Goal: Task Accomplishment & Management: Manage account settings

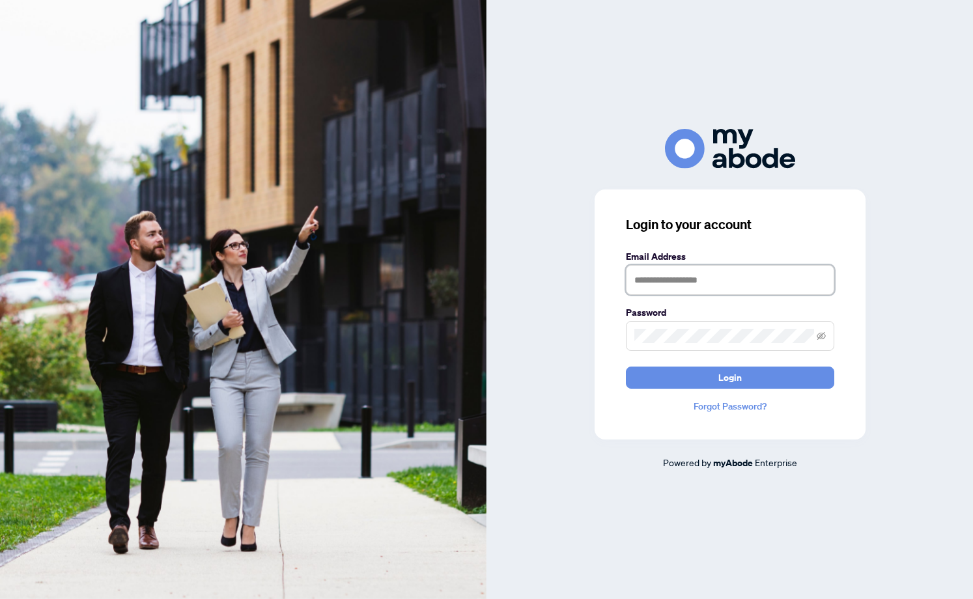
type input "**********"
click at [691, 378] on button "Login" at bounding box center [730, 378] width 208 height 22
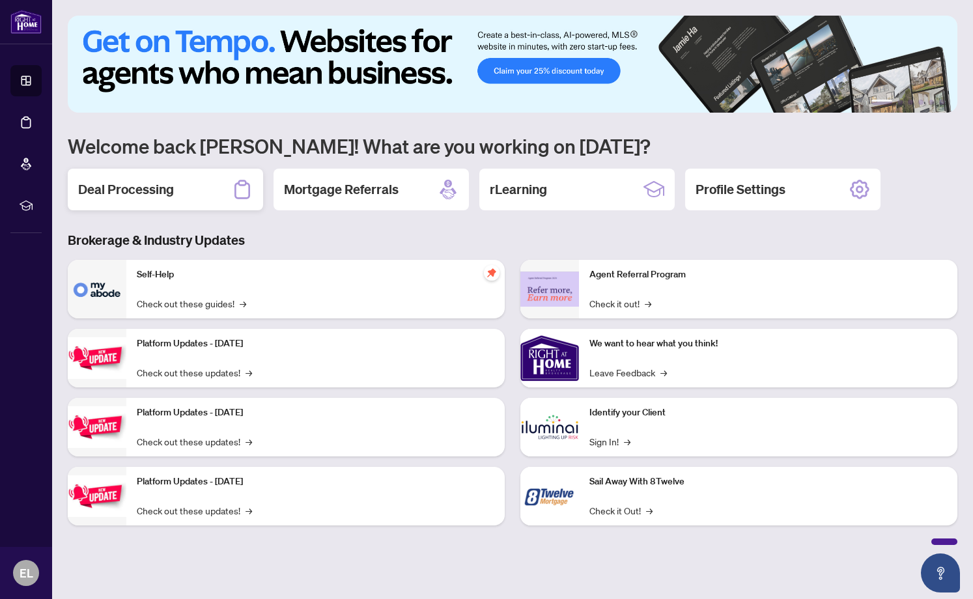
click at [159, 189] on h2 "Deal Processing" at bounding box center [126, 189] width 96 height 18
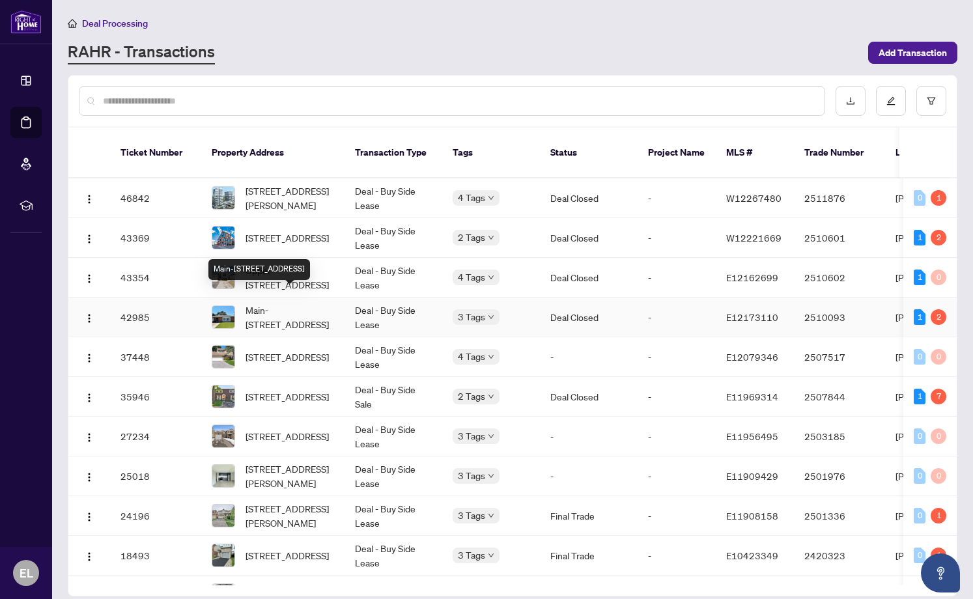
click at [296, 303] on span "Main-[STREET_ADDRESS]" at bounding box center [289, 317] width 89 height 29
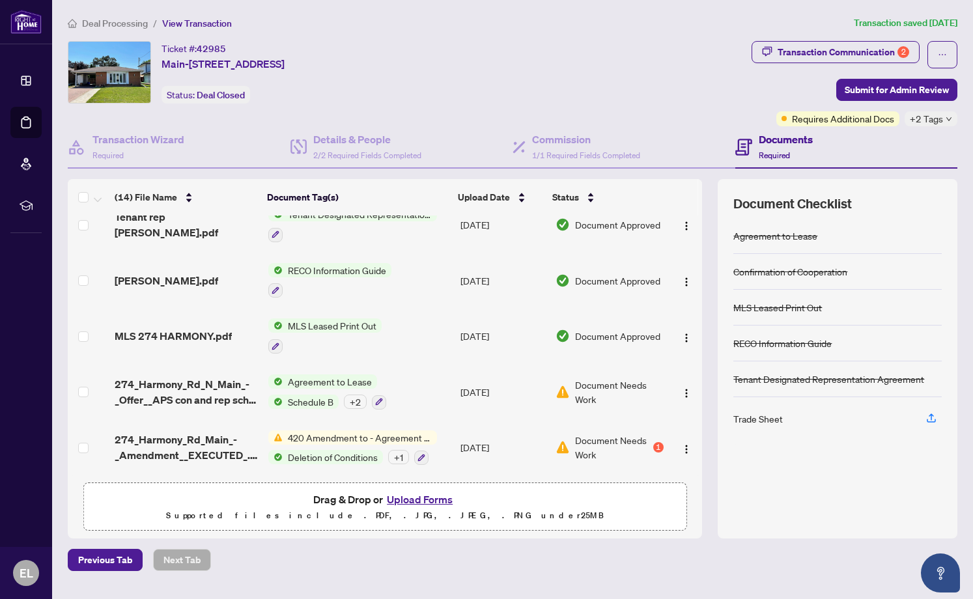
scroll to position [499, 0]
click at [356, 432] on span "420 Amendment to - Agreement to Lease - Residential" at bounding box center [360, 438] width 154 height 14
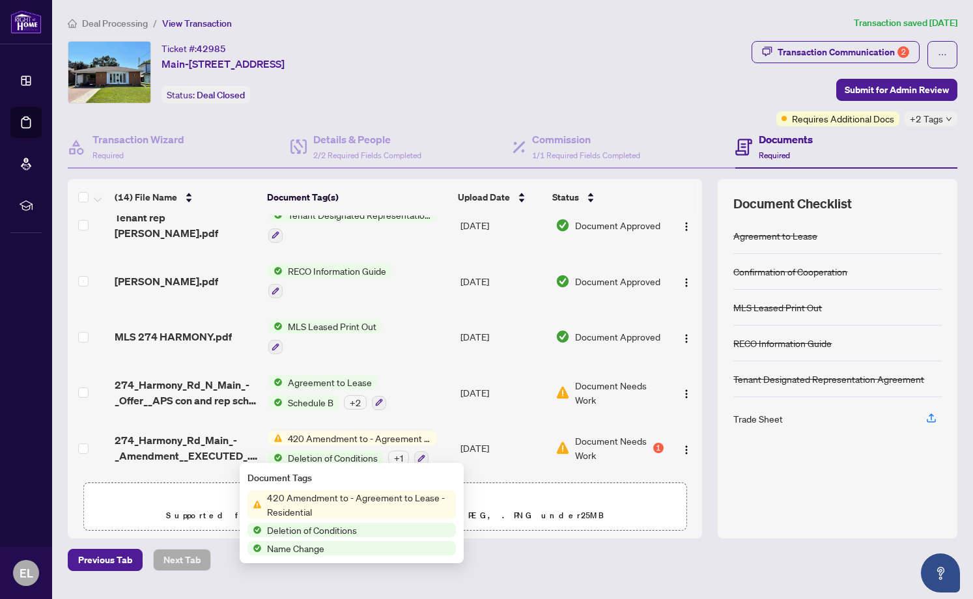
click at [331, 501] on span "420 Amendment to - Agreement to Lease - Residential" at bounding box center [359, 504] width 194 height 29
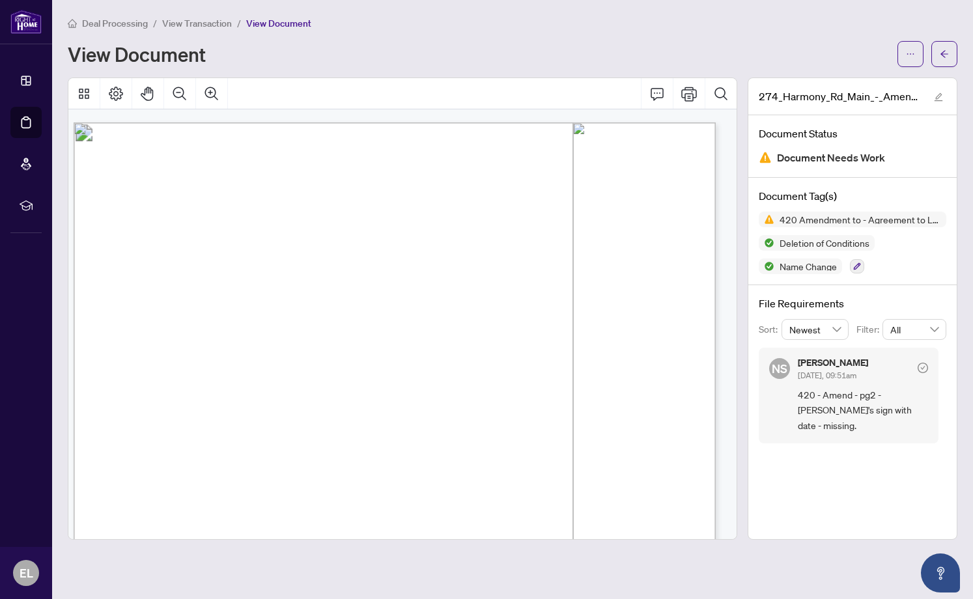
scroll to position [0, 8]
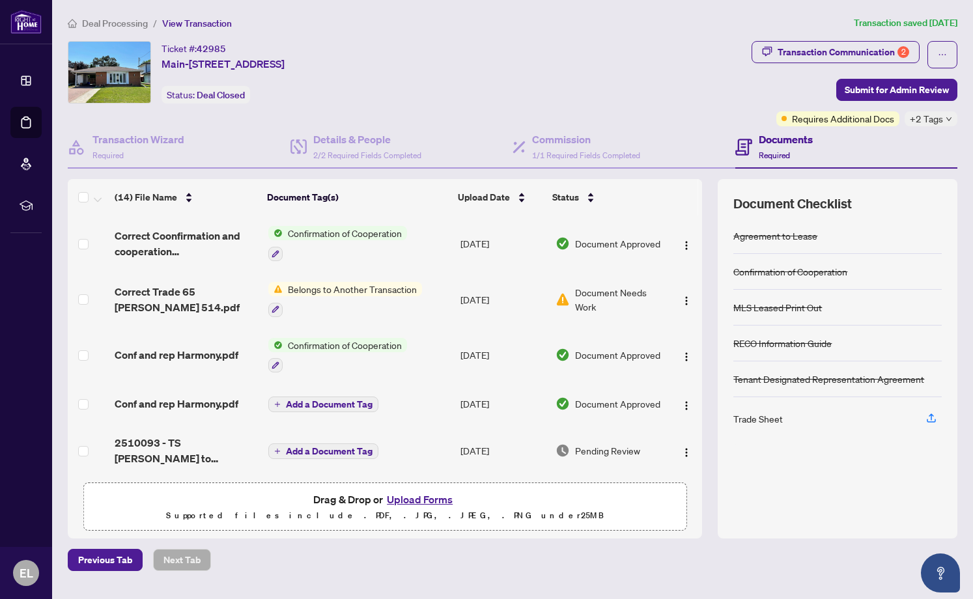
click at [410, 499] on button "Upload Forms" at bounding box center [420, 499] width 74 height 17
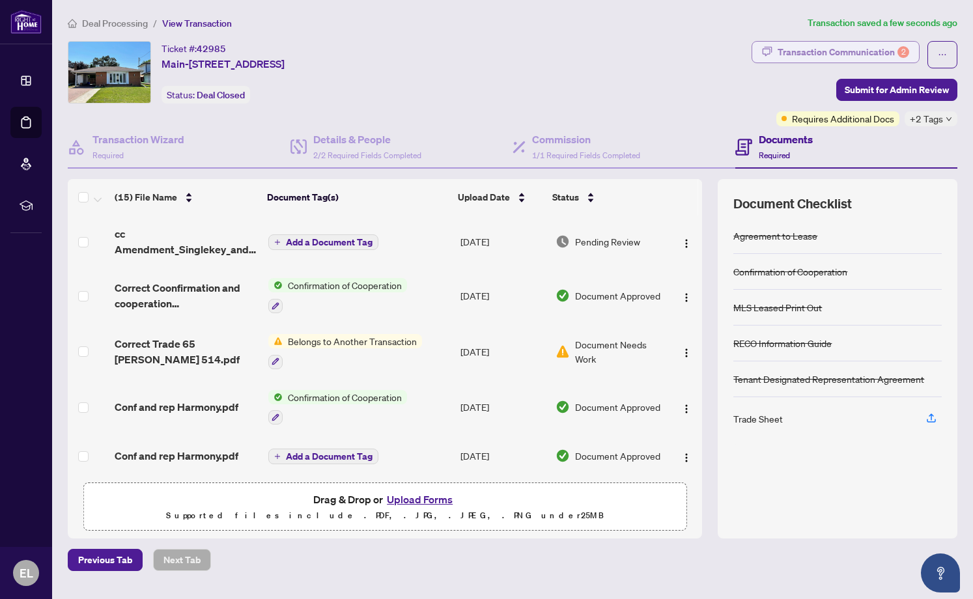
click at [818, 52] on div "Transaction Communication 2" at bounding box center [843, 52] width 132 height 21
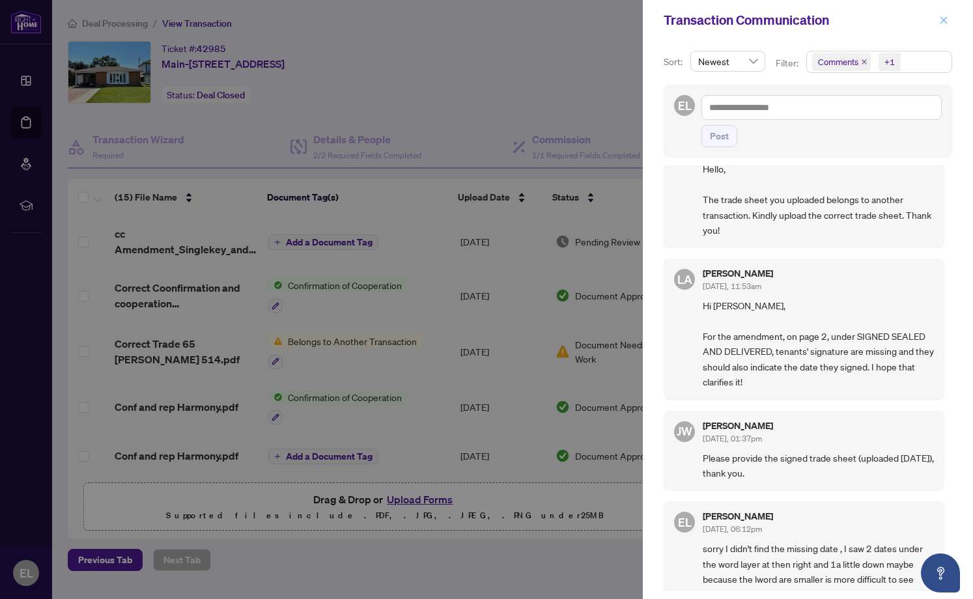
click at [946, 20] on icon "close" at bounding box center [943, 20] width 9 height 9
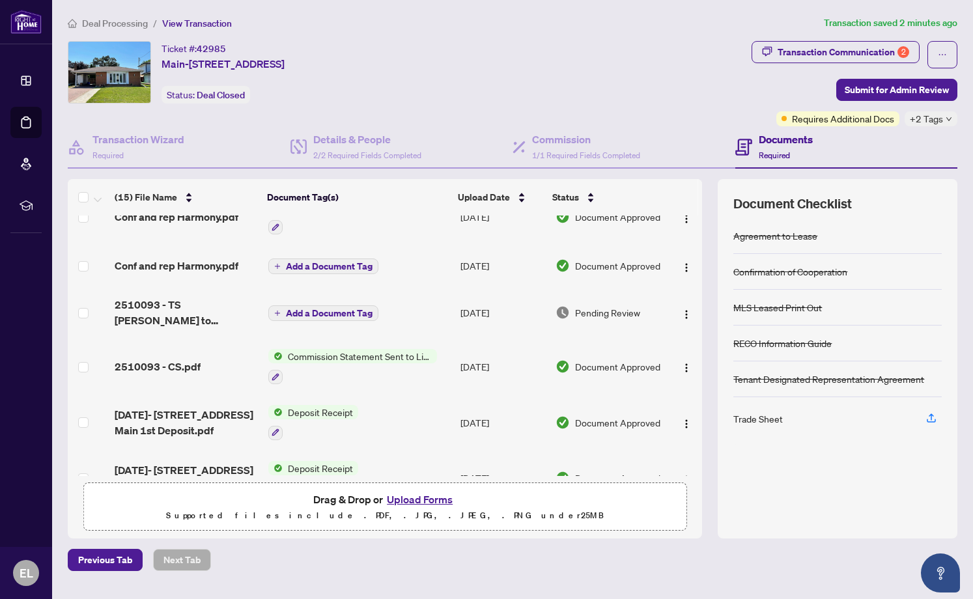
scroll to position [180, 0]
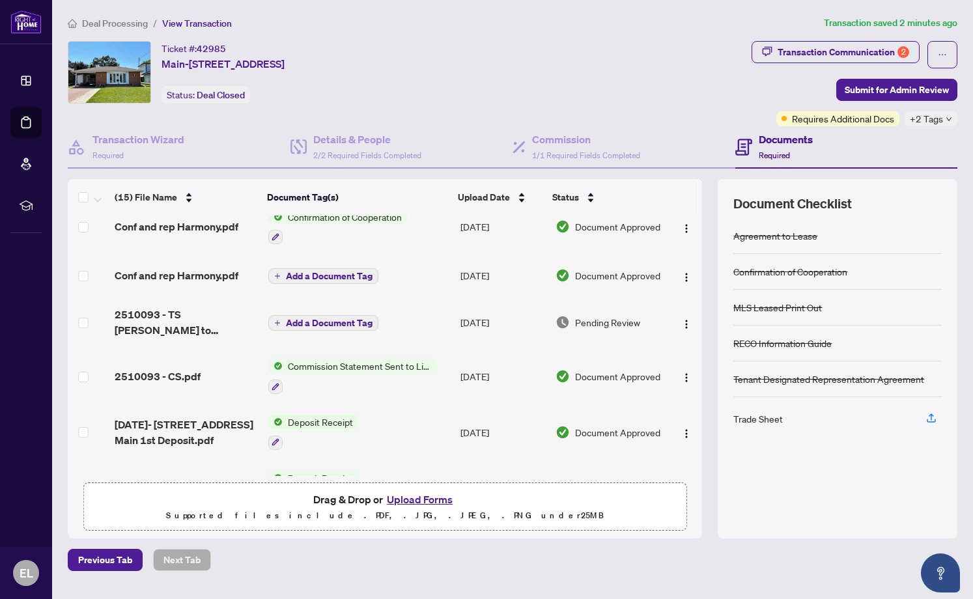
click at [342, 372] on div "Commission Statement Sent to Listing Brokerage" at bounding box center [352, 376] width 169 height 35
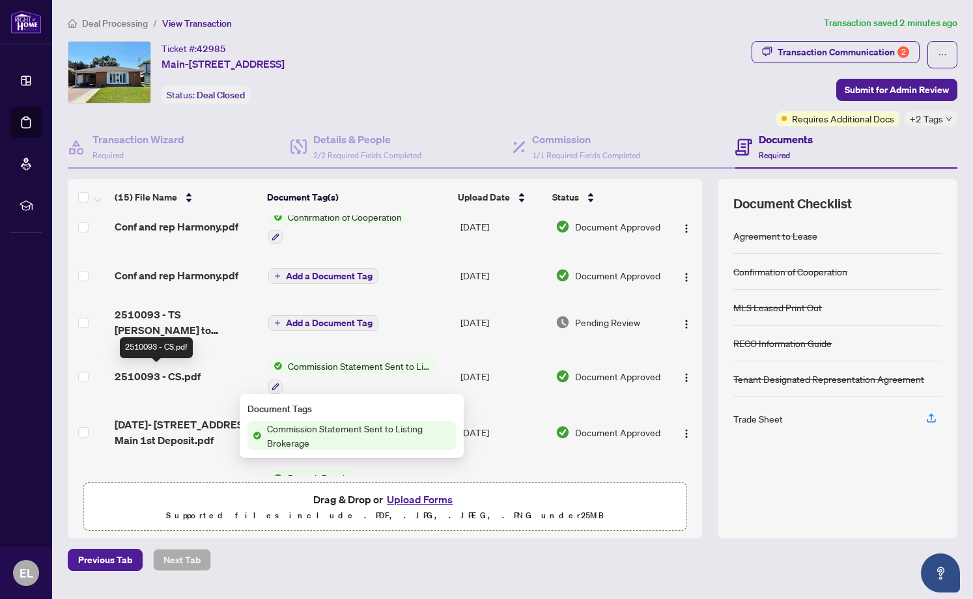
click at [186, 370] on span "2510093 - CS.pdf" at bounding box center [158, 377] width 86 height 16
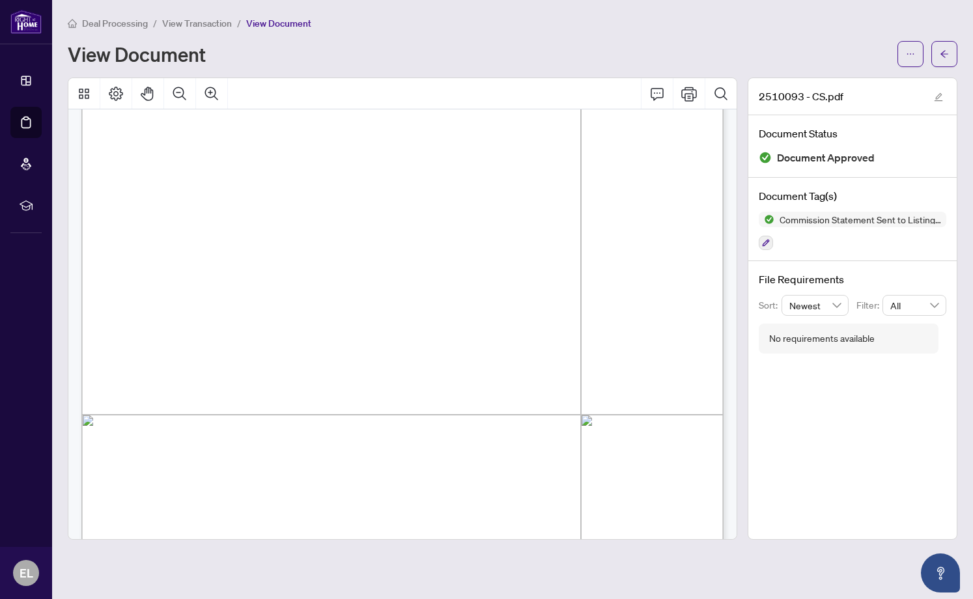
scroll to position [206, 0]
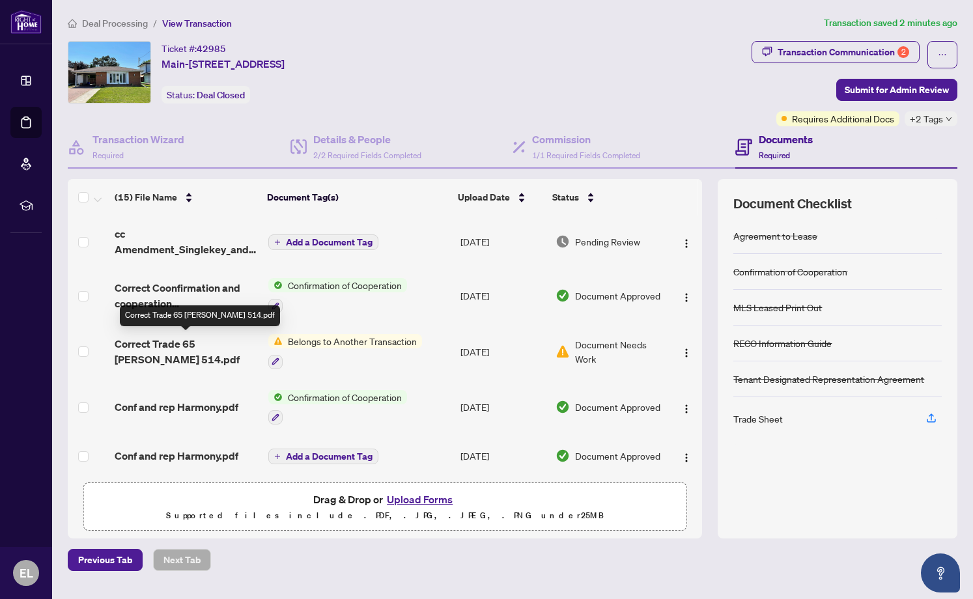
click at [199, 342] on span "Correct Trade 65 [PERSON_NAME] 514.pdf" at bounding box center [186, 351] width 143 height 31
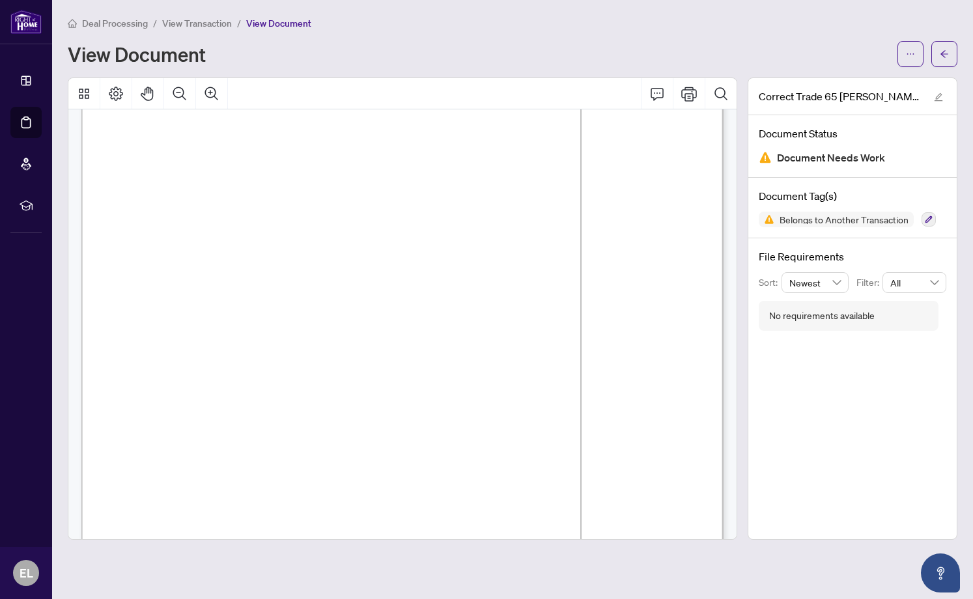
scroll to position [35, 0]
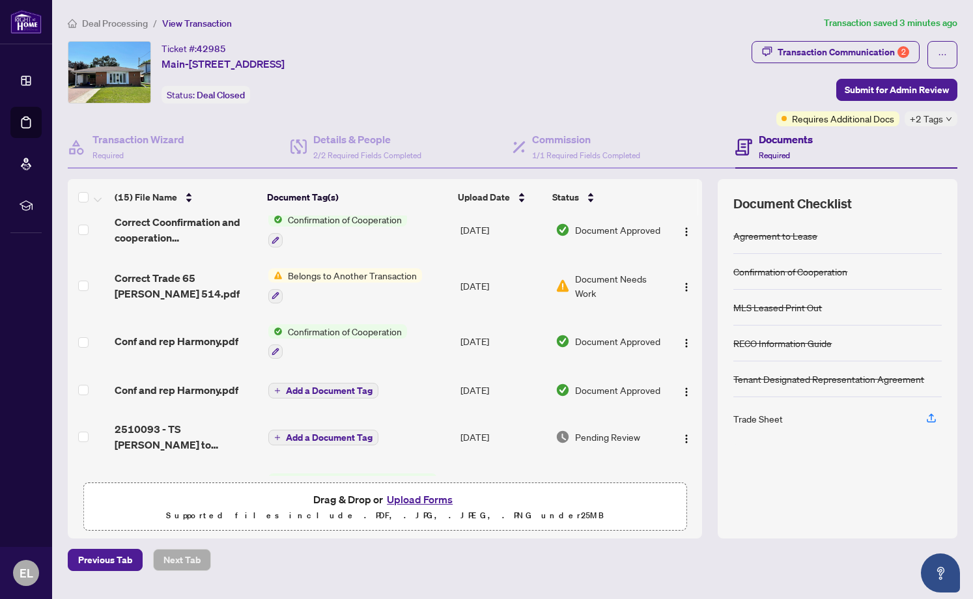
scroll to position [71, 0]
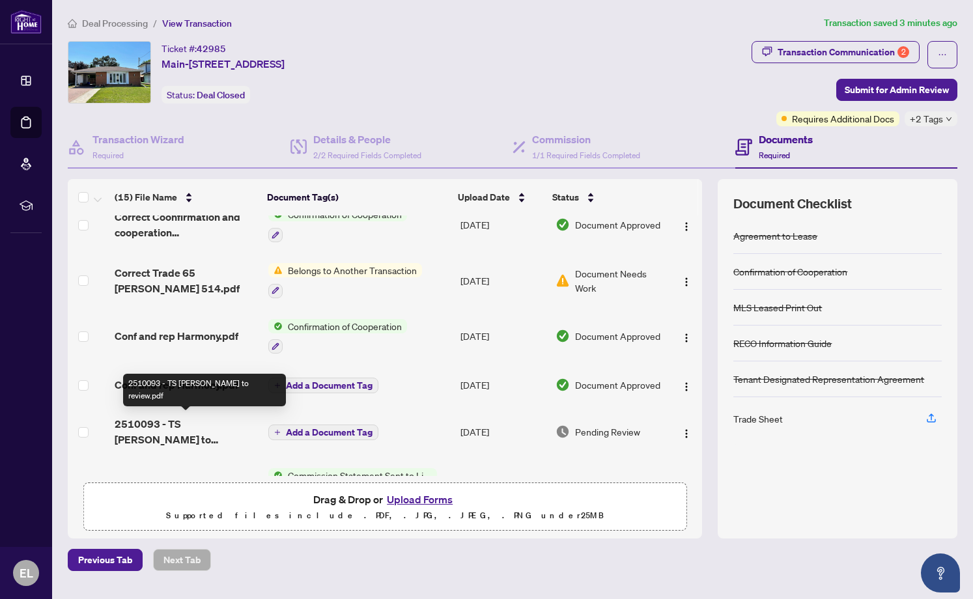
click at [197, 419] on span "2510093 - TS Edith to review.pdf" at bounding box center [186, 431] width 143 height 31
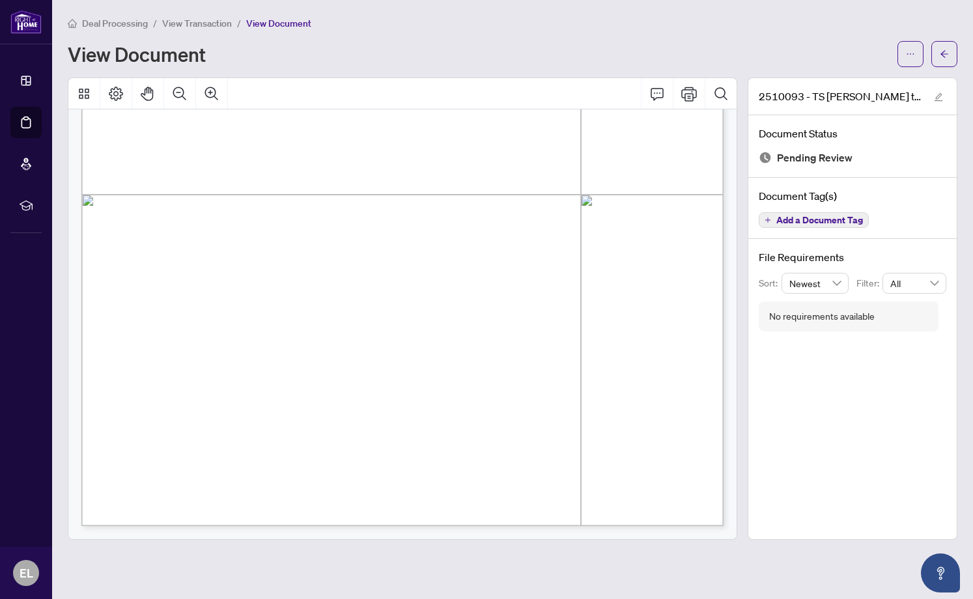
scroll to position [427, 0]
click at [689, 92] on icon "Print" at bounding box center [689, 94] width 16 height 14
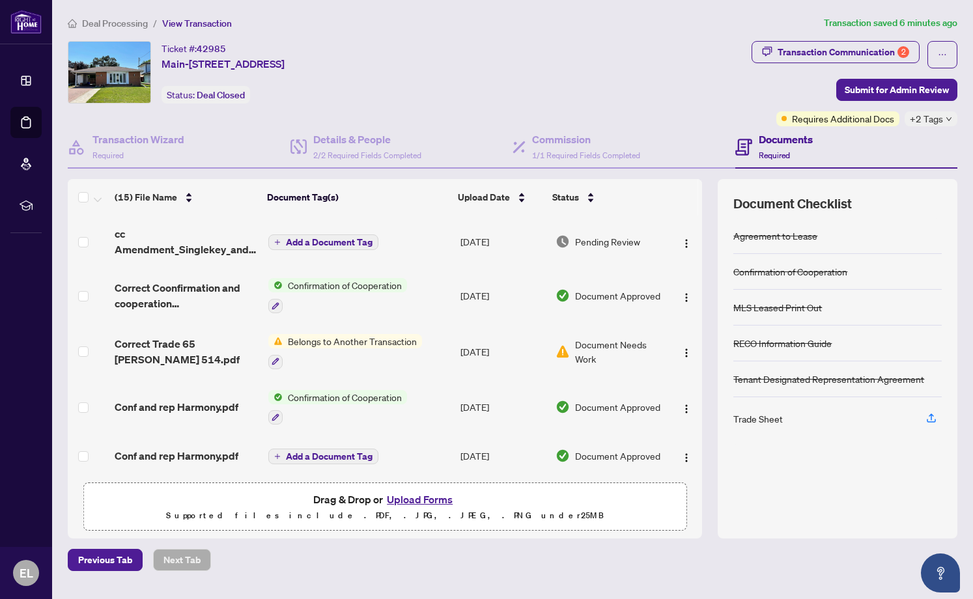
click at [432, 503] on button "Upload Forms" at bounding box center [420, 499] width 74 height 17
click at [438, 499] on button "Upload Forms" at bounding box center [420, 499] width 74 height 17
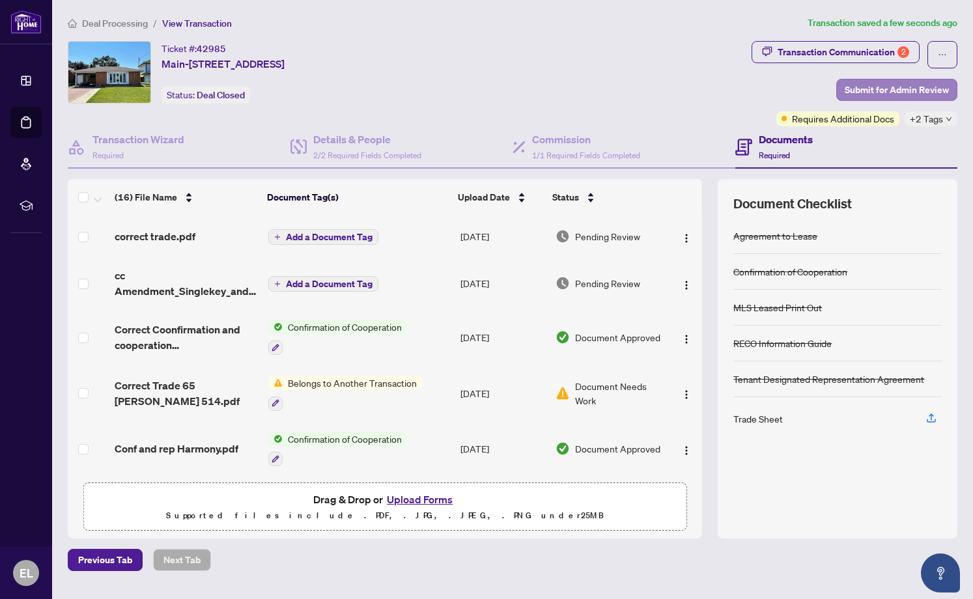
click at [883, 91] on span "Submit for Admin Review" at bounding box center [896, 89] width 104 height 21
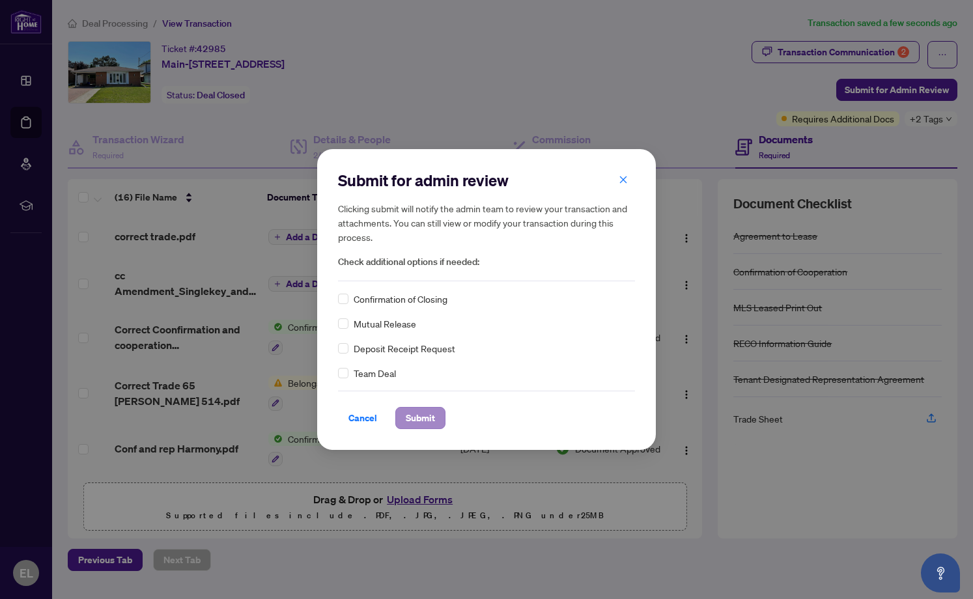
click at [414, 419] on span "Submit" at bounding box center [420, 418] width 29 height 21
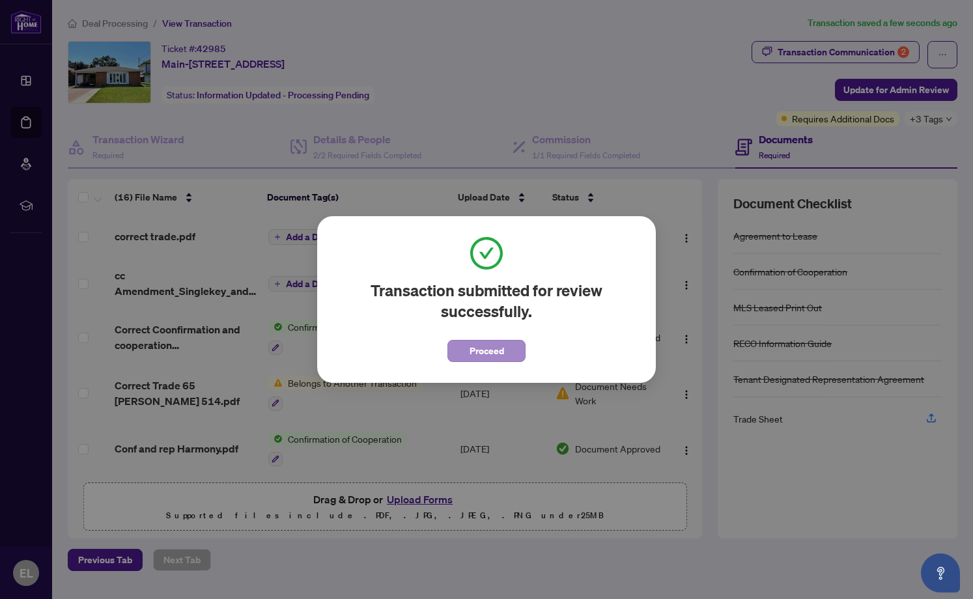
click at [495, 356] on span "Proceed" at bounding box center [486, 351] width 35 height 21
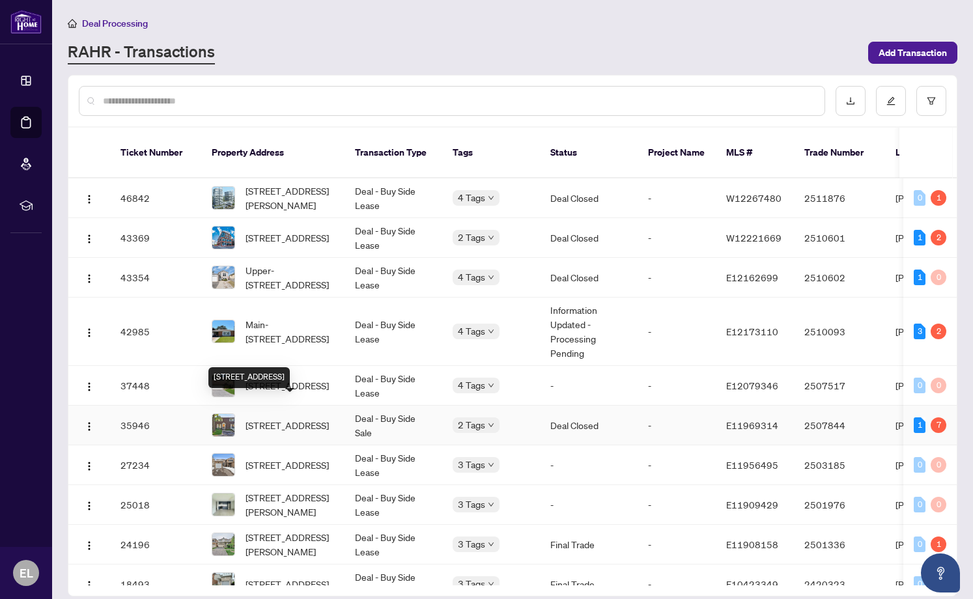
click at [299, 418] on span "[STREET_ADDRESS]" at bounding box center [286, 425] width 83 height 14
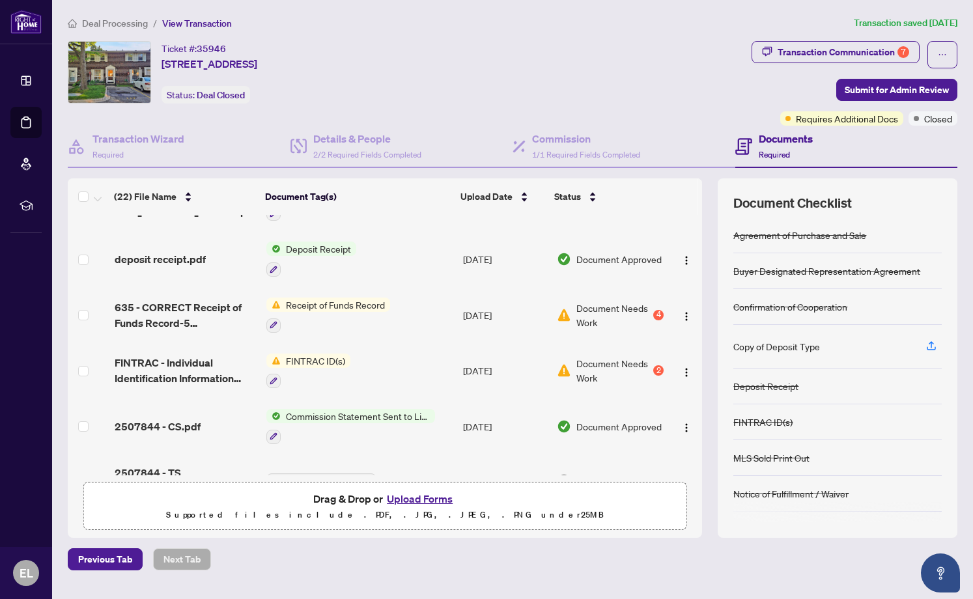
scroll to position [154, 0]
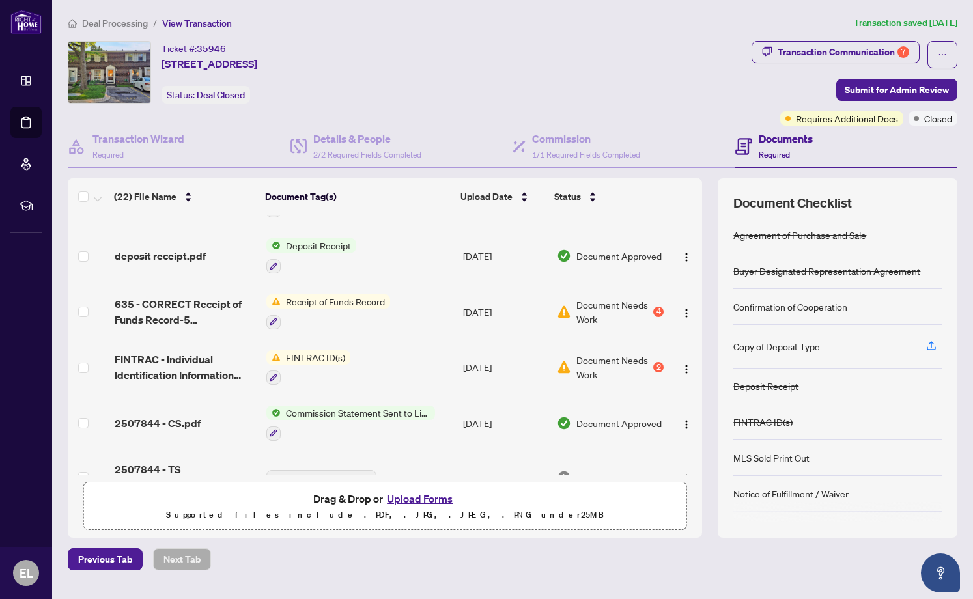
click at [348, 303] on span "Receipt of Funds Record" at bounding box center [335, 301] width 109 height 14
click at [276, 318] on icon "button" at bounding box center [274, 322] width 8 height 8
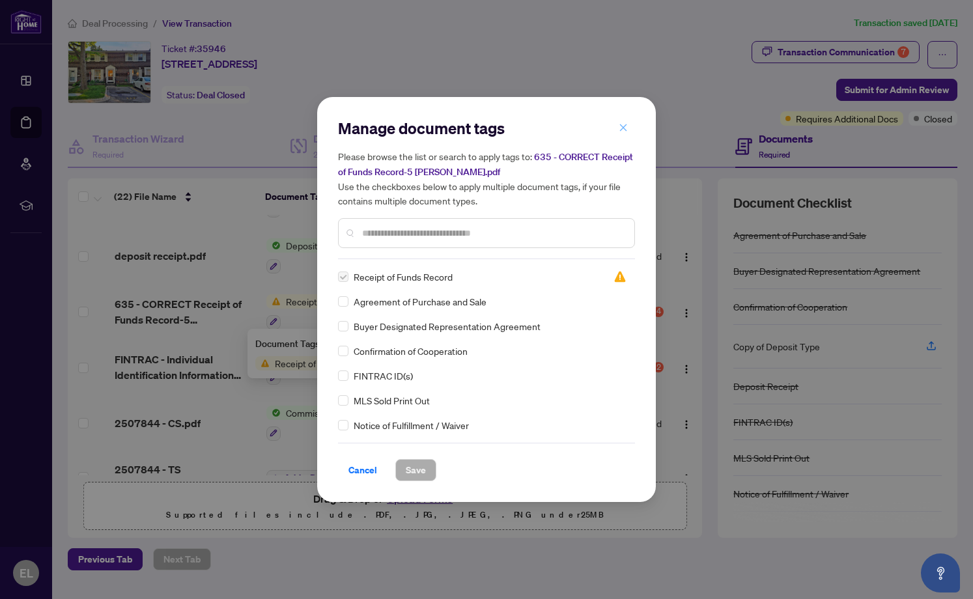
click at [622, 130] on icon "close" at bounding box center [623, 127] width 7 height 7
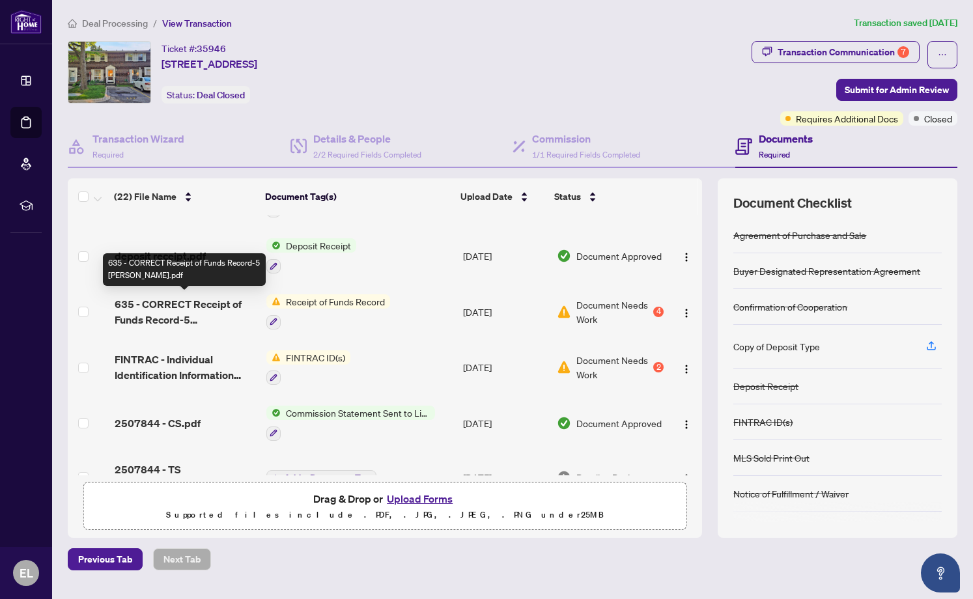
click at [199, 313] on span "635 - CORRECT Receipt of Funds Record-5 [PERSON_NAME].pdf" at bounding box center [185, 311] width 141 height 31
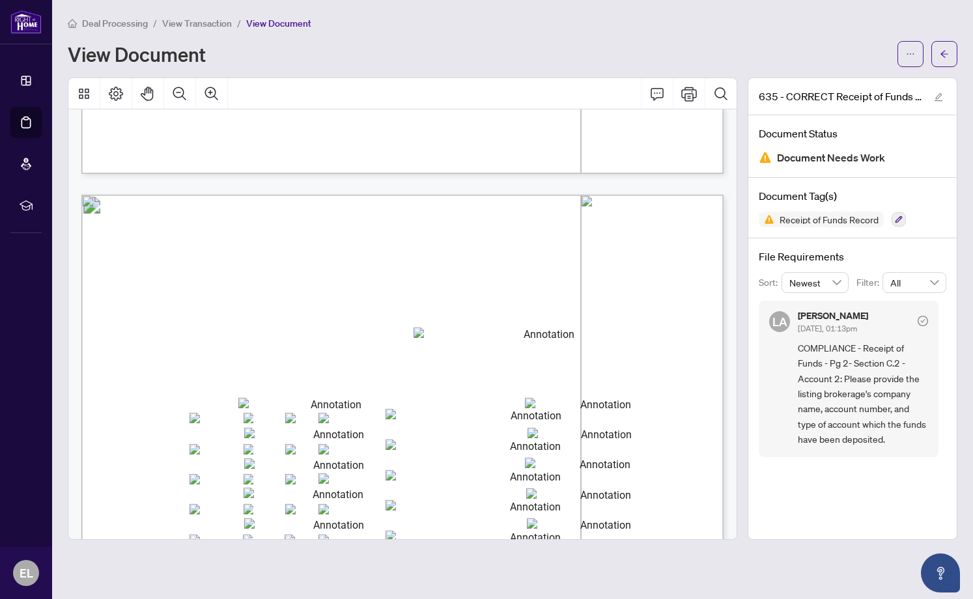
scroll to position [782, 0]
click at [939, 96] on icon "edit" at bounding box center [938, 97] width 8 height 8
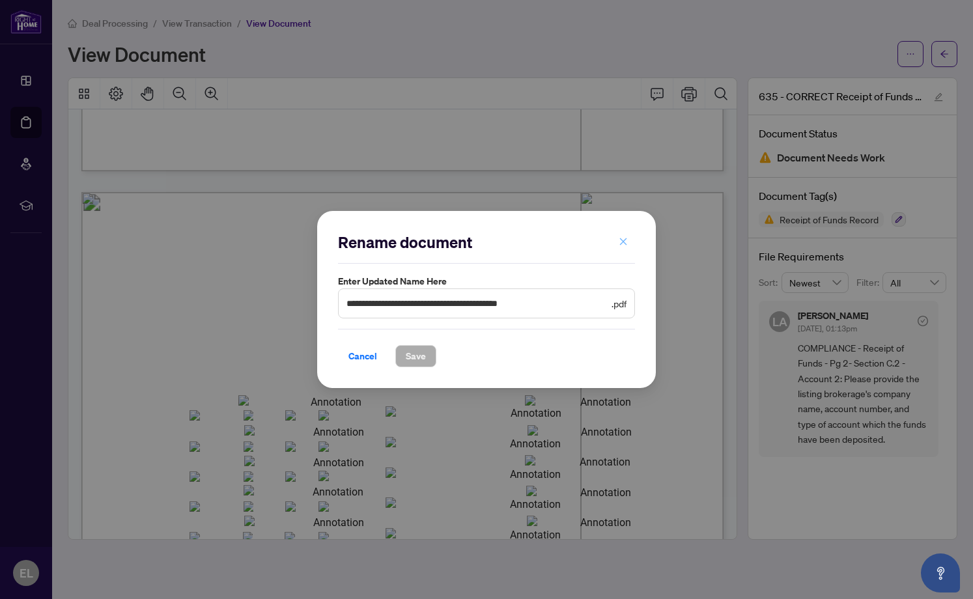
click at [623, 242] on icon "close" at bounding box center [623, 241] width 9 height 9
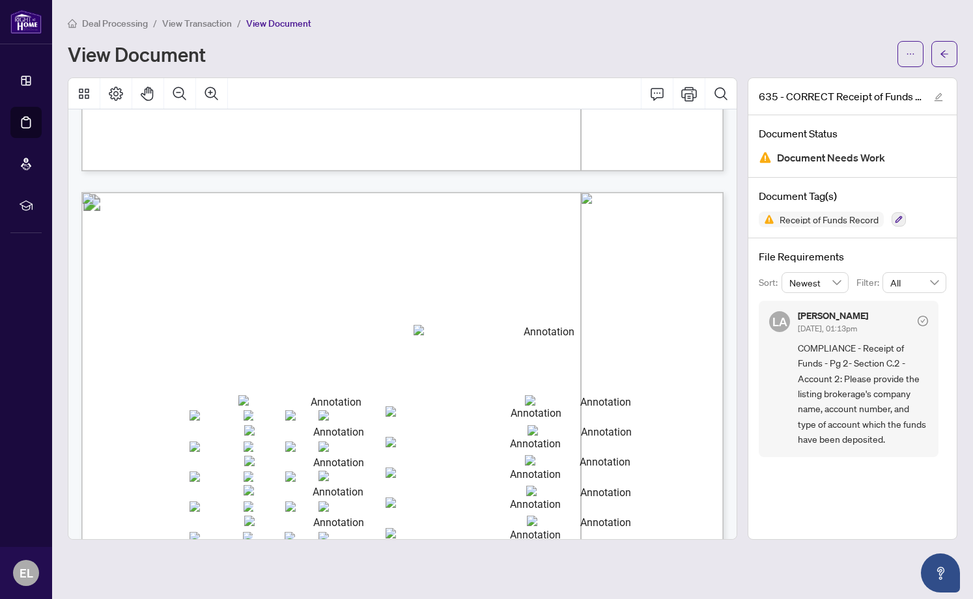
click at [365, 346] on span "C.2. If an account is affected* by the transaction complete this section for ea…" at bounding box center [311, 351] width 374 height 10
click at [245, 62] on div "View Document" at bounding box center [479, 54] width 822 height 21
drag, startPoint x: 480, startPoint y: 238, endPoint x: 460, endPoint y: 236, distance: 20.2
click at [460, 236] on span "Receipt of Funds Record" at bounding box center [366, 238] width 190 height 18
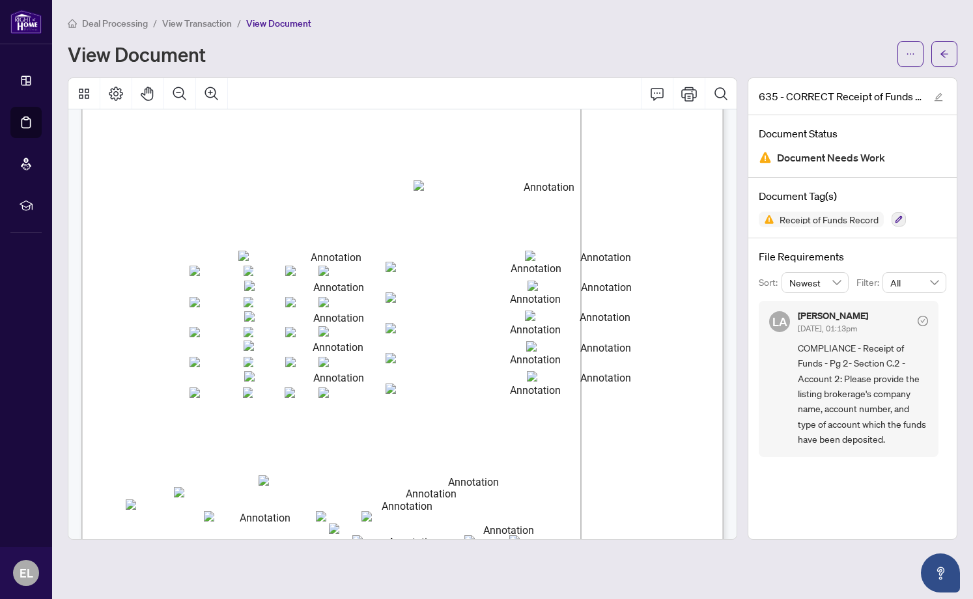
scroll to position [925, 0]
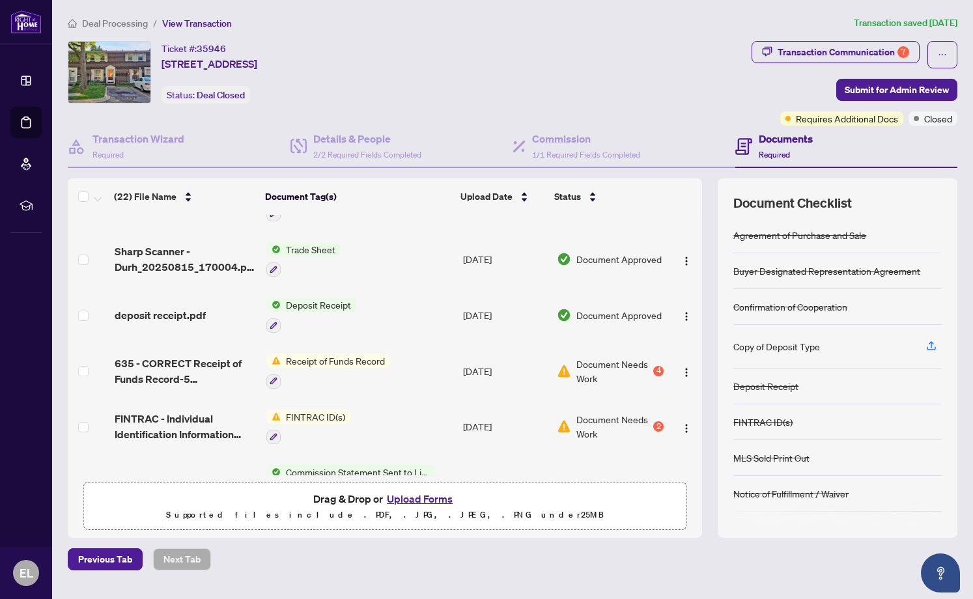
scroll to position [117, 0]
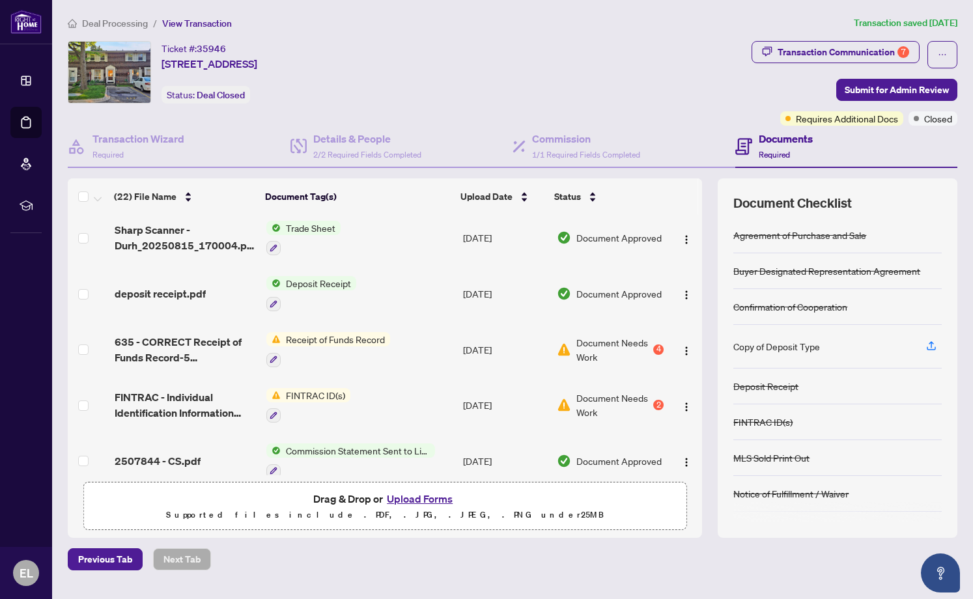
click at [320, 395] on span "FINTRAC ID(s)" at bounding box center [316, 395] width 70 height 14
click at [294, 459] on span "FINTRAC ID(s)" at bounding box center [284, 456] width 70 height 14
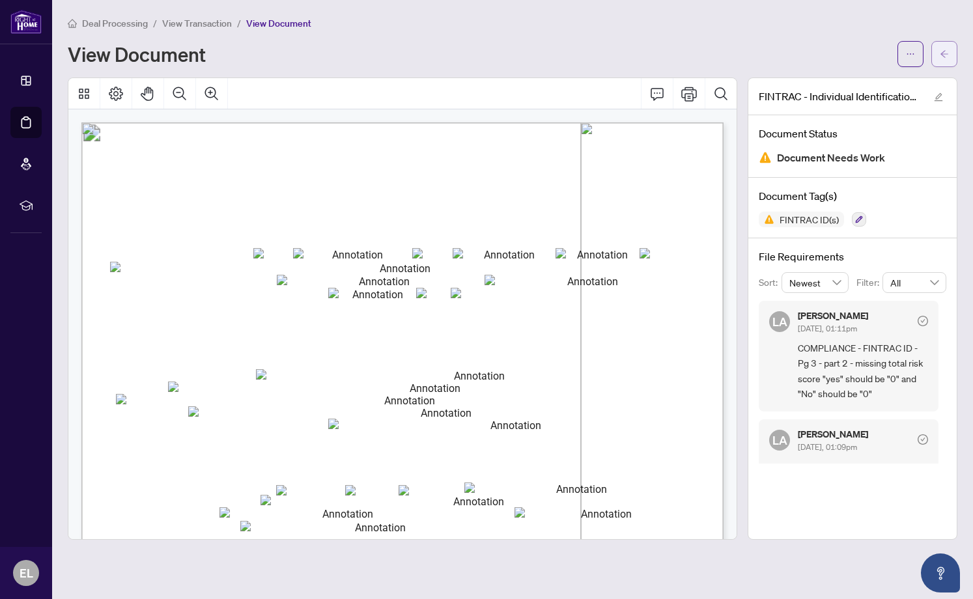
click at [949, 53] on button "button" at bounding box center [944, 54] width 26 height 26
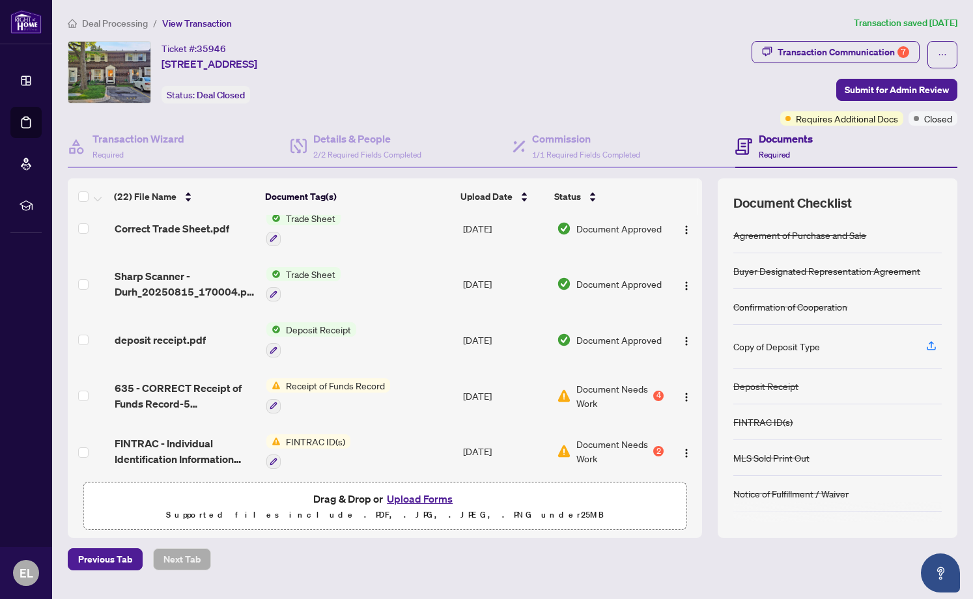
scroll to position [72, 0]
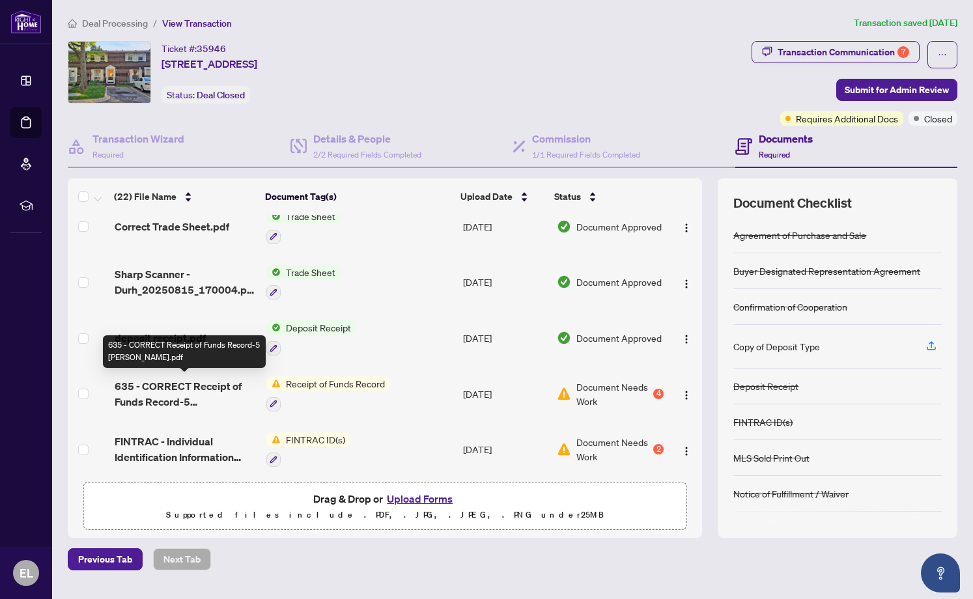
click at [216, 384] on span "635 - CORRECT Receipt of Funds Record-5 [PERSON_NAME].pdf" at bounding box center [185, 393] width 141 height 31
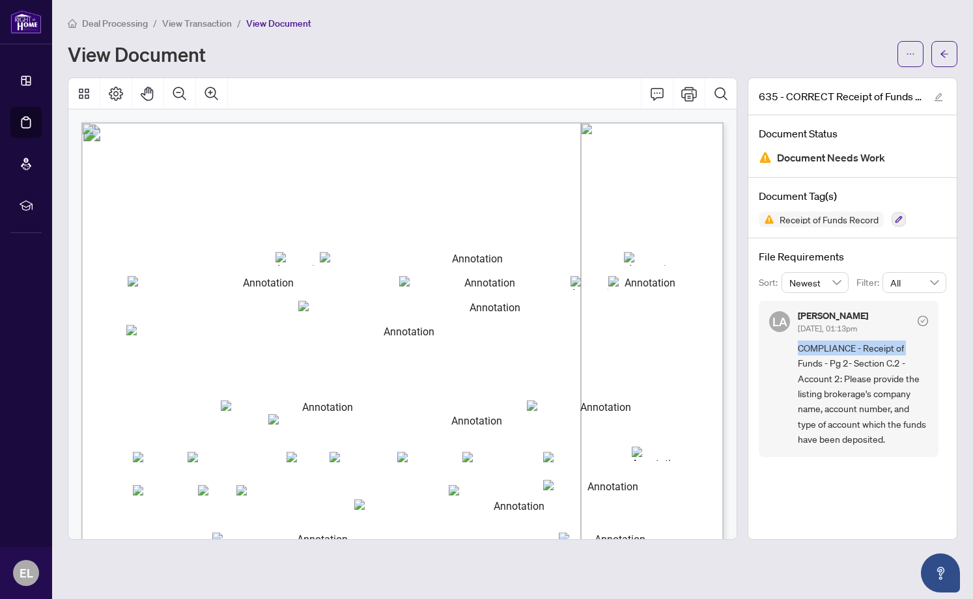
drag, startPoint x: 946, startPoint y: 331, endPoint x: 947, endPoint y: 342, distance: 11.8
click at [948, 342] on div "File Requirements Sort: Newest Filter: All [PERSON_NAME] Almuhanna [DATE], 01:1…" at bounding box center [852, 356] width 208 height 236
click at [941, 326] on div "[PERSON_NAME] Almuhanna [DATE], 01:13pm COMPLIANCE - Receipt of Funds - Pg 2- S…" at bounding box center [853, 382] width 188 height 163
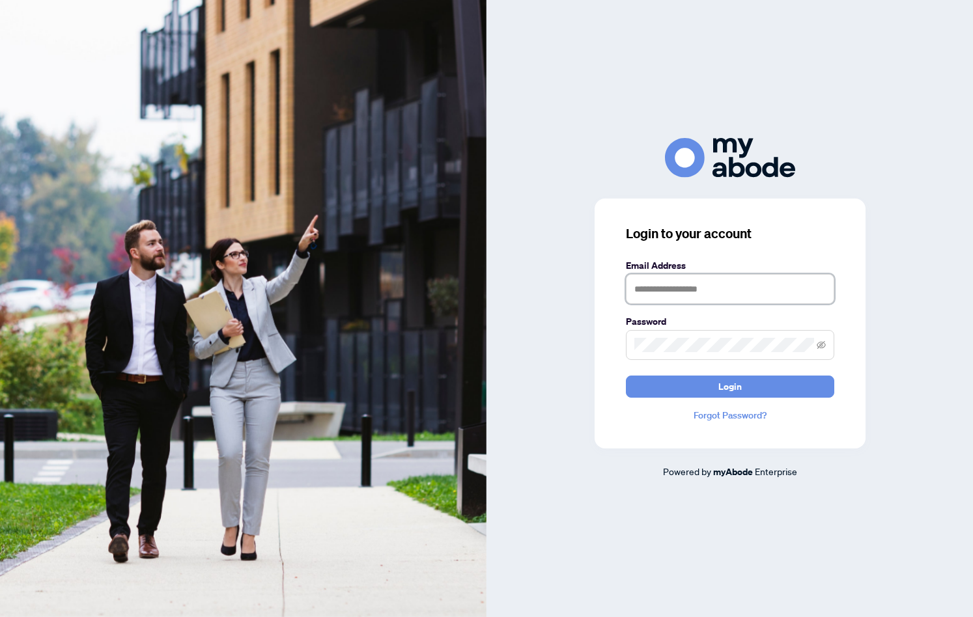
type input "**********"
click at [716, 393] on button "Login" at bounding box center [730, 387] width 208 height 22
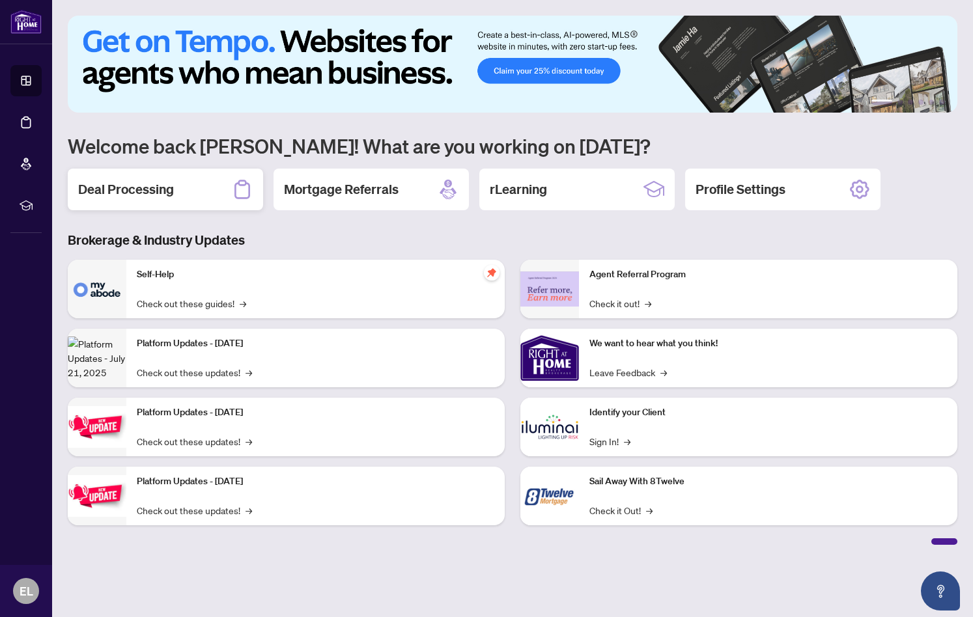
click at [150, 186] on h2 "Deal Processing" at bounding box center [126, 189] width 96 height 18
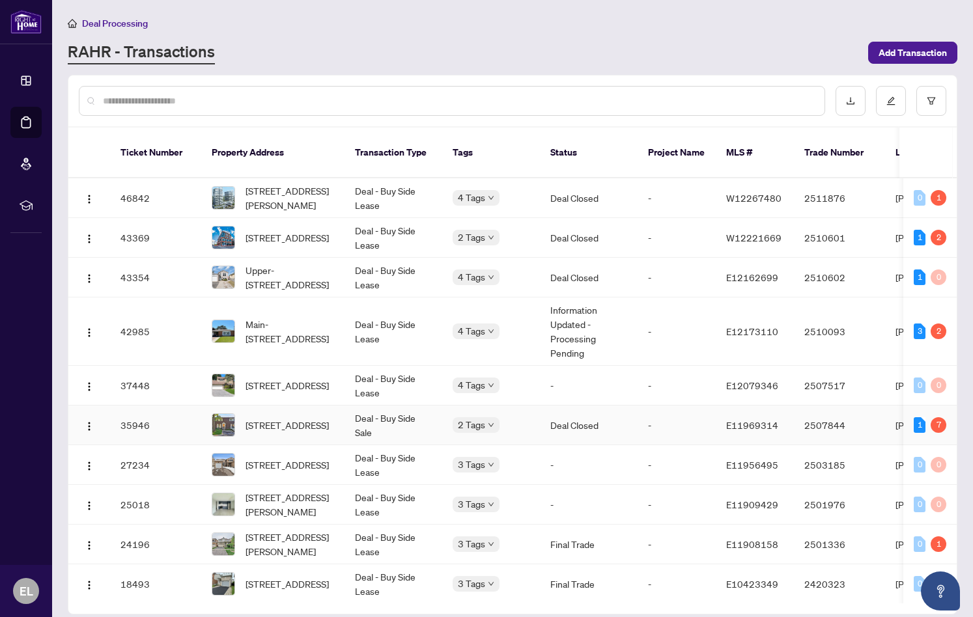
click at [746, 419] on span "E11969314" at bounding box center [752, 425] width 52 height 12
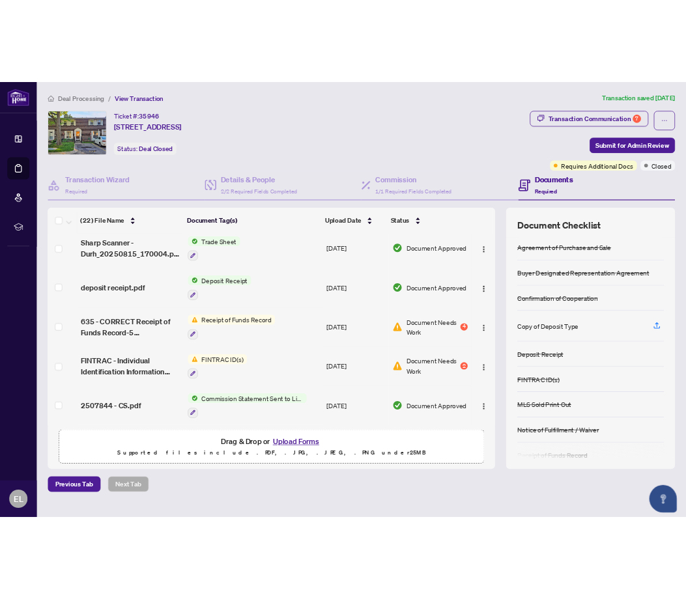
scroll to position [120, 0]
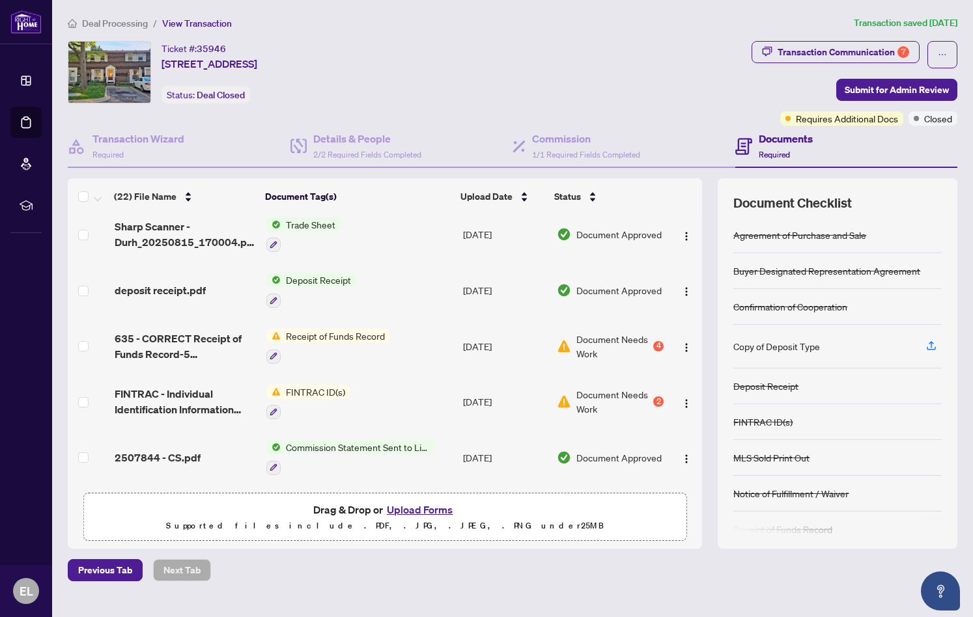
click at [363, 333] on span "Receipt of Funds Record" at bounding box center [335, 336] width 109 height 14
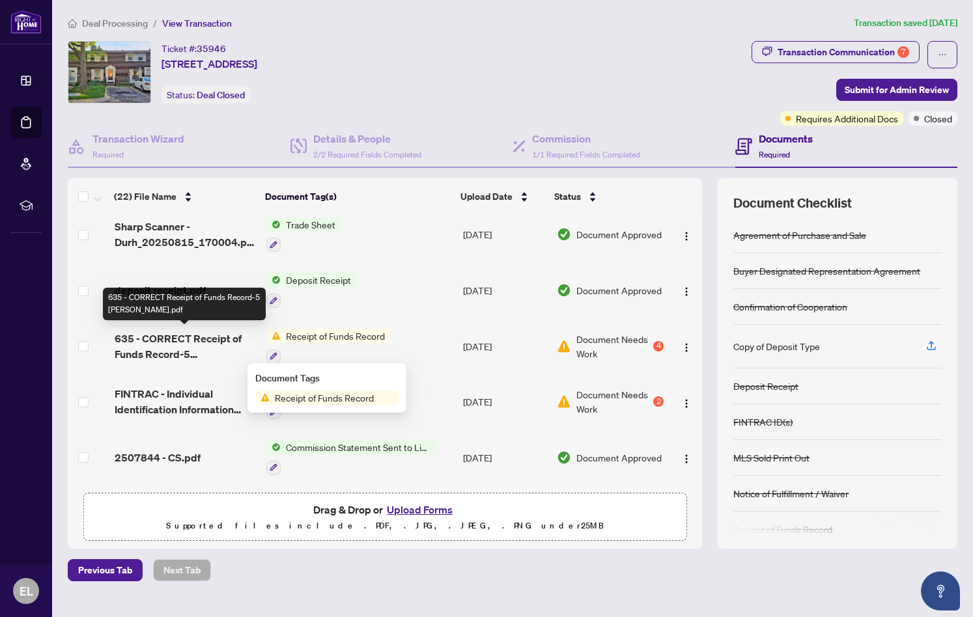
click at [225, 338] on span "635 - CORRECT Receipt of Funds Record-5 [PERSON_NAME].pdf" at bounding box center [185, 346] width 141 height 31
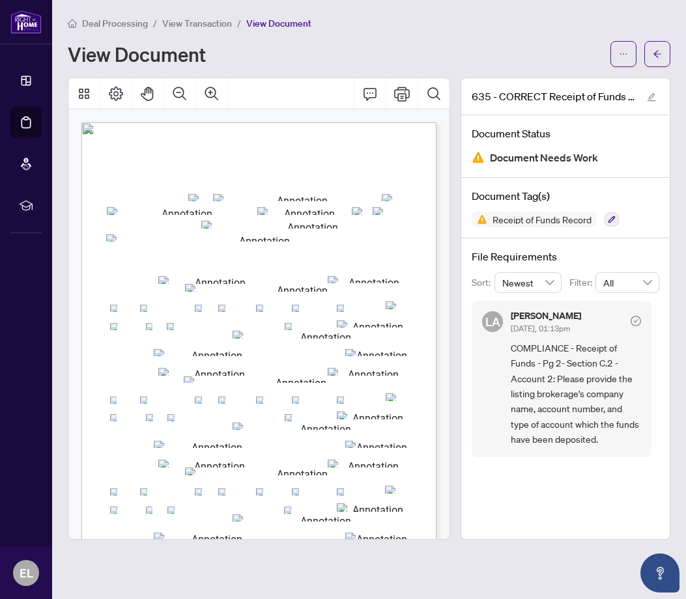
click at [572, 422] on span "COMPLIANCE - Receipt of Funds - Pg 2- Section C.2 - Account 2: Please provide t…" at bounding box center [575, 394] width 130 height 107
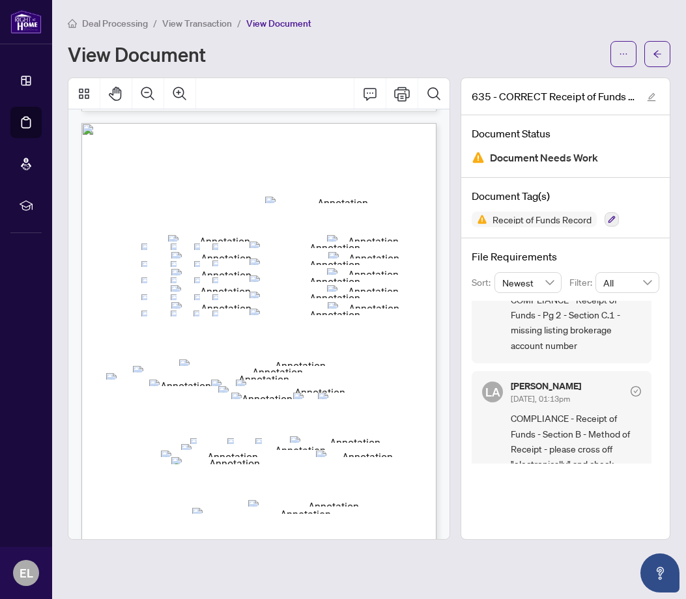
scroll to position [359, 0]
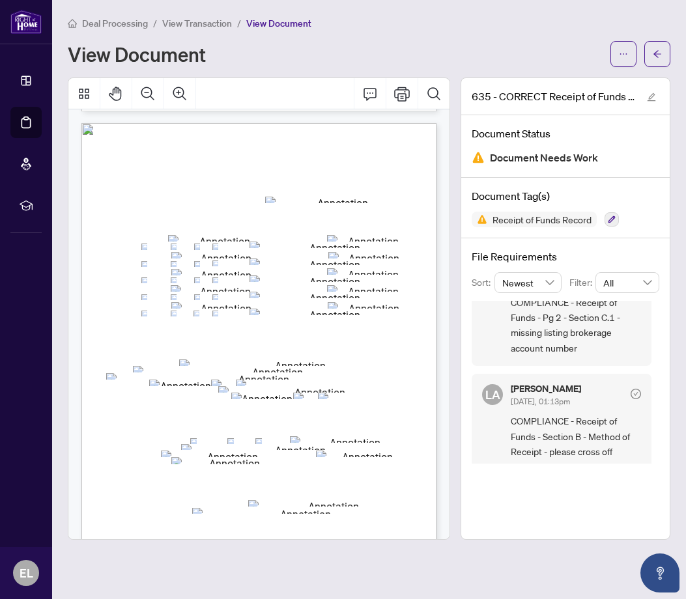
click at [654, 436] on div "[PERSON_NAME] Almuhanna [DATE], 01:13pm COMPLIANCE - Receipt of Funds - Pg 2- S…" at bounding box center [565, 382] width 188 height 163
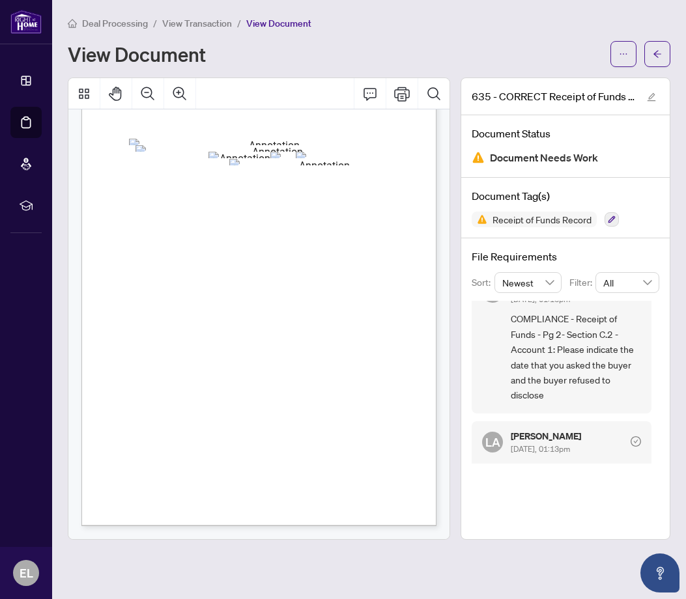
scroll to position [202, 0]
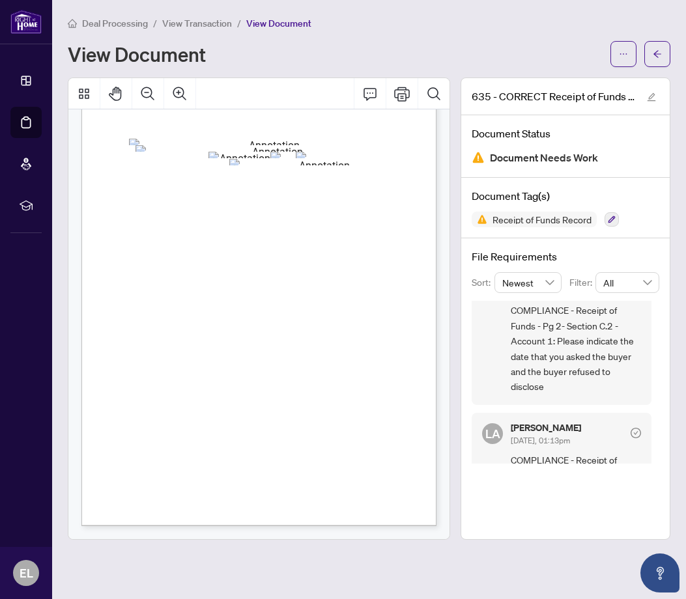
click at [659, 402] on div "File Requirements Sort: Newest Filter: All [PERSON_NAME] Almuhanna [DATE], 01:1…" at bounding box center [565, 356] width 208 height 236
drag, startPoint x: 659, startPoint y: 402, endPoint x: 660, endPoint y: 415, distance: 12.4
click at [660, 415] on div "File Requirements Sort: Newest Filter: All [PERSON_NAME] Almuhanna [DATE], 01:1…" at bounding box center [565, 356] width 208 height 236
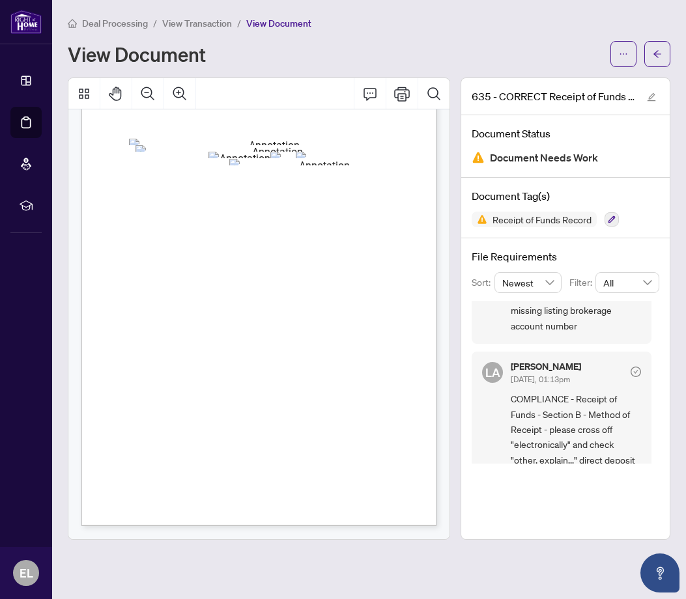
scroll to position [386, 0]
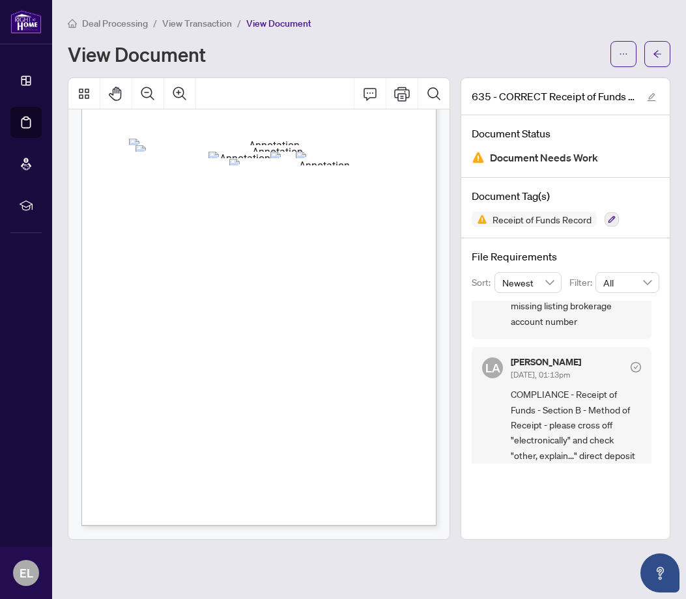
click at [536, 503] on div "635 - CORRECT Receipt of Funds Record-5 [PERSON_NAME].pdf Document Status Docum…" at bounding box center [565, 308] width 210 height 462
click at [367, 383] on span "Page 4" at bounding box center [398, 523] width 611 height 533
click at [143, 378] on span "Page 4" at bounding box center [398, 523] width 611 height 533
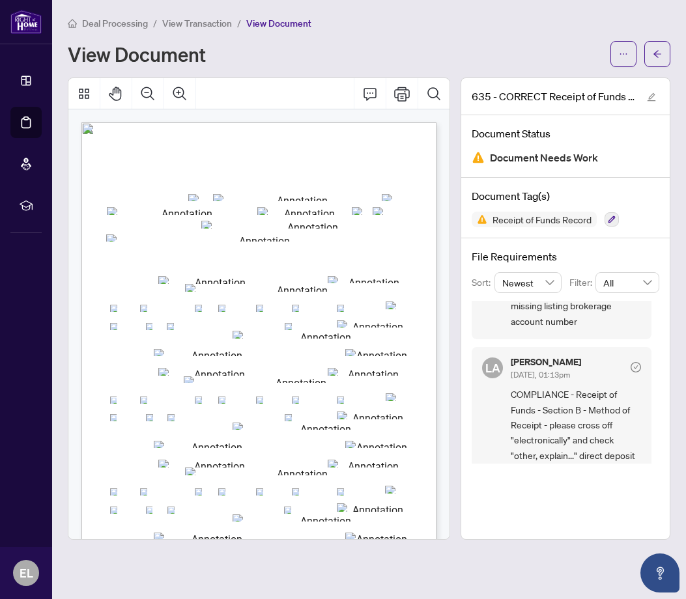
scroll to position [0, 0]
click at [660, 57] on icon "arrow-left" at bounding box center [656, 53] width 9 height 9
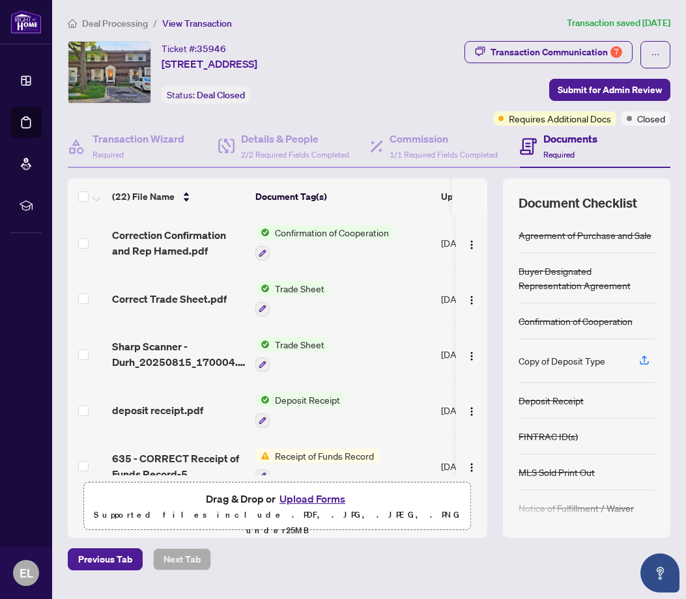
click at [301, 296] on span "Trade Sheet" at bounding box center [300, 288] width 60 height 14
click at [201, 307] on span "Correct Trade Sheet.pdf" at bounding box center [169, 299] width 115 height 16
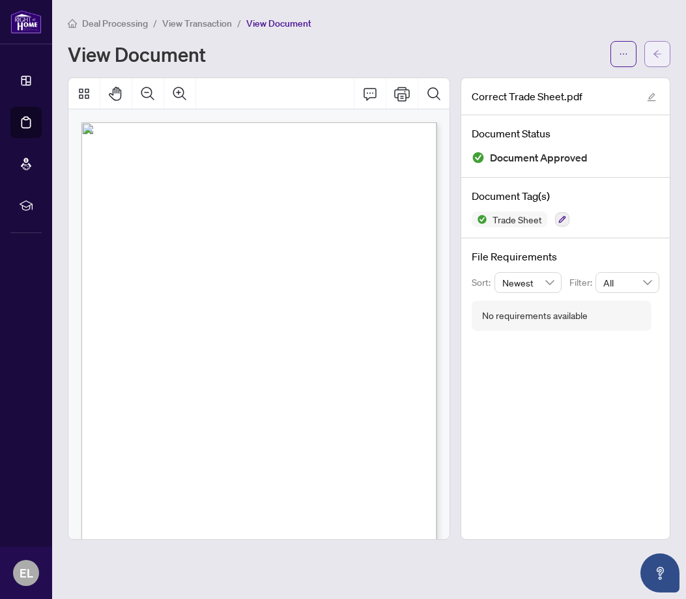
click at [659, 52] on icon "arrow-left" at bounding box center [656, 53] width 9 height 9
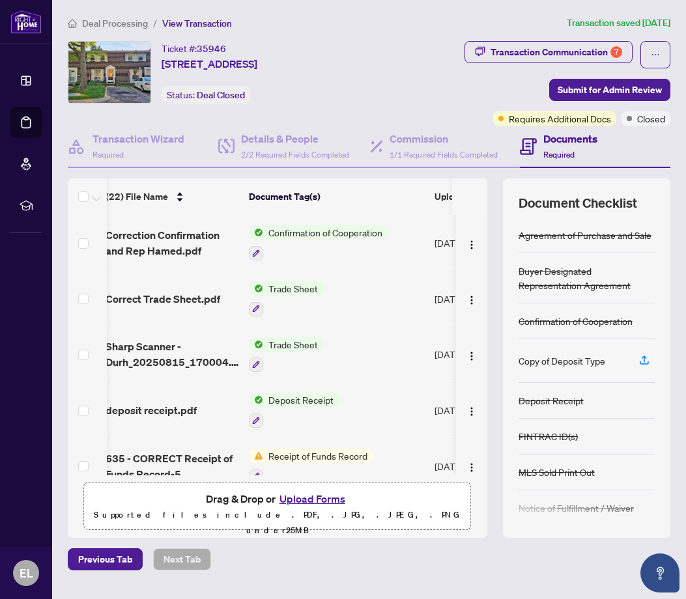
scroll to position [0, 7]
click at [356, 240] on span "Confirmation of Cooperation" at bounding box center [325, 232] width 124 height 14
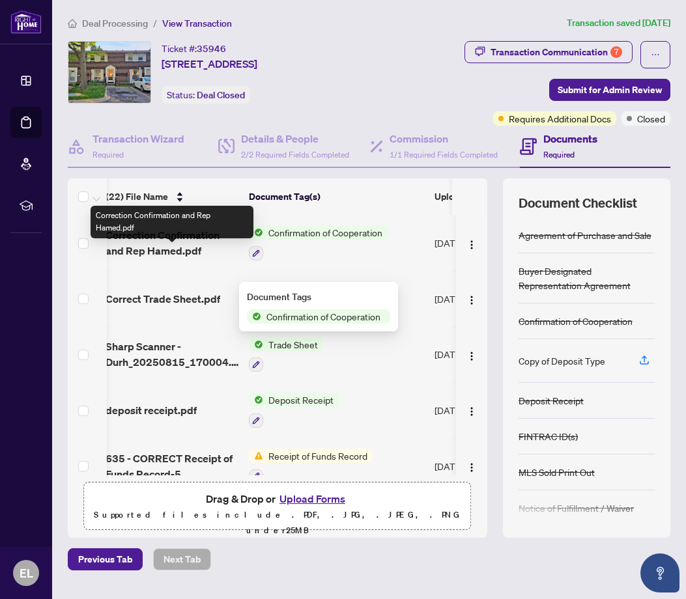
click at [206, 251] on span "Correction Confirmation and Rep Hamed.pdf" at bounding box center [171, 242] width 133 height 31
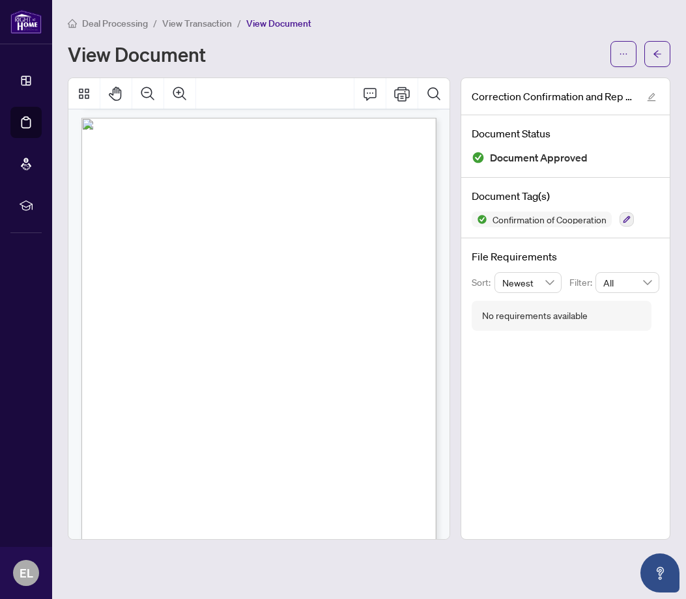
scroll to position [482, 0]
click at [653, 53] on icon "arrow-left" at bounding box center [656, 53] width 9 height 9
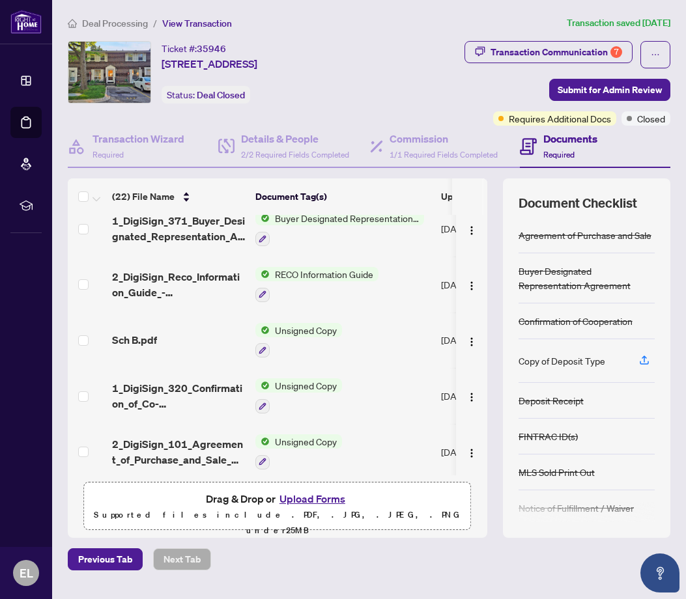
click at [309, 507] on button "Upload Forms" at bounding box center [312, 498] width 74 height 17
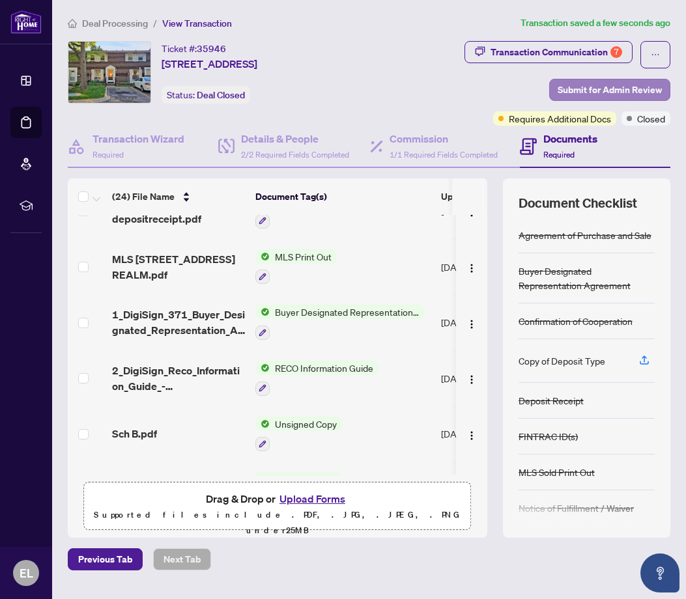
click at [663, 87] on button "Submit for Admin Review" at bounding box center [609, 90] width 121 height 22
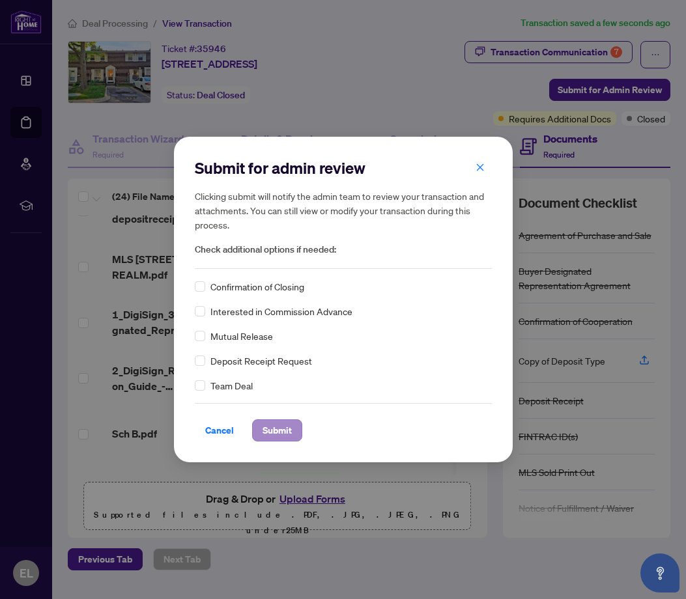
click at [273, 434] on span "Submit" at bounding box center [276, 430] width 29 height 21
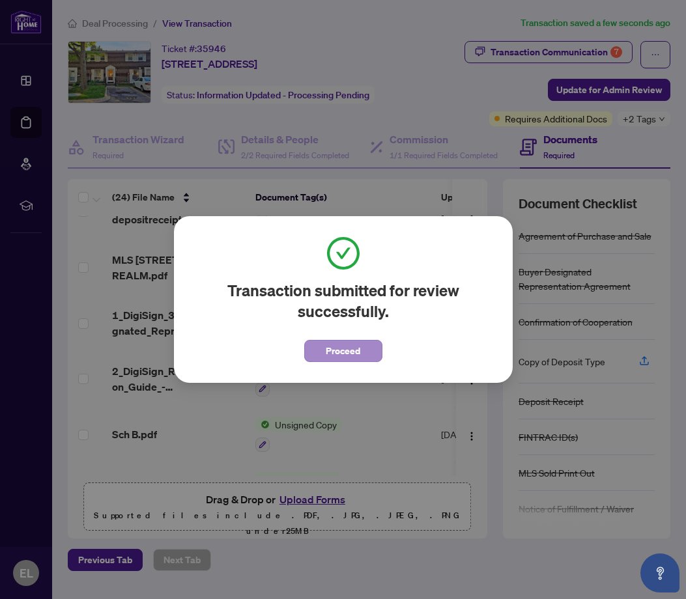
click at [318, 355] on button "Proceed" at bounding box center [343, 351] width 78 height 22
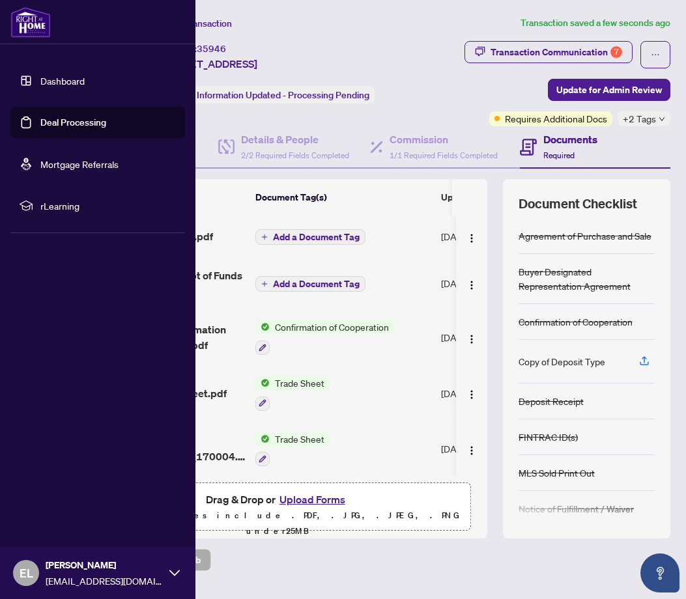
click at [74, 120] on link "Deal Processing" at bounding box center [73, 123] width 66 height 12
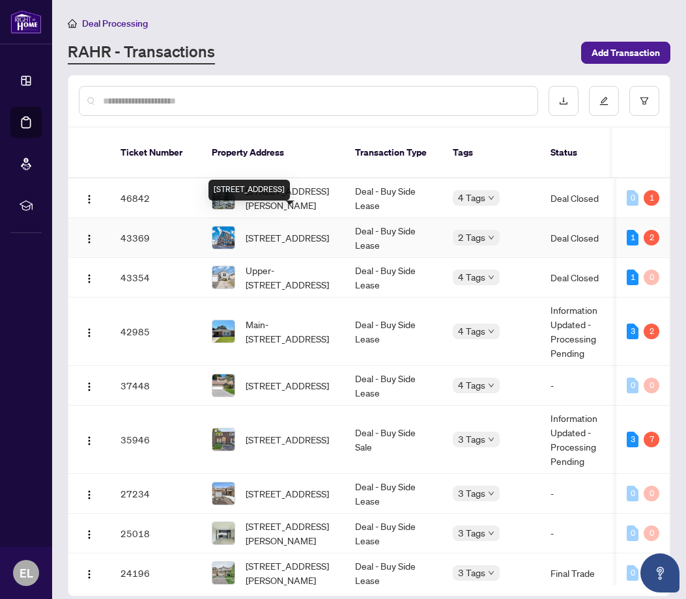
click at [314, 230] on span "[STREET_ADDRESS]" at bounding box center [286, 237] width 83 height 14
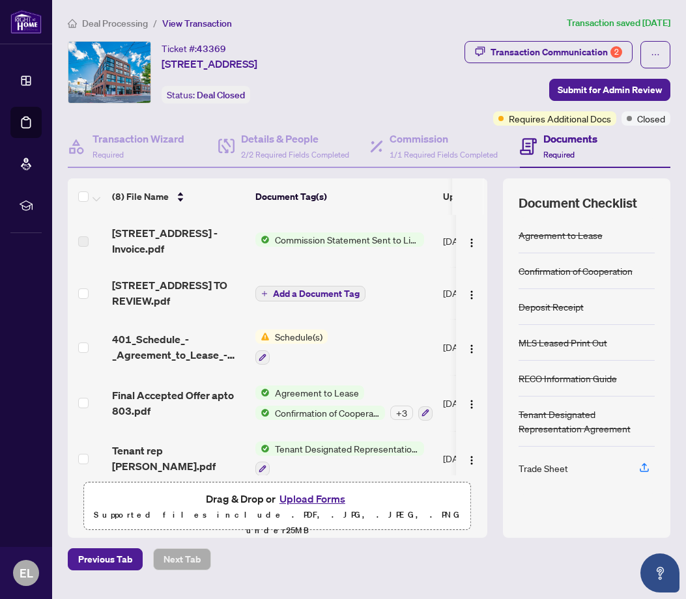
click at [292, 344] on span "Schedule(s)" at bounding box center [299, 336] width 58 height 14
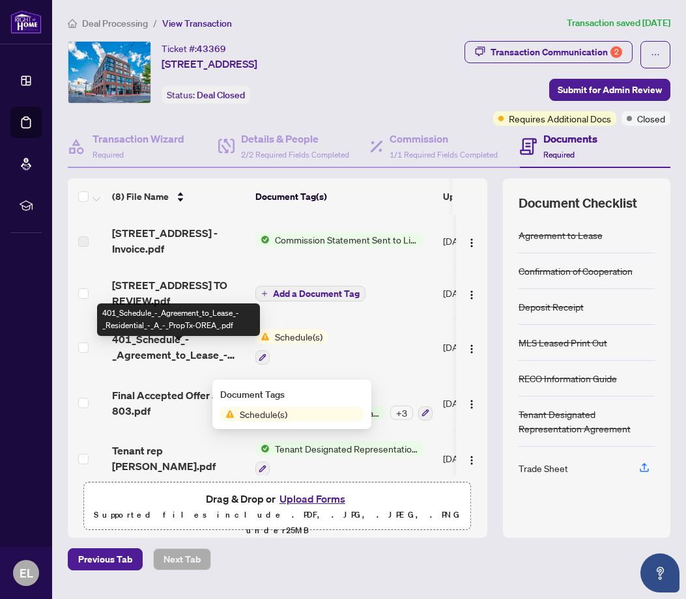
click at [173, 363] on span "401_Schedule_-_Agreement_to_Lease_-_Residential_-_A_-_PropTx-OREA_.pdf" at bounding box center [178, 346] width 133 height 31
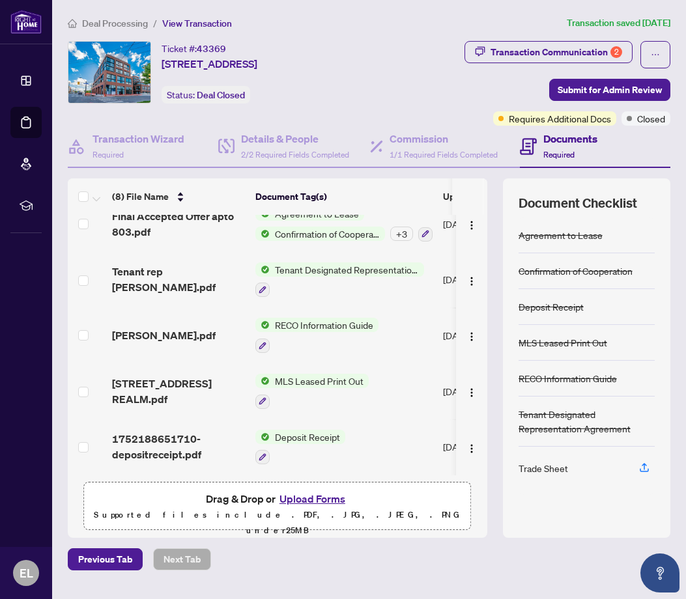
scroll to position [7, 0]
click at [314, 507] on button "Upload Forms" at bounding box center [312, 498] width 74 height 17
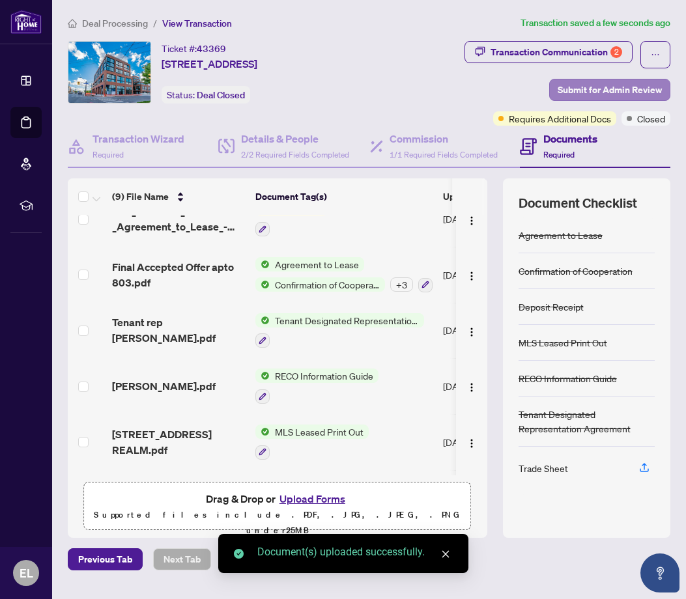
click at [645, 86] on span "Submit for Admin Review" at bounding box center [609, 89] width 104 height 21
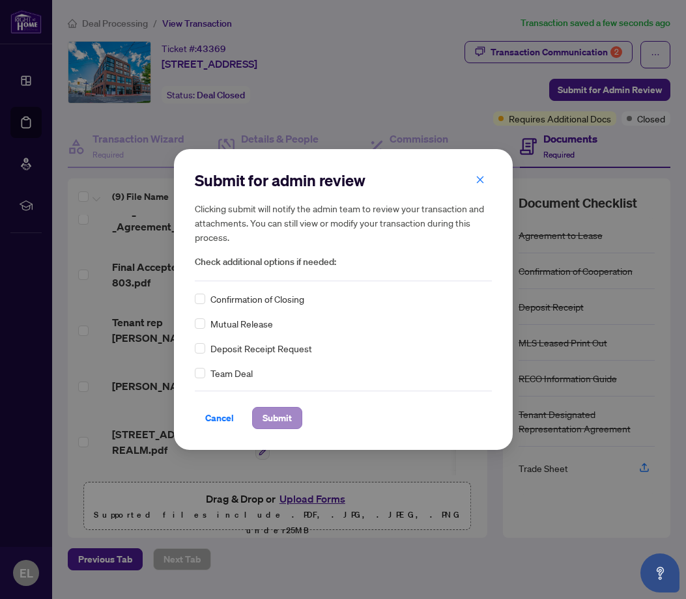
click at [271, 423] on span "Submit" at bounding box center [276, 418] width 29 height 21
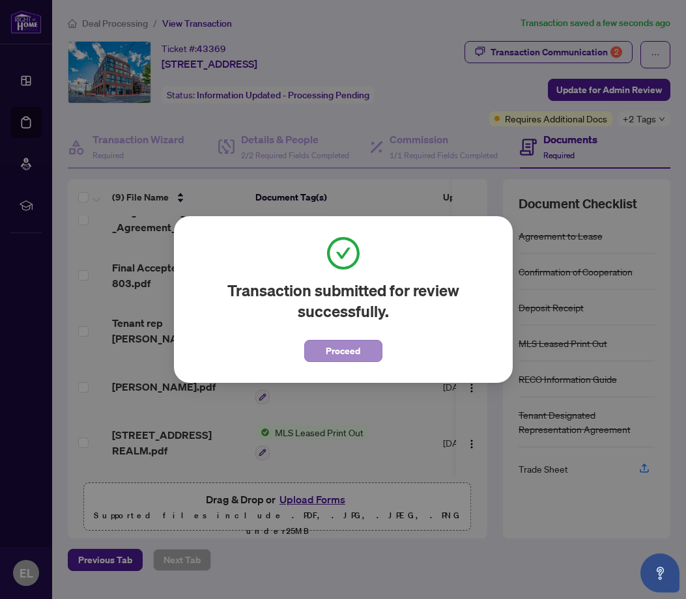
click at [344, 344] on span "Proceed" at bounding box center [343, 351] width 35 height 21
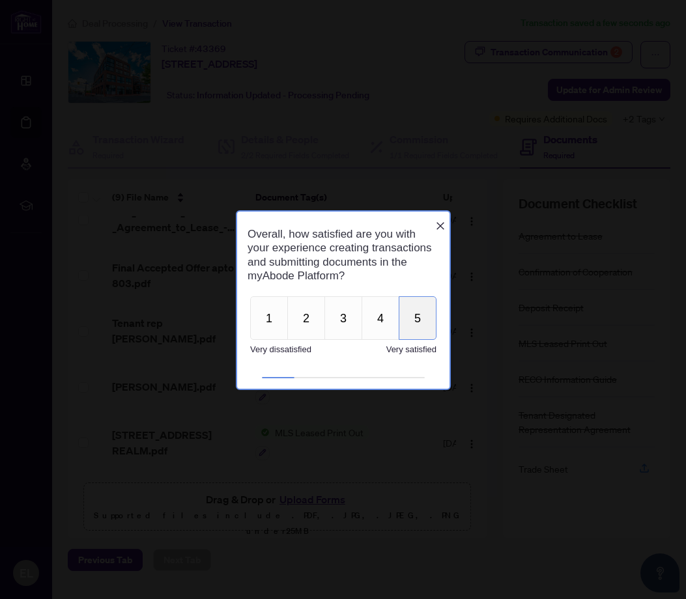
click at [417, 327] on button "5" at bounding box center [417, 318] width 38 height 44
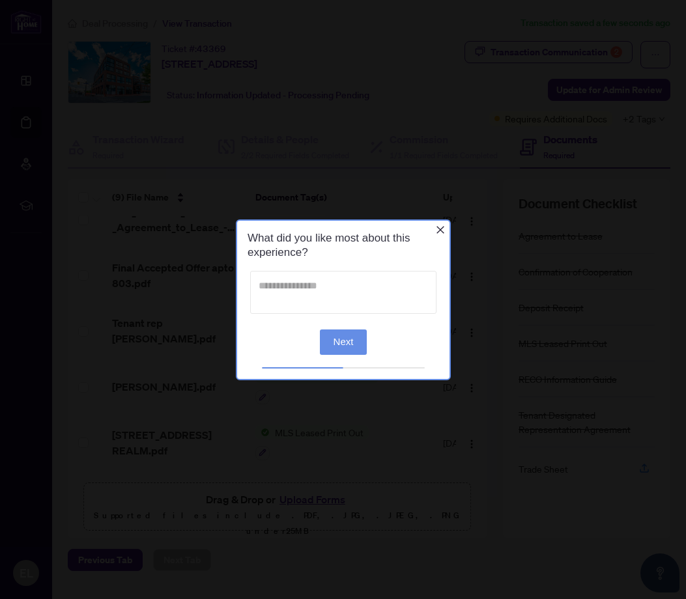
click at [261, 287] on textarea at bounding box center [342, 291] width 186 height 43
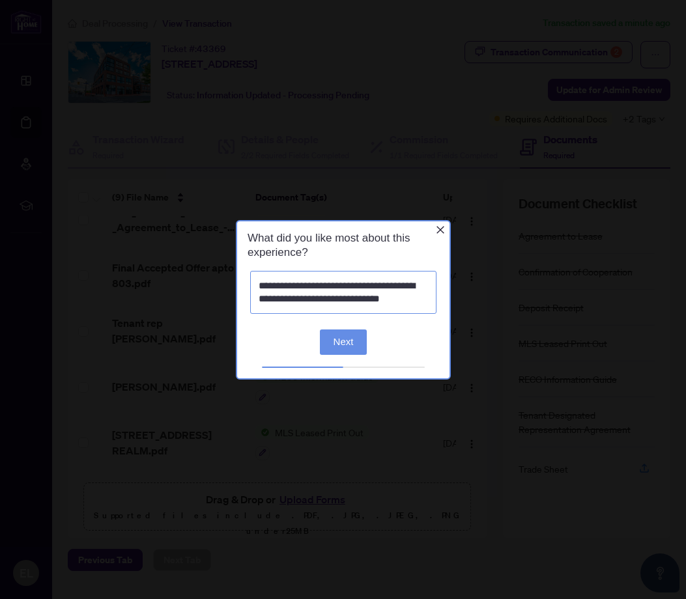
type textarea "**********"
click at [343, 339] on button "Next" at bounding box center [343, 341] width 48 height 25
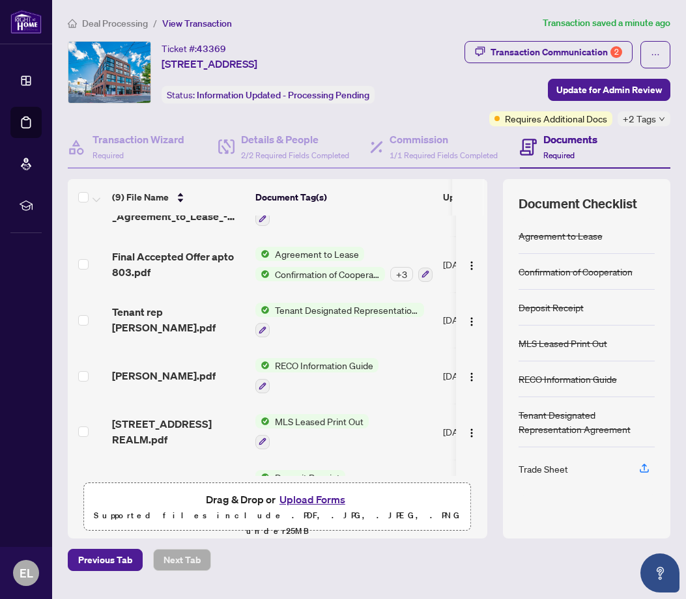
scroll to position [1, 0]
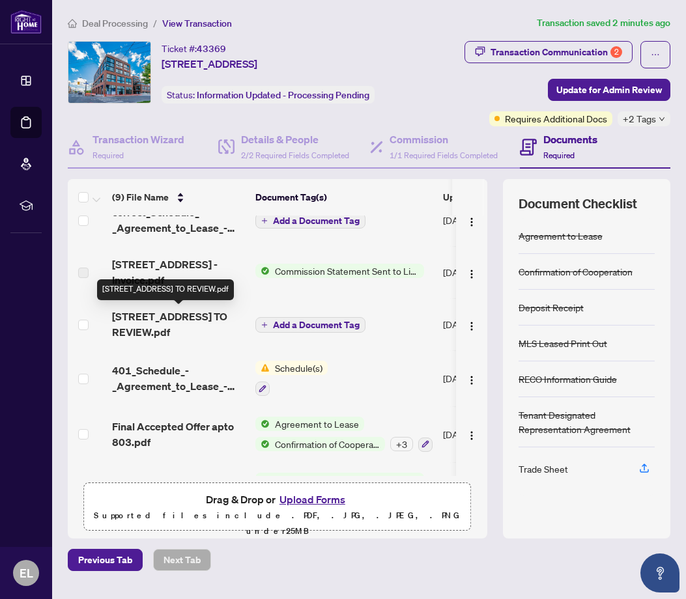
click at [191, 317] on span "[STREET_ADDRESS] TO REVIEW.pdf" at bounding box center [178, 324] width 133 height 31
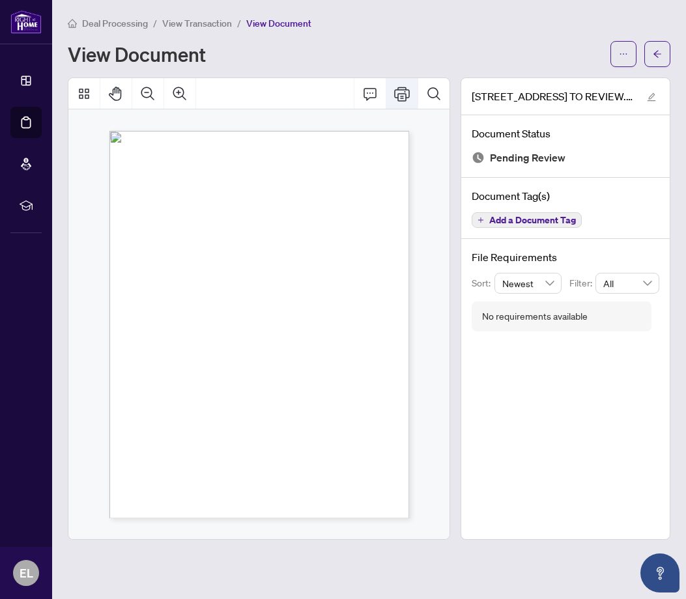
click at [402, 96] on icon "Print" at bounding box center [402, 94] width 16 height 14
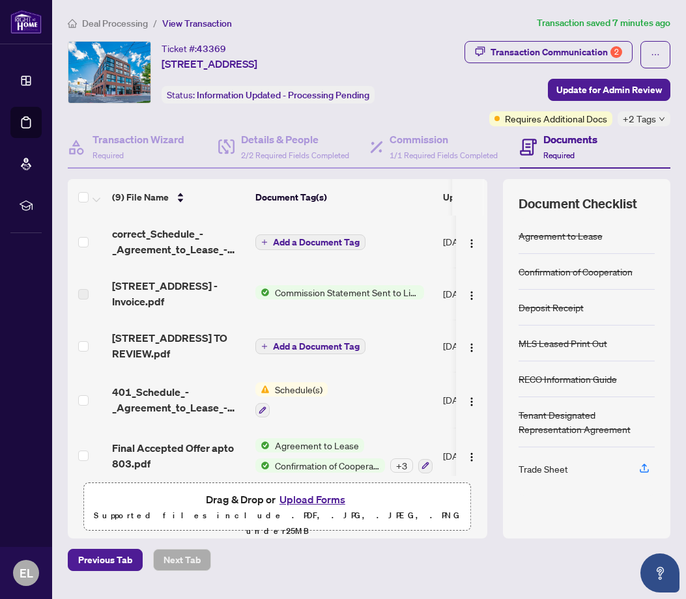
click at [317, 500] on button "Upload Forms" at bounding box center [312, 499] width 74 height 17
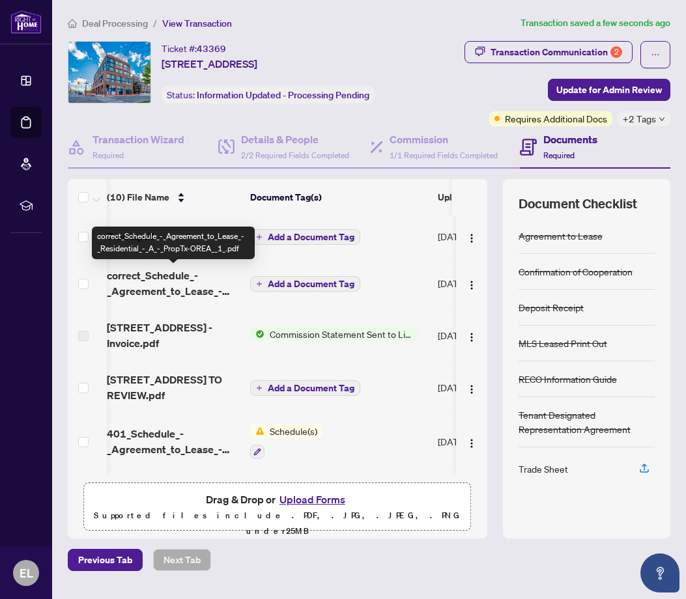
click at [171, 294] on span "correct_Schedule_-_Agreement_to_Lease_-_Residential_-_A_-_PropTx-OREA__1_.pdf" at bounding box center [173, 283] width 133 height 31
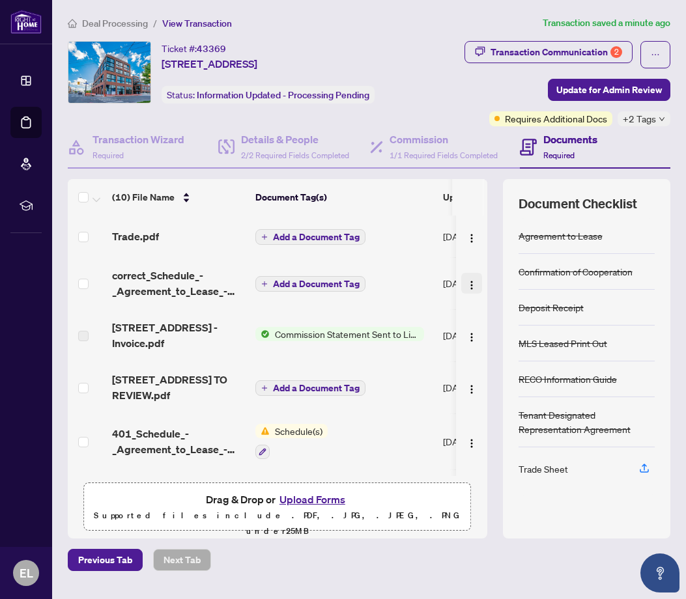
click at [469, 285] on img "button" at bounding box center [471, 285] width 10 height 10
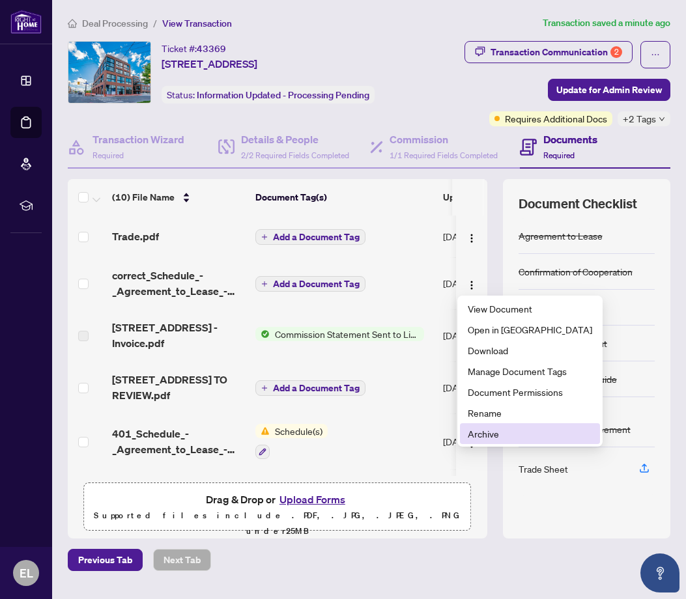
click at [474, 436] on span "Archive" at bounding box center [529, 433] width 124 height 14
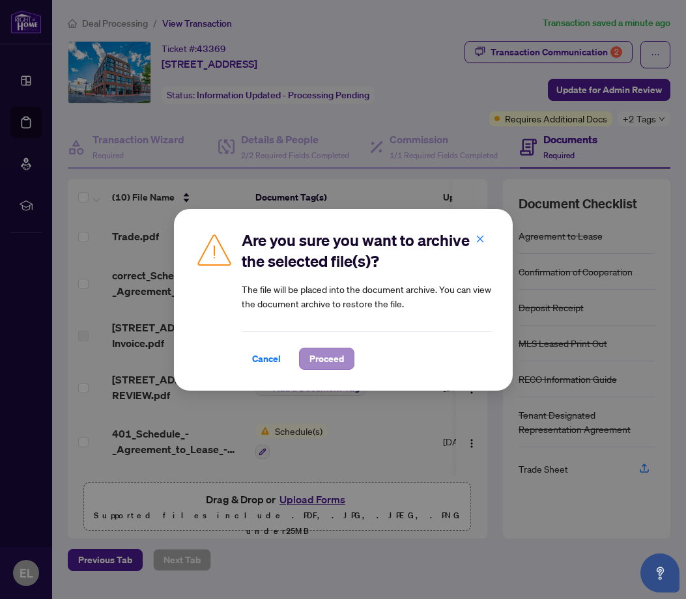
click at [328, 357] on span "Proceed" at bounding box center [326, 358] width 35 height 21
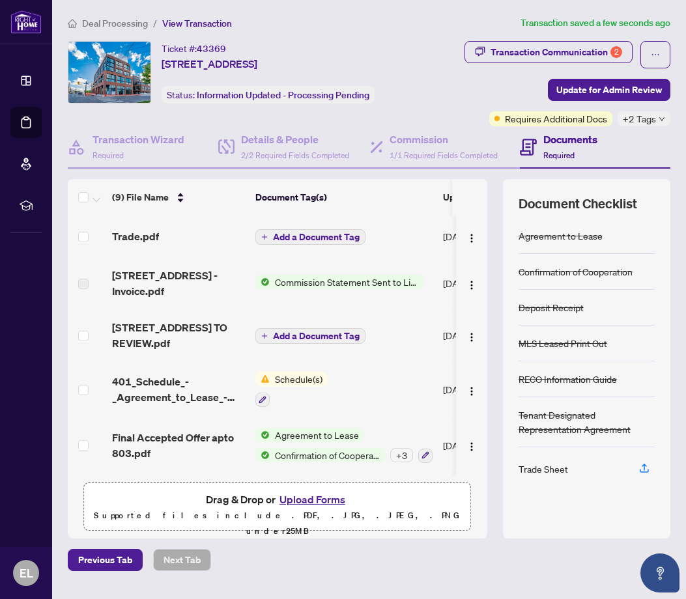
click at [300, 503] on button "Upload Forms" at bounding box center [312, 499] width 74 height 17
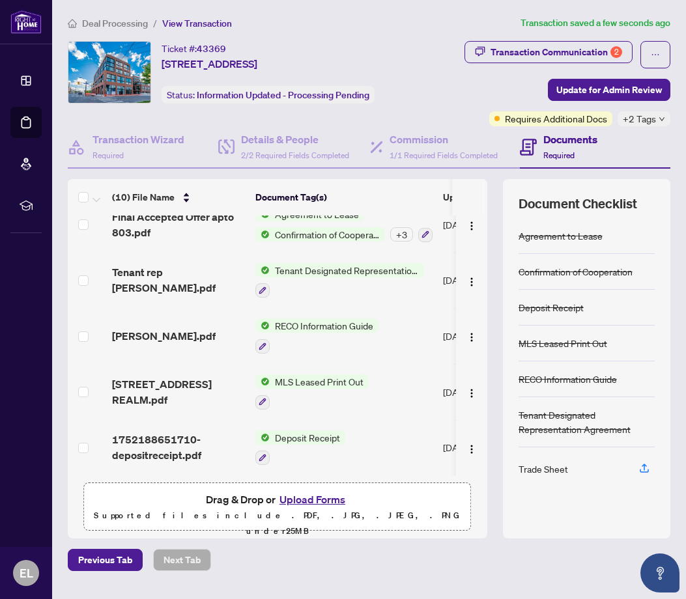
scroll to position [274, 0]
click at [622, 90] on span "Update for Admin Review" at bounding box center [608, 89] width 105 height 21
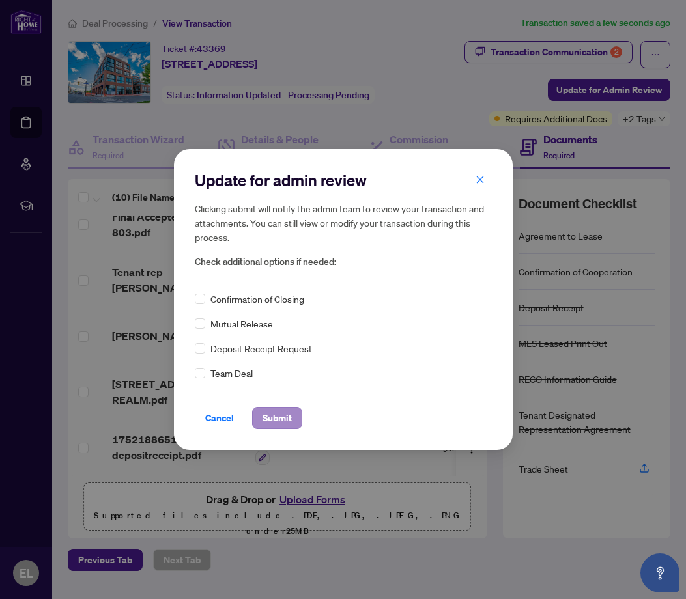
click at [277, 421] on span "Submit" at bounding box center [276, 418] width 29 height 21
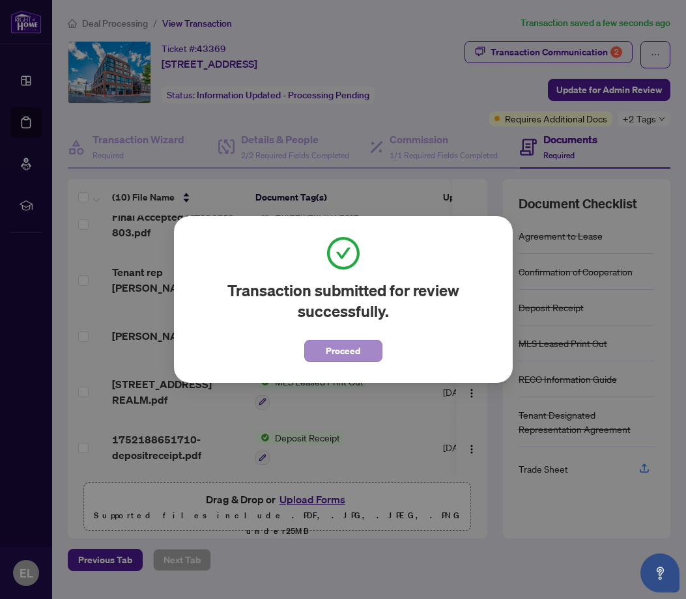
click at [333, 354] on span "Proceed" at bounding box center [343, 351] width 35 height 21
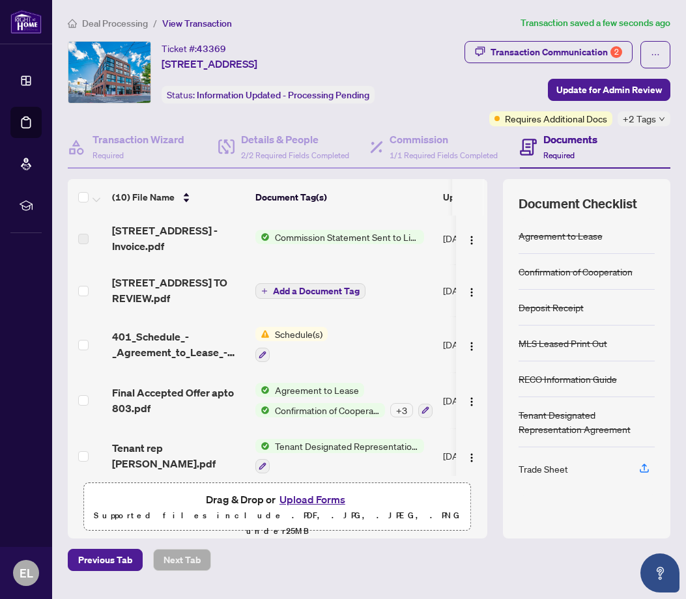
scroll to position [0, 0]
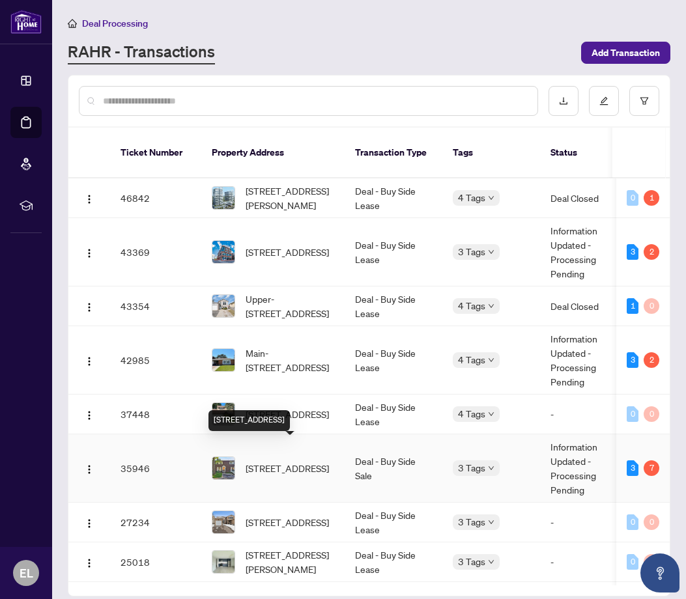
click at [285, 461] on span "[STREET_ADDRESS]" at bounding box center [286, 468] width 83 height 14
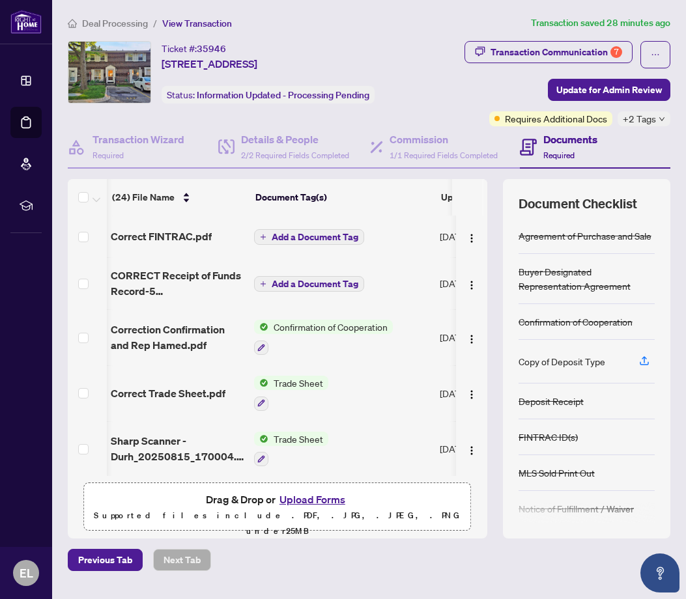
scroll to position [0, 1]
click at [305, 384] on span "Trade Sheet" at bounding box center [298, 383] width 60 height 14
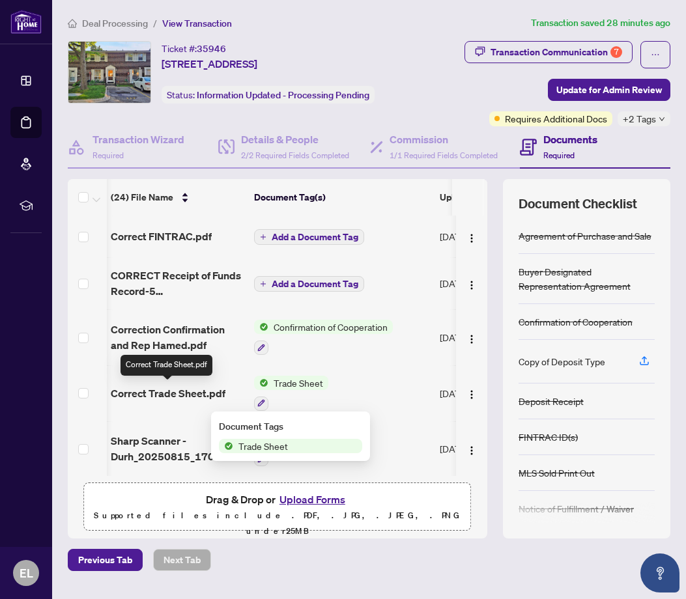
click at [180, 388] on span "Correct Trade Sheet.pdf" at bounding box center [168, 393] width 115 height 16
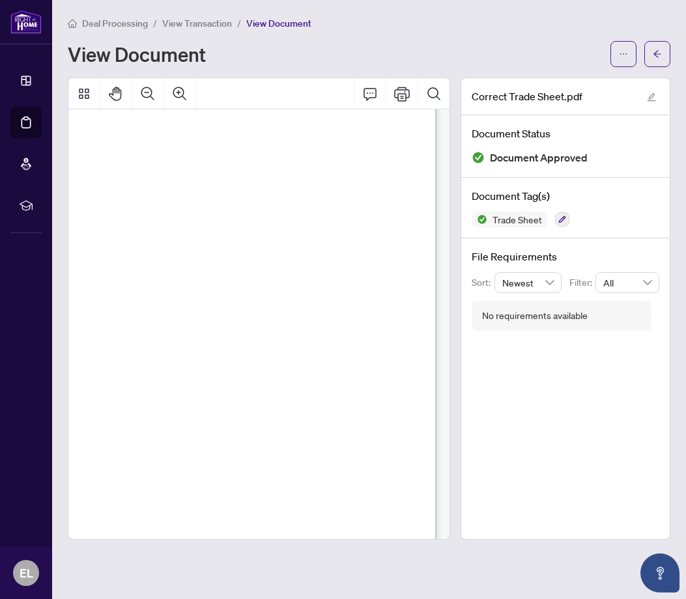
scroll to position [51, 64]
click at [656, 51] on icon "arrow-left" at bounding box center [656, 53] width 9 height 9
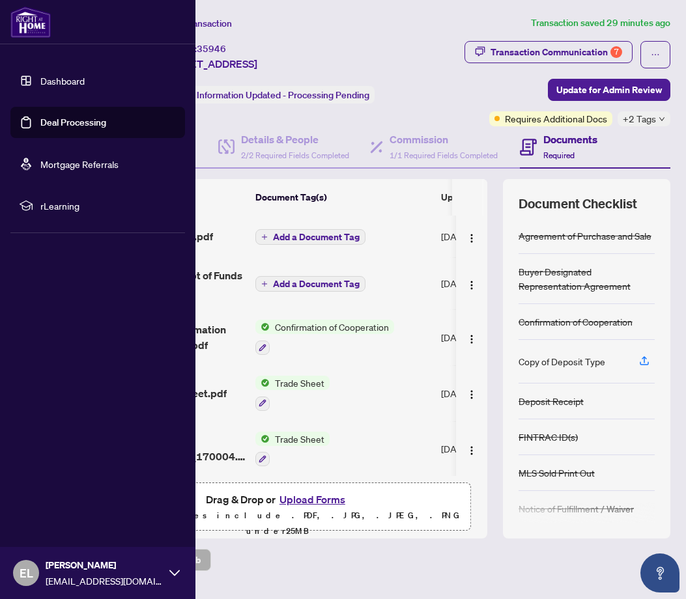
click at [74, 83] on link "Dashboard" at bounding box center [62, 81] width 44 height 12
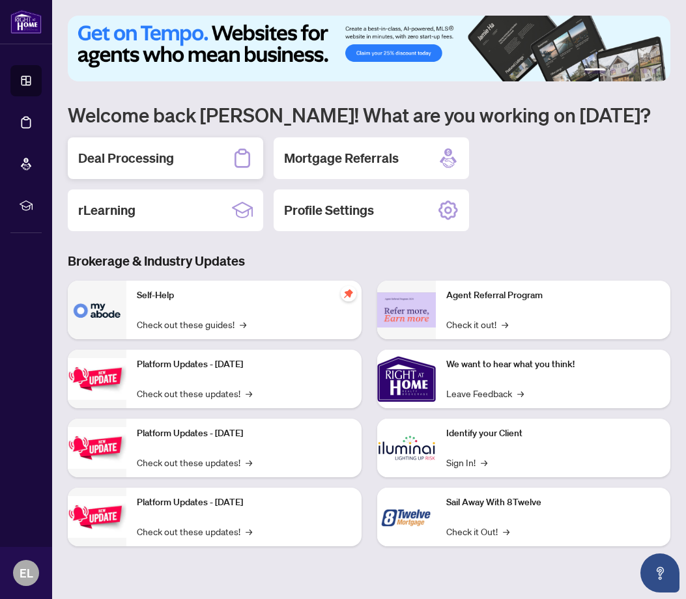
click at [137, 158] on h2 "Deal Processing" at bounding box center [126, 158] width 96 height 18
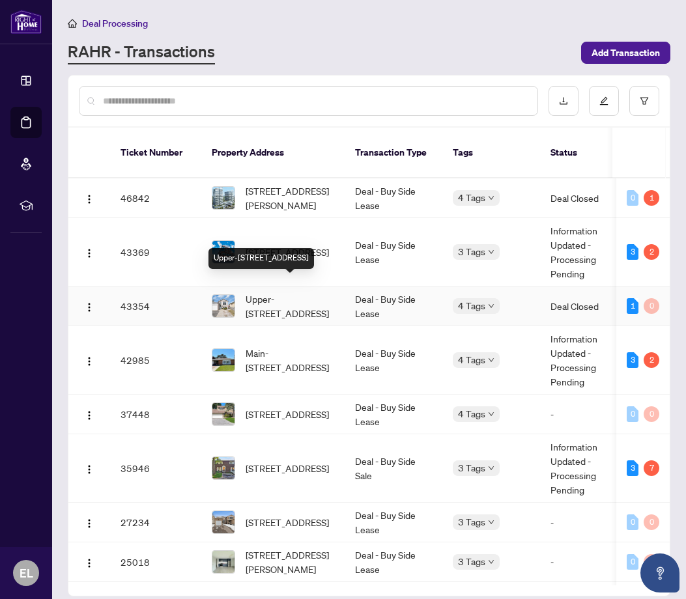
click at [285, 299] on span "Upper-[STREET_ADDRESS]" at bounding box center [289, 306] width 89 height 29
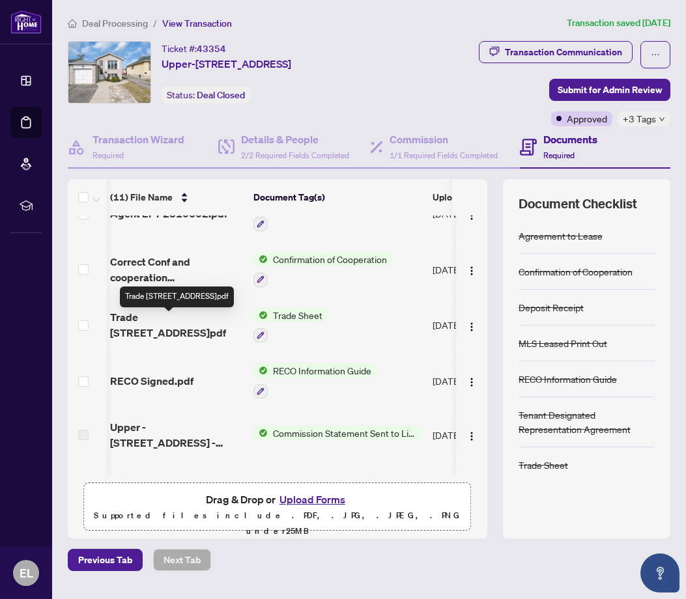
click at [200, 322] on span "Trade [STREET_ADDRESS]pdf" at bounding box center [176, 324] width 133 height 31
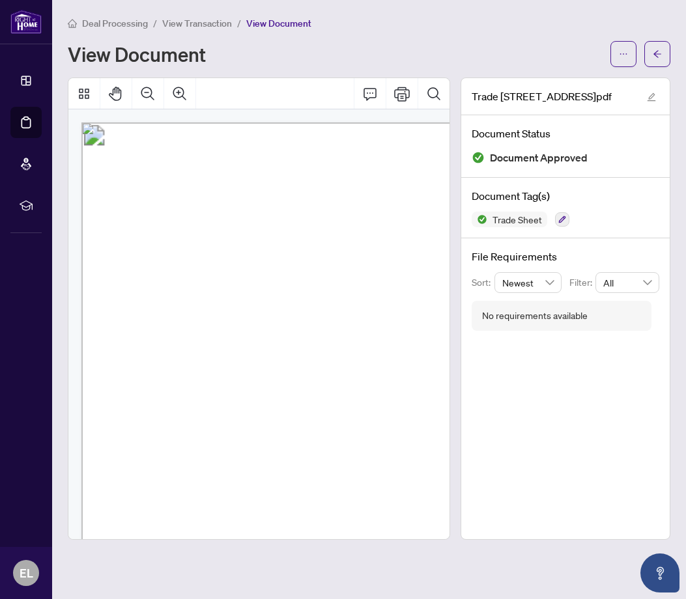
scroll to position [242, 143]
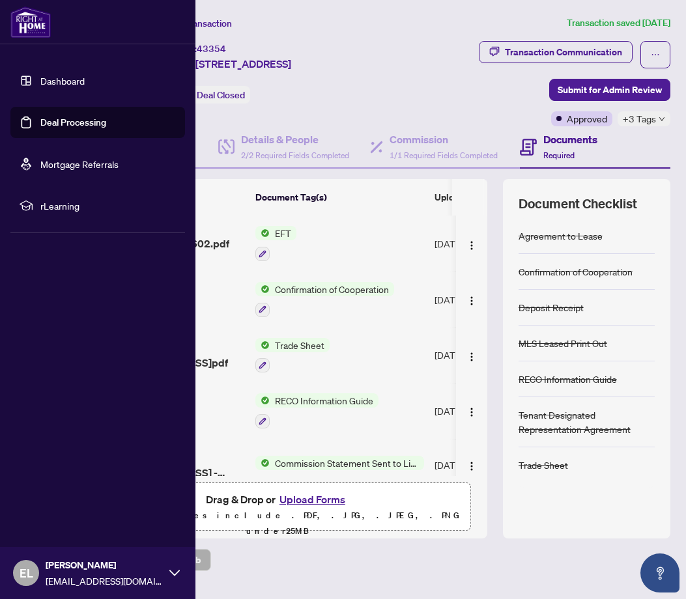
click at [62, 80] on link "Dashboard" at bounding box center [62, 81] width 44 height 12
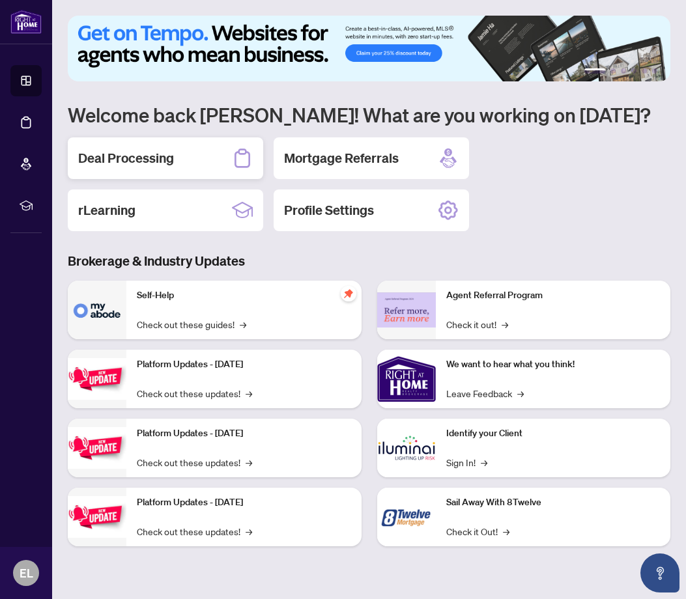
click at [147, 161] on h2 "Deal Processing" at bounding box center [126, 158] width 96 height 18
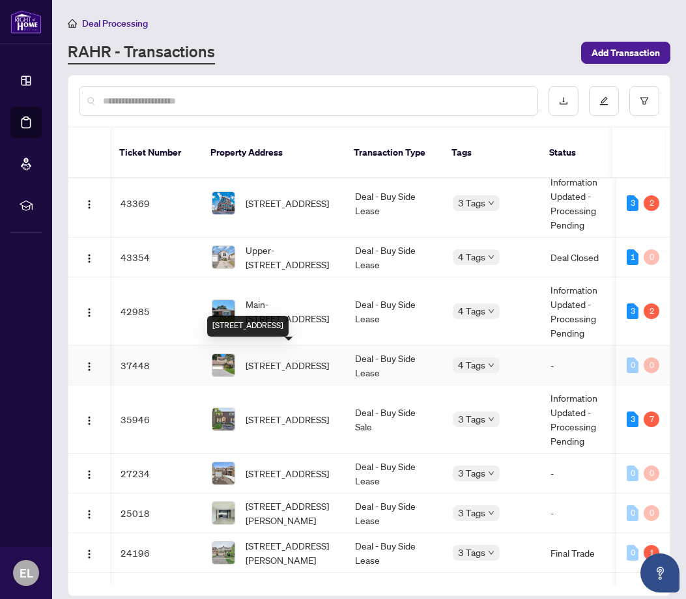
scroll to position [51, 0]
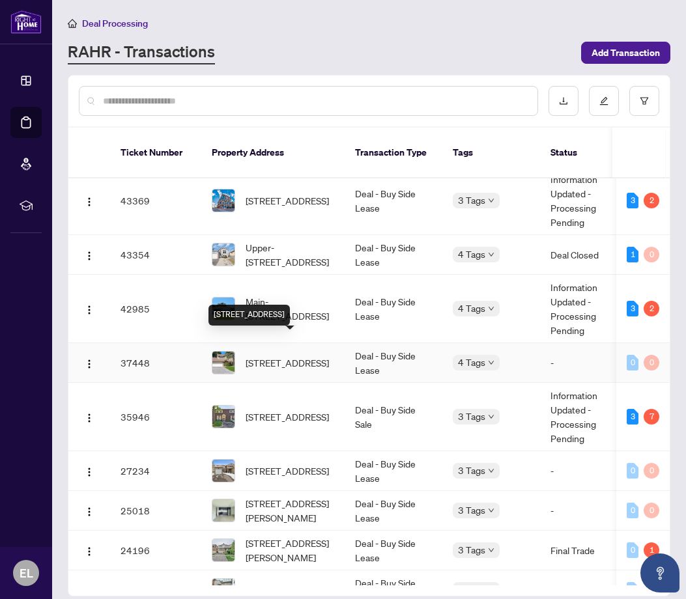
click at [275, 355] on span "[STREET_ADDRESS]" at bounding box center [286, 362] width 83 height 14
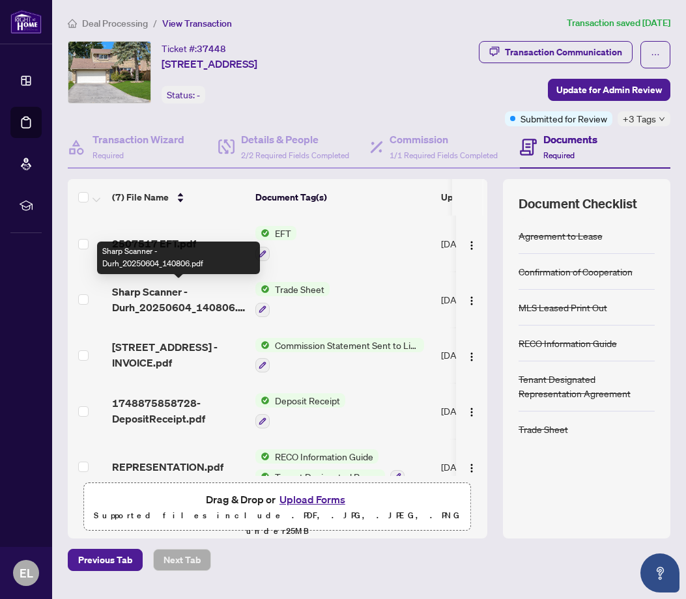
click at [176, 291] on span "Sharp Scanner - Durh_20250604_140806.pdf" at bounding box center [178, 299] width 133 height 31
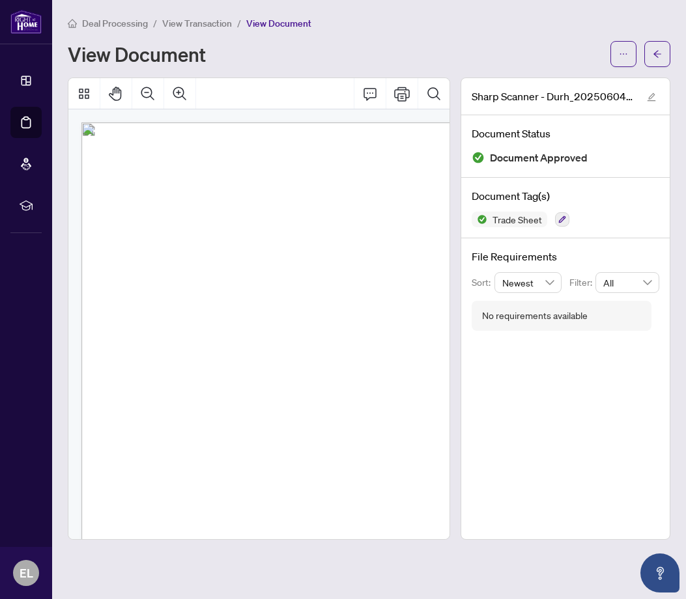
scroll to position [170, 27]
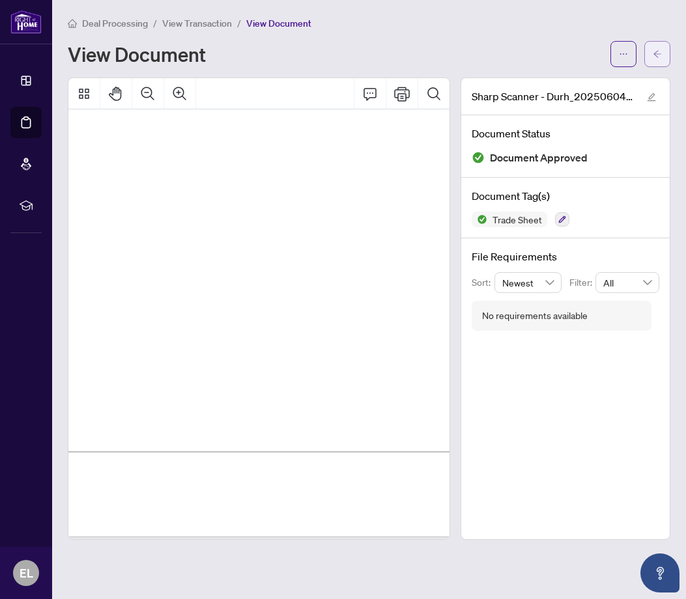
click at [656, 52] on icon "arrow-left" at bounding box center [657, 53] width 8 height 7
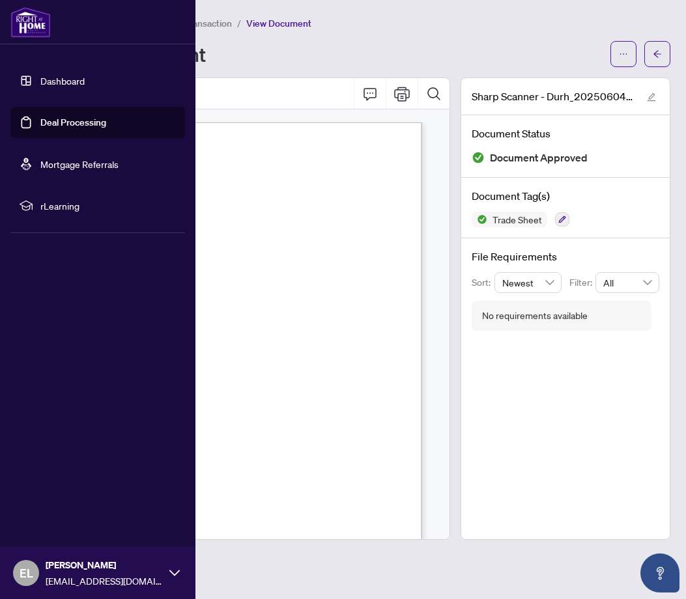
click at [40, 80] on link "Dashboard" at bounding box center [62, 81] width 44 height 12
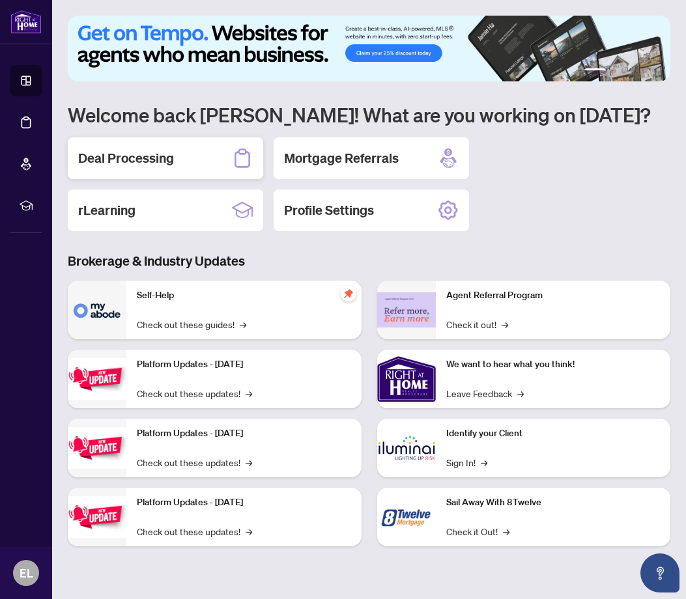
click at [153, 163] on h2 "Deal Processing" at bounding box center [126, 158] width 96 height 18
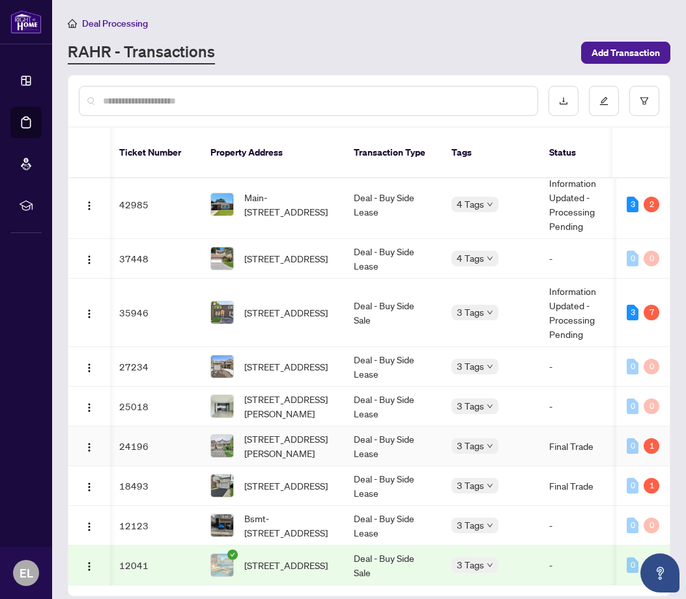
scroll to position [160, 1]
click at [298, 359] on span "[STREET_ADDRESS]" at bounding box center [285, 366] width 83 height 14
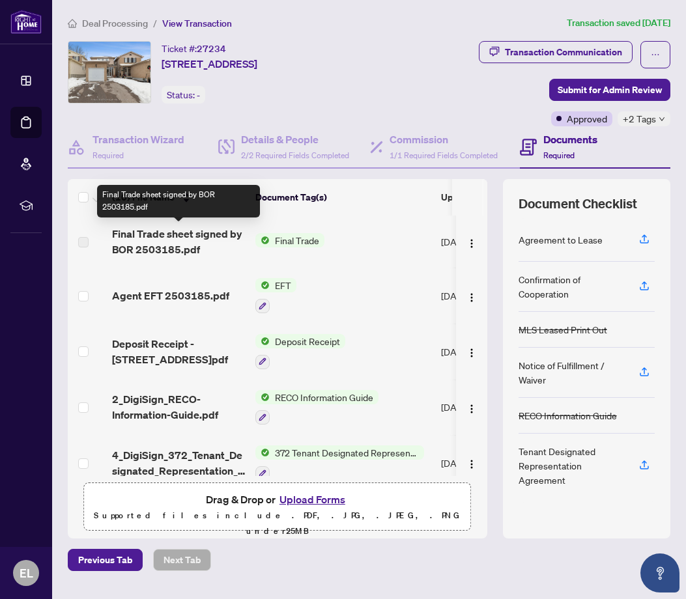
click at [178, 247] on span "Final Trade sheet signed by BOR 2503185.pdf" at bounding box center [178, 241] width 133 height 31
click at [150, 251] on span "Final Trade sheet signed by BOR 2503185.pdf" at bounding box center [178, 241] width 133 height 31
click at [147, 245] on span "Final Trade sheet signed by BOR 2503185.pdf" at bounding box center [178, 241] width 133 height 31
click at [197, 253] on span "Final Trade sheet signed by BOR 2503185.pdf" at bounding box center [178, 241] width 133 height 31
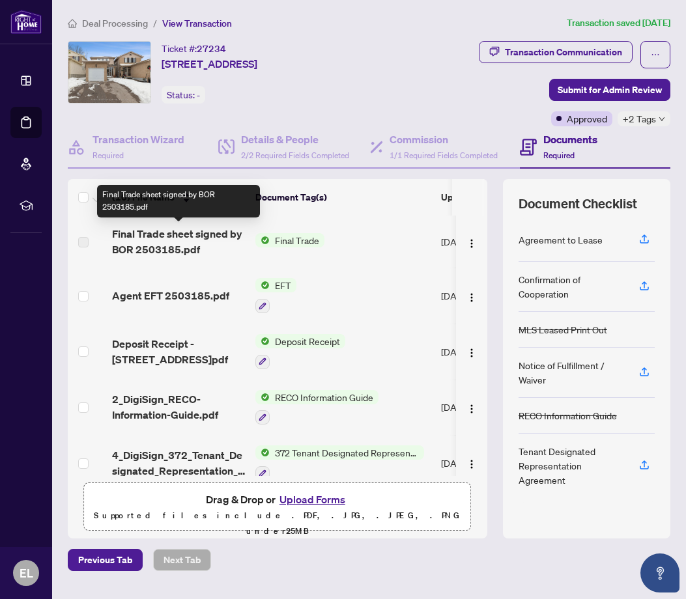
click at [189, 234] on span "Final Trade sheet signed by BOR 2503185.pdf" at bounding box center [178, 241] width 133 height 31
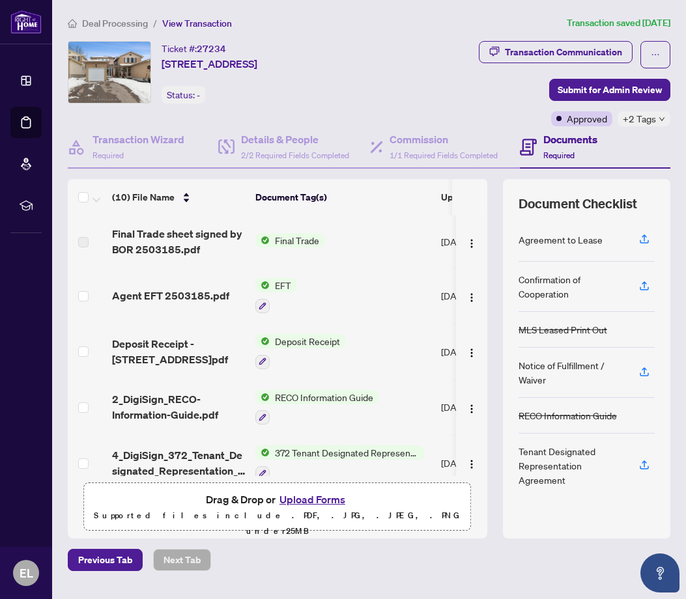
click at [294, 240] on span "Final Trade" at bounding box center [297, 240] width 55 height 14
click at [249, 287] on span "Final Trade" at bounding box center [259, 284] width 55 height 14
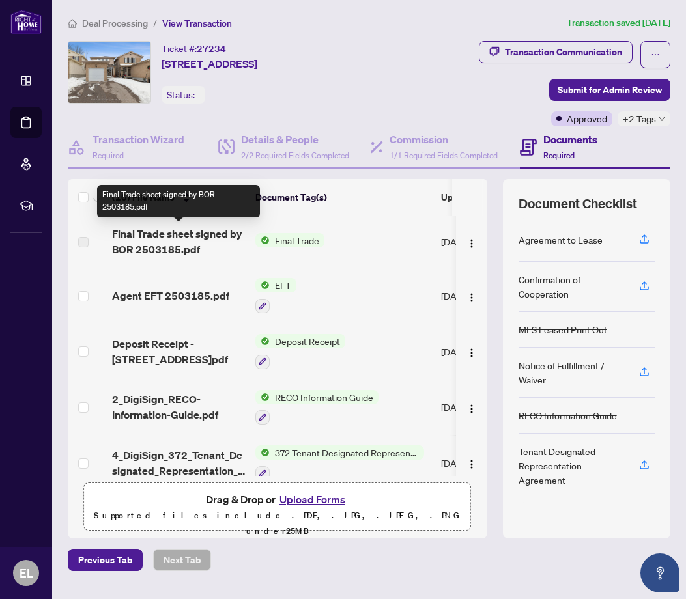
click at [199, 239] on span "Final Trade sheet signed by BOR 2503185.pdf" at bounding box center [178, 241] width 133 height 31
click at [171, 253] on span "Final Trade sheet signed by BOR 2503185.pdf" at bounding box center [178, 241] width 133 height 31
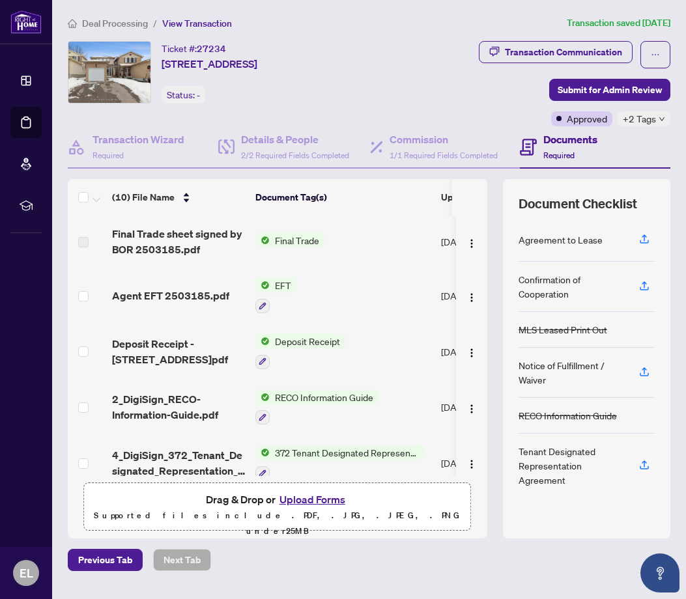
click at [81, 241] on label at bounding box center [83, 242] width 10 height 14
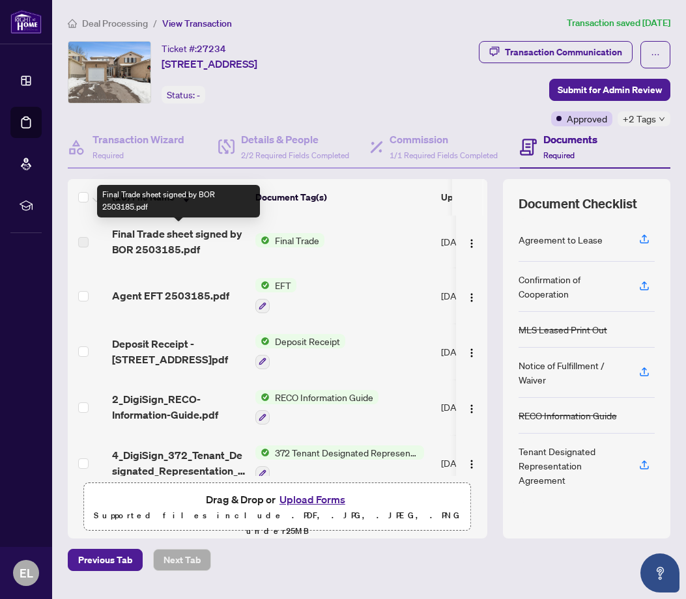
click at [184, 255] on span "Final Trade sheet signed by BOR 2503185.pdf" at bounding box center [178, 241] width 133 height 31
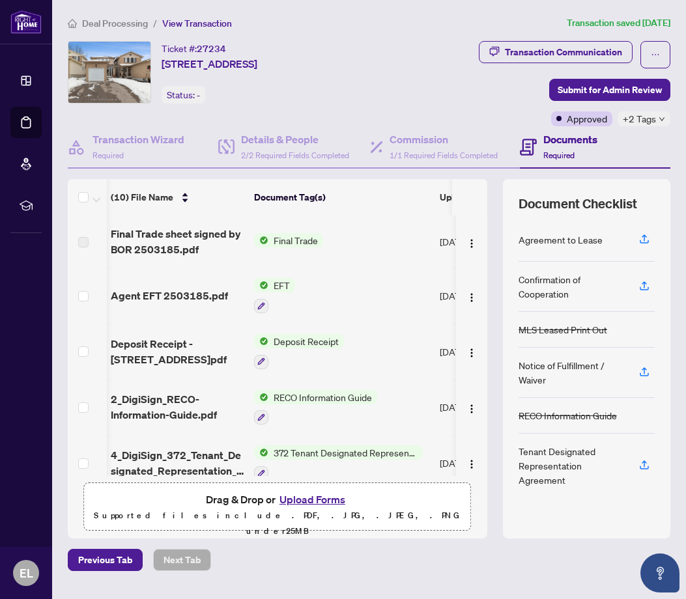
scroll to position [0, 1]
click at [305, 240] on span "Final Trade" at bounding box center [295, 240] width 55 height 14
click at [260, 286] on span "Final Trade" at bounding box center [258, 284] width 55 height 14
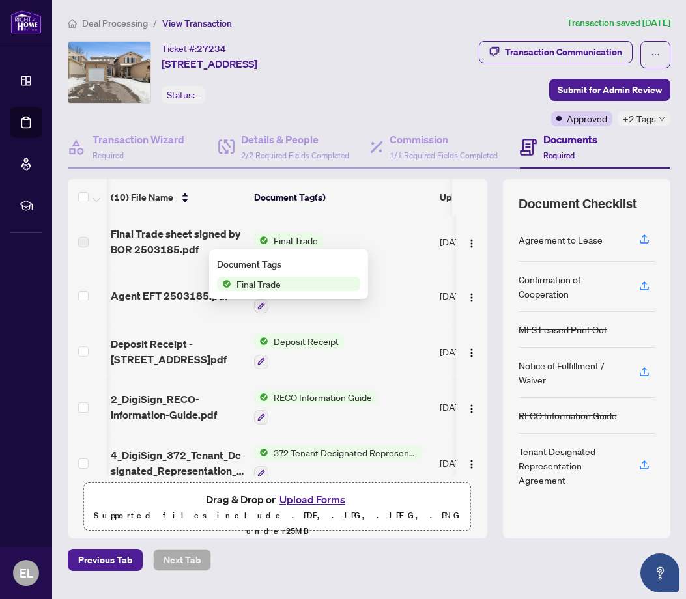
click at [170, 245] on span "Final Trade sheet signed by BOR 2503185.pdf" at bounding box center [177, 241] width 133 height 31
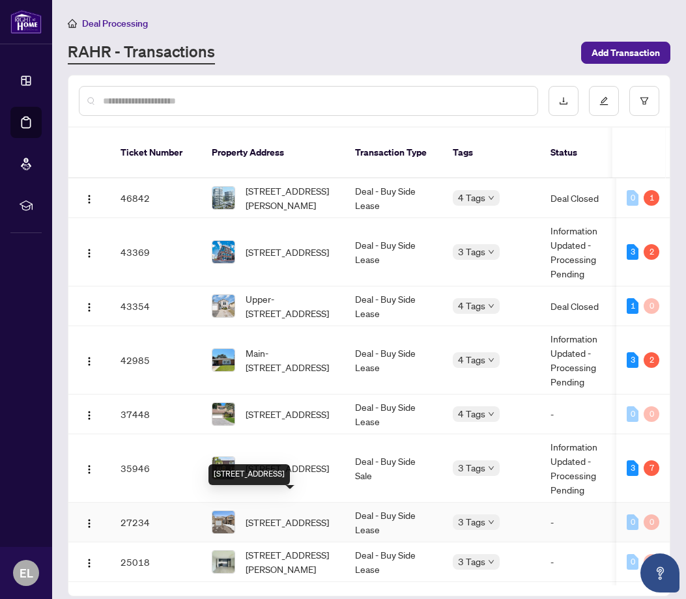
click at [285, 515] on span "[STREET_ADDRESS]" at bounding box center [286, 522] width 83 height 14
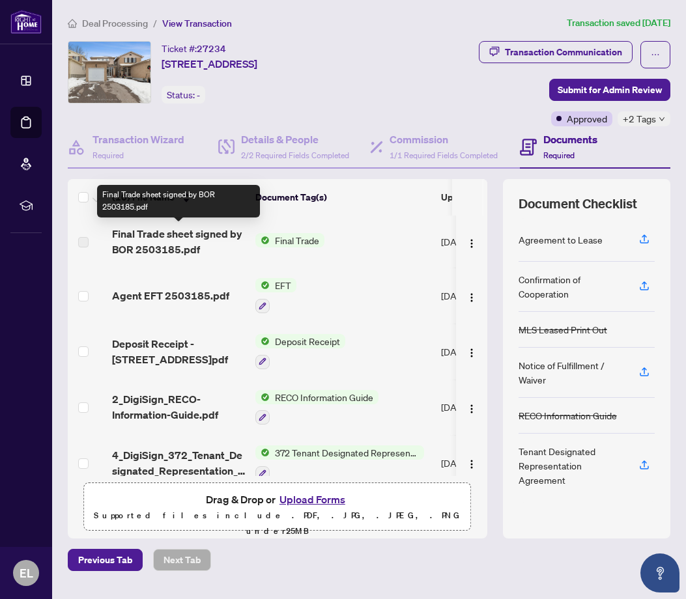
click at [157, 255] on span "Final Trade sheet signed by BOR 2503185.pdf" at bounding box center [178, 241] width 133 height 31
click at [157, 252] on span "Final Trade sheet signed by BOR 2503185.pdf" at bounding box center [178, 241] width 133 height 31
click at [192, 251] on span "Final Trade sheet signed by BOR 2503185.pdf" at bounding box center [178, 241] width 133 height 31
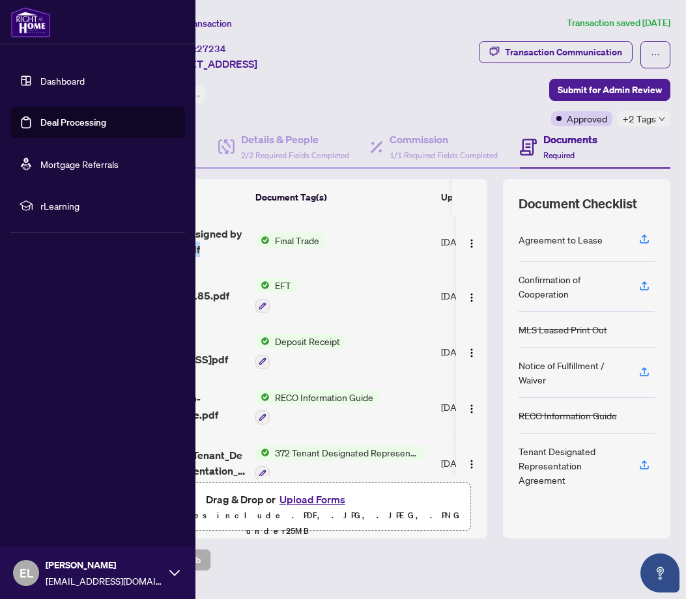
click at [47, 81] on link "Dashboard" at bounding box center [62, 81] width 44 height 12
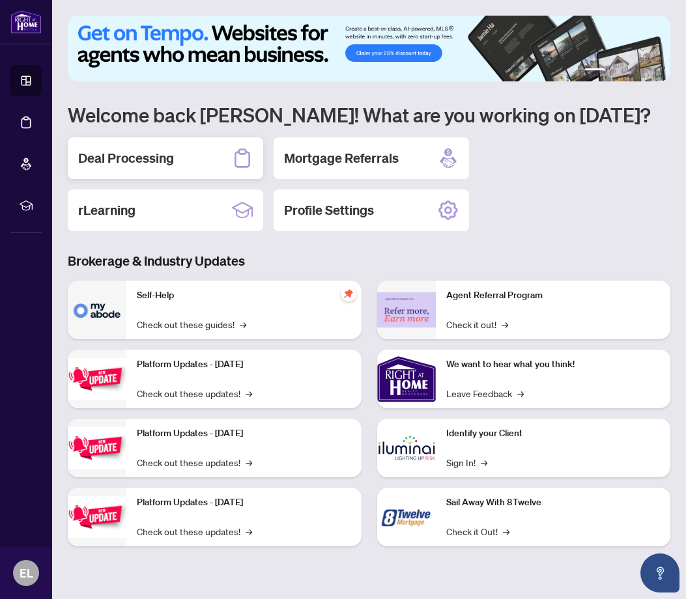
click at [148, 151] on h2 "Deal Processing" at bounding box center [126, 158] width 96 height 18
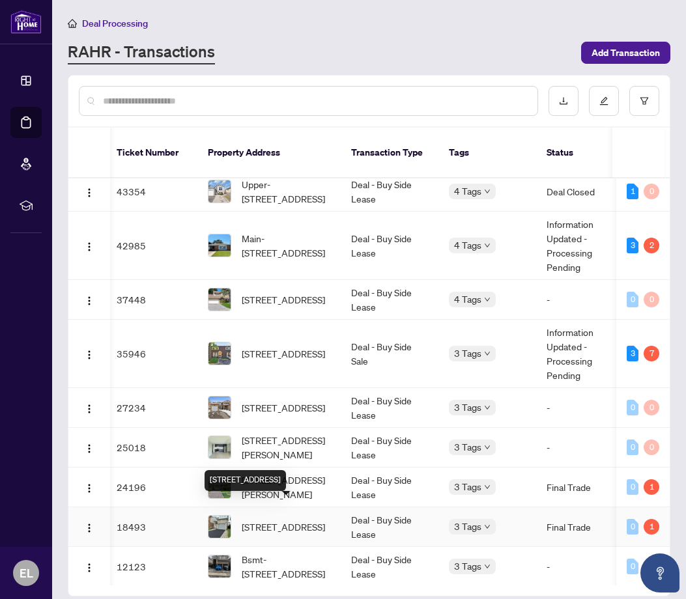
scroll to position [113, 4]
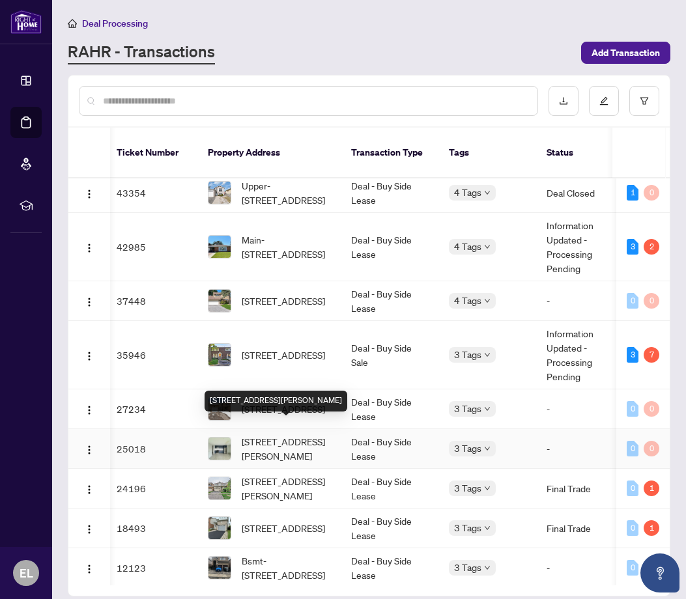
click at [283, 434] on span "[STREET_ADDRESS][PERSON_NAME]" at bounding box center [286, 448] width 89 height 29
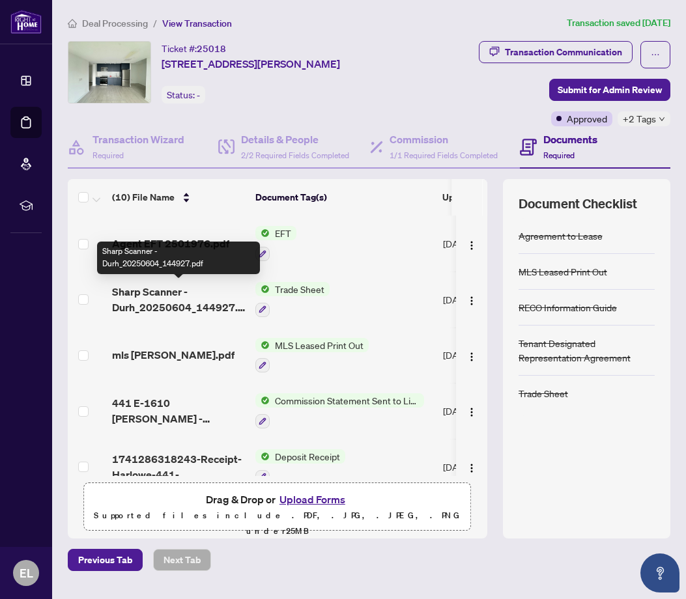
click at [162, 300] on span "Sharp Scanner - Durh_20250604_144927.pdf" at bounding box center [178, 299] width 133 height 31
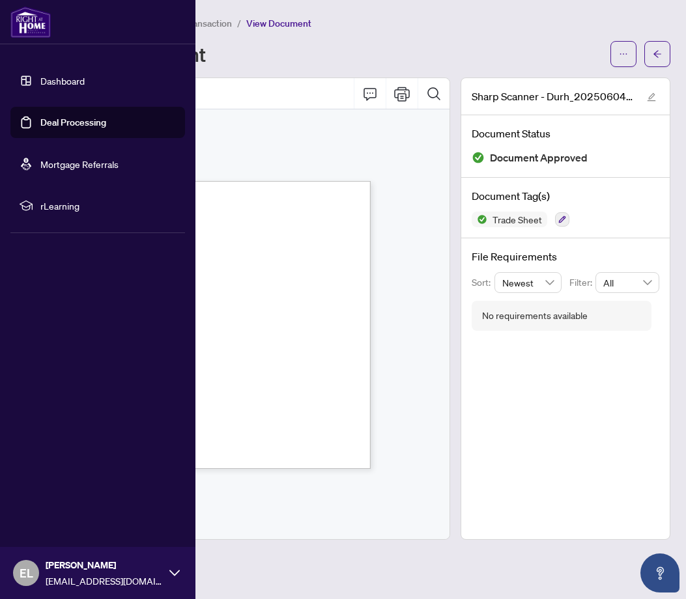
click at [49, 83] on link "Dashboard" at bounding box center [62, 81] width 44 height 12
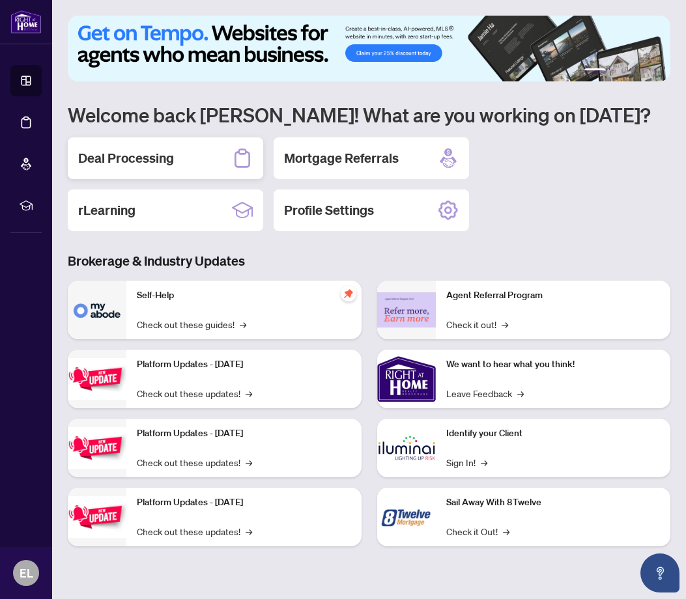
click at [159, 164] on h2 "Deal Processing" at bounding box center [126, 158] width 96 height 18
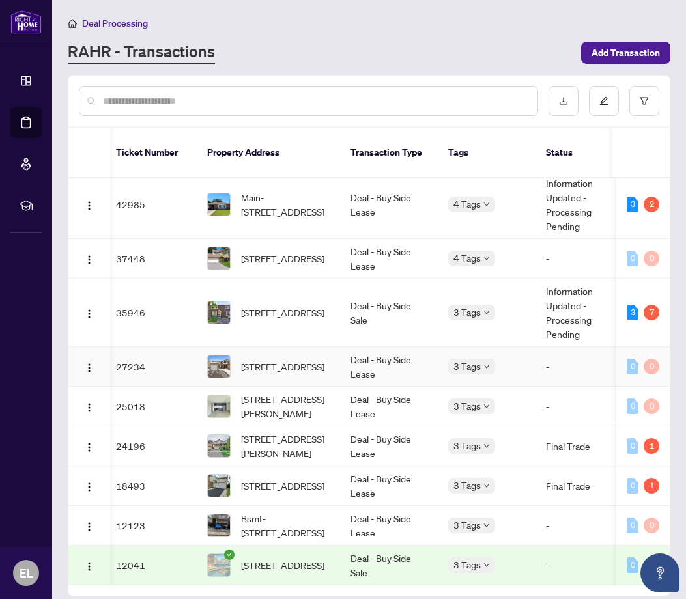
scroll to position [160, 5]
click at [281, 432] on span "[STREET_ADDRESS][PERSON_NAME]" at bounding box center [285, 446] width 89 height 29
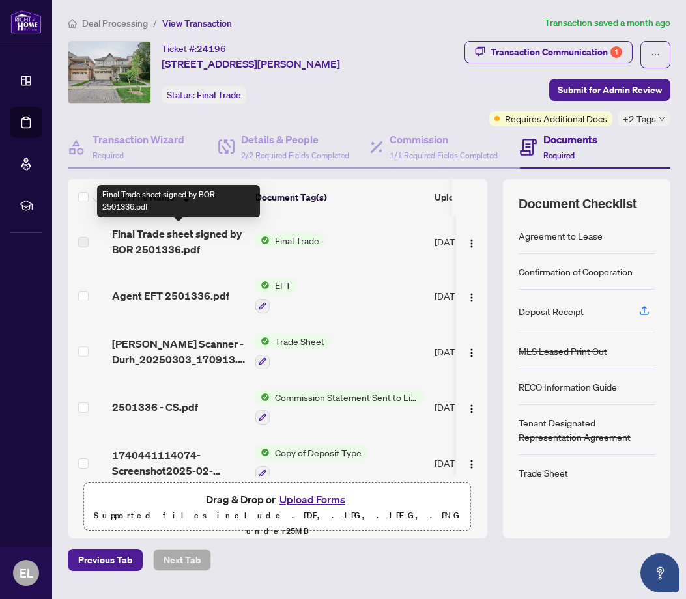
click at [182, 251] on span "Final Trade sheet signed by BOR 2501336.pdf" at bounding box center [178, 241] width 133 height 31
click at [156, 251] on span "Final Trade sheet signed by BOR 2501336.pdf" at bounding box center [178, 241] width 133 height 31
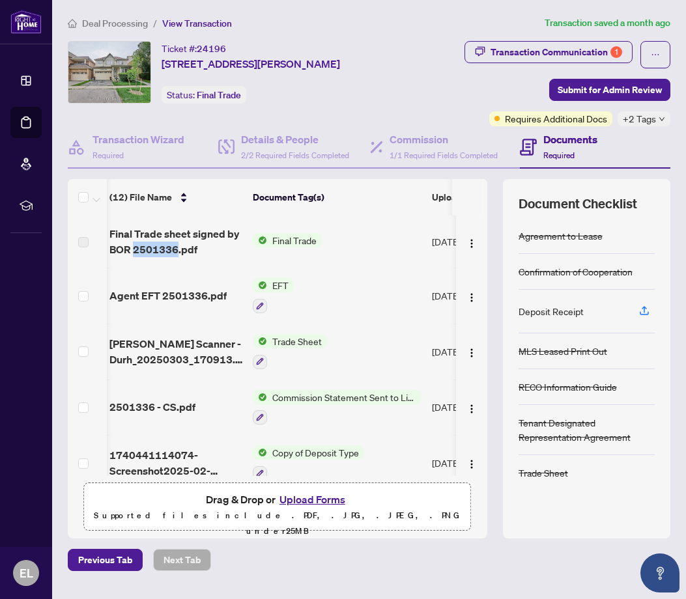
scroll to position [0, 3]
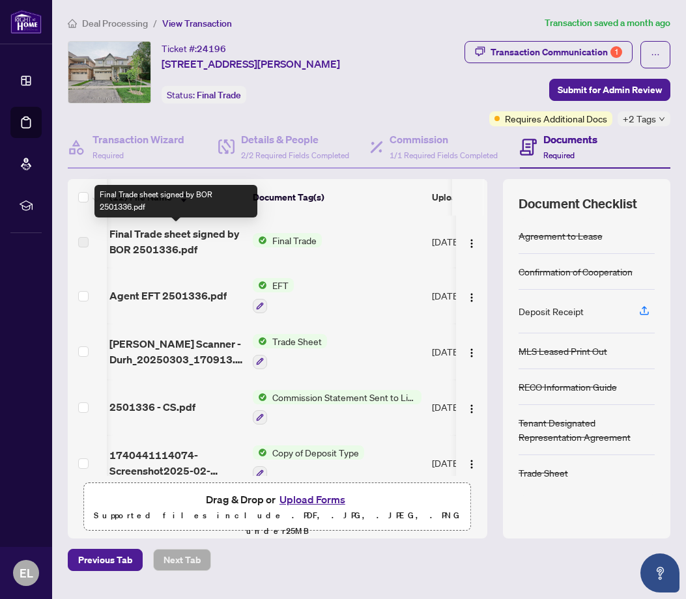
click at [165, 236] on span "Final Trade sheet signed by BOR 2501336.pdf" at bounding box center [175, 241] width 133 height 31
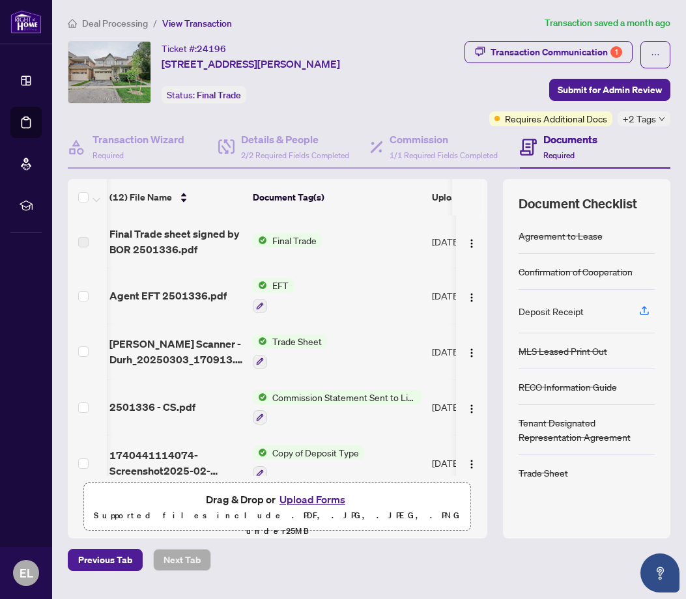
click at [83, 239] on label at bounding box center [83, 242] width 10 height 14
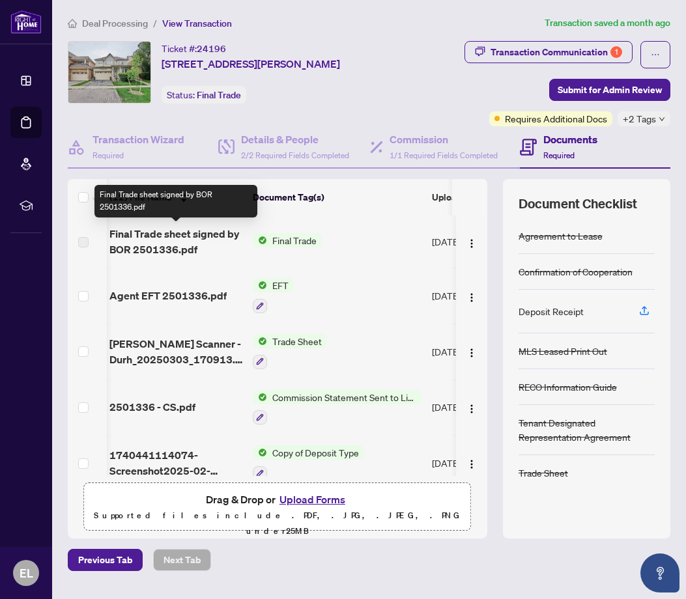
click at [154, 245] on span "Final Trade sheet signed by BOR 2501336.pdf" at bounding box center [175, 241] width 133 height 31
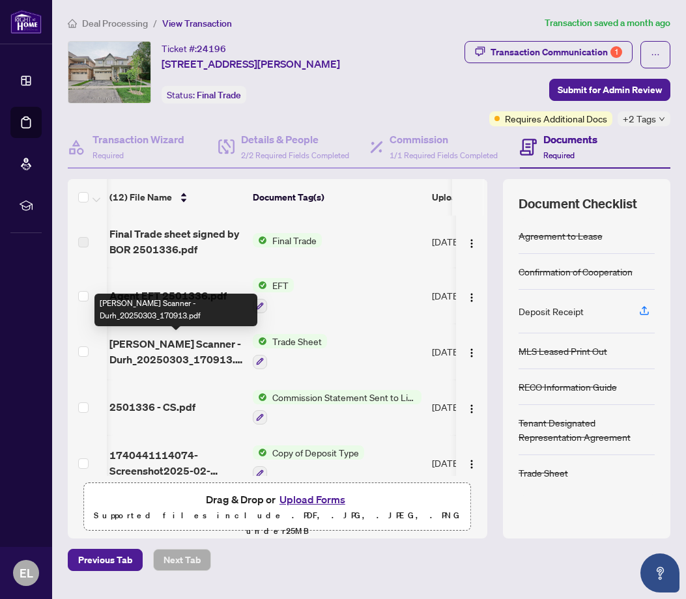
click at [168, 356] on span "[PERSON_NAME] Scanner - Durh_20250303_170913.pdf" at bounding box center [175, 351] width 133 height 31
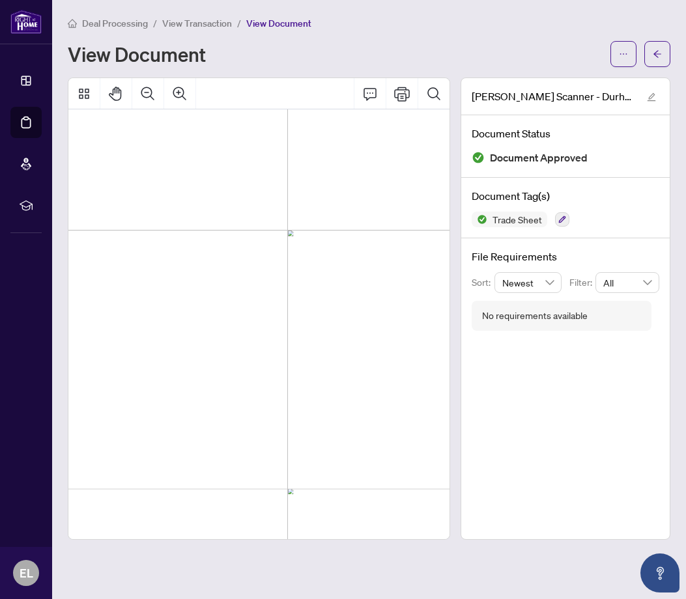
scroll to position [79, 15]
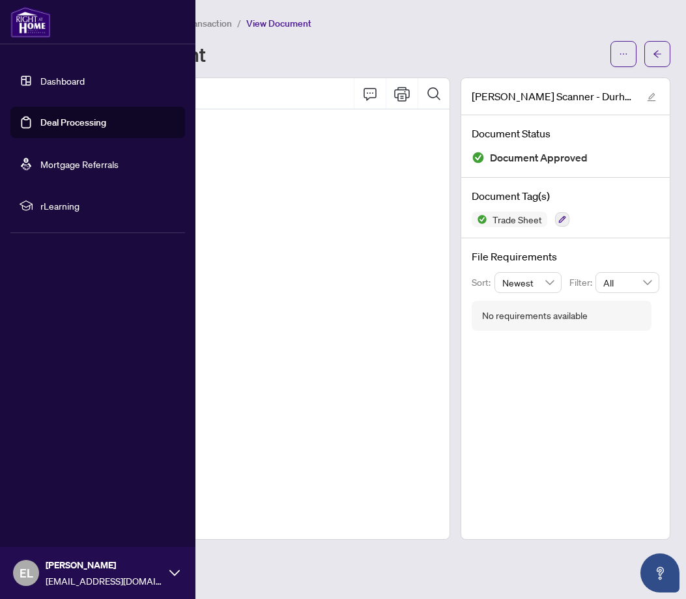
click at [62, 76] on link "Dashboard" at bounding box center [62, 81] width 44 height 12
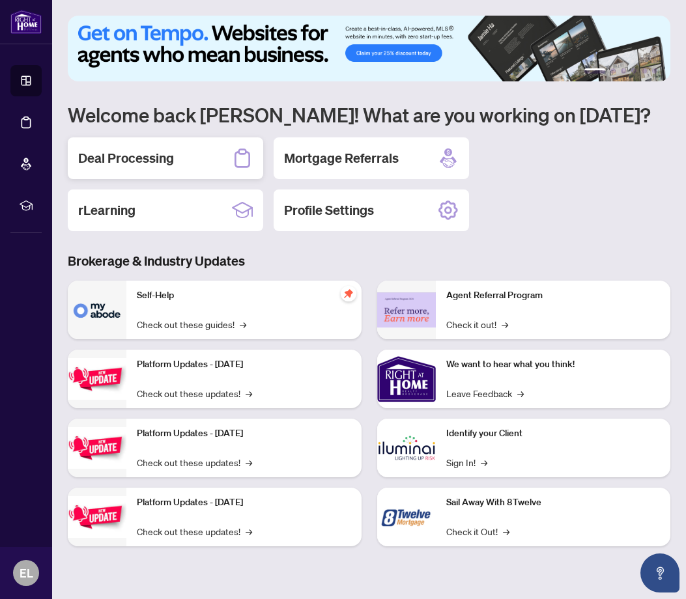
click at [167, 160] on h2 "Deal Processing" at bounding box center [126, 158] width 96 height 18
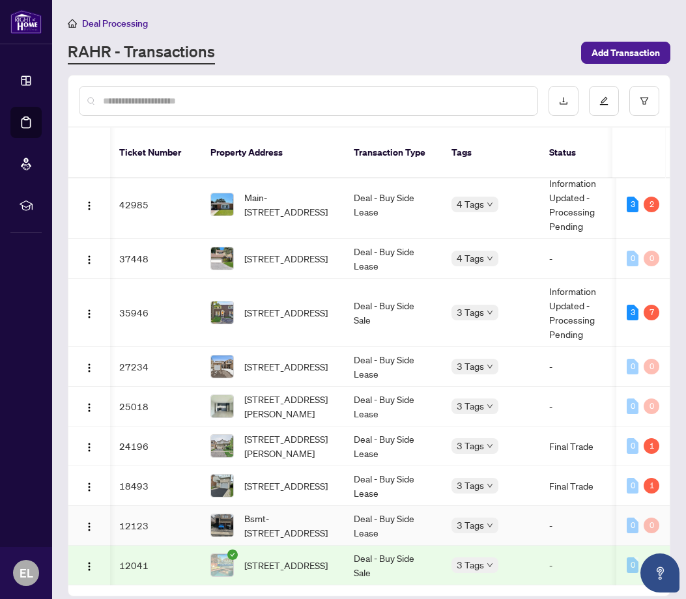
scroll to position [0, 2]
click at [584, 432] on td "Final Trade" at bounding box center [587, 446] width 98 height 40
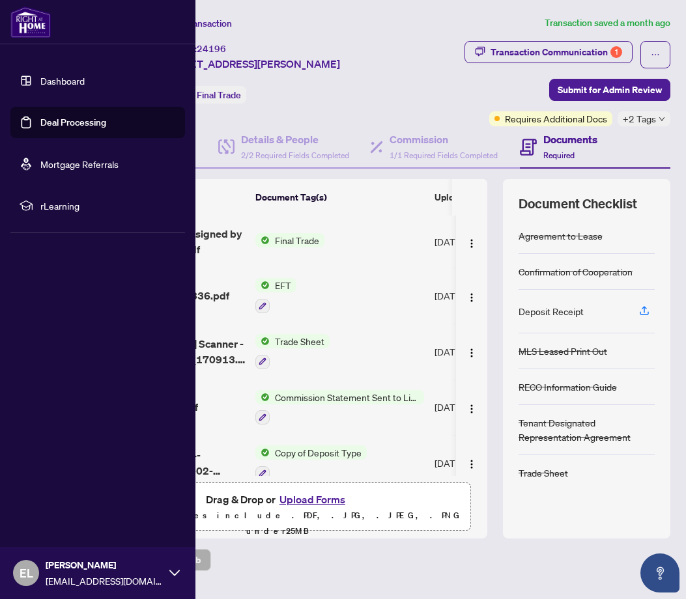
click at [75, 84] on link "Dashboard" at bounding box center [62, 81] width 44 height 12
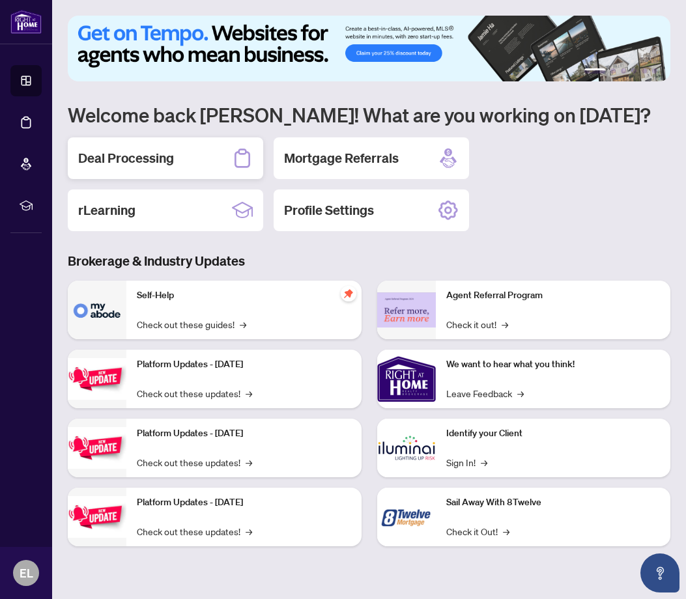
click at [130, 156] on h2 "Deal Processing" at bounding box center [126, 158] width 96 height 18
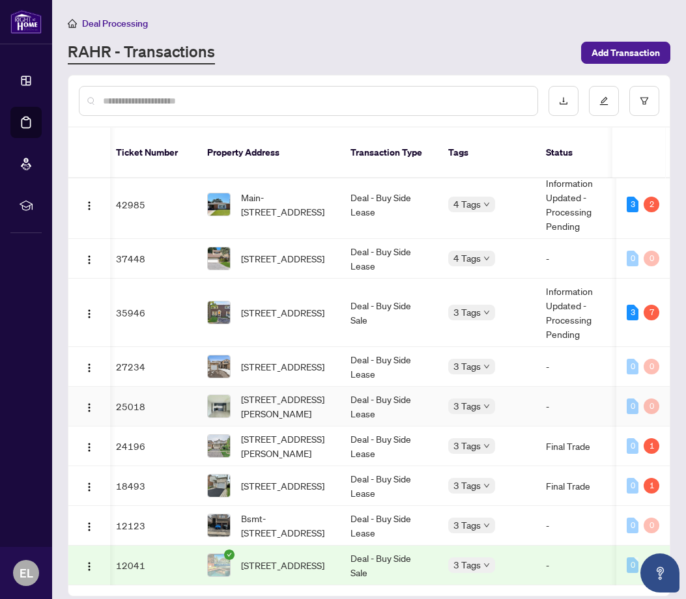
scroll to position [160, 5]
click at [567, 471] on td "Final Trade" at bounding box center [584, 486] width 98 height 40
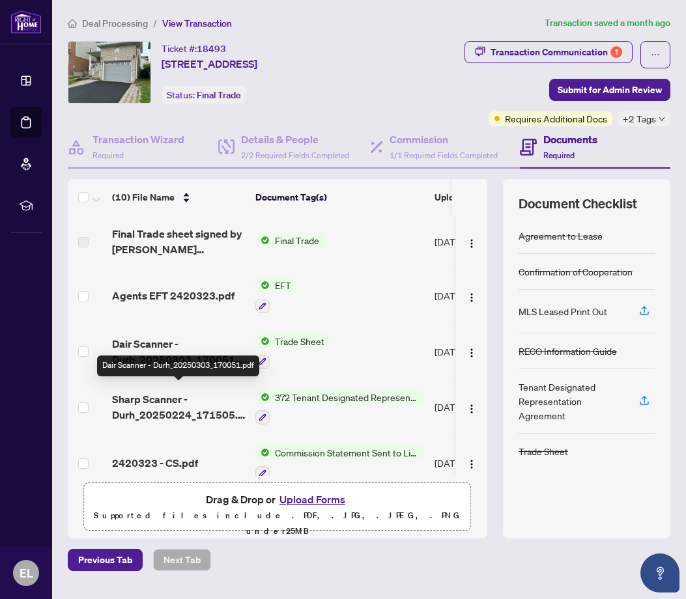
click at [168, 367] on span "Dair Scanner - Durh_20250303_170051.pdf" at bounding box center [178, 351] width 133 height 31
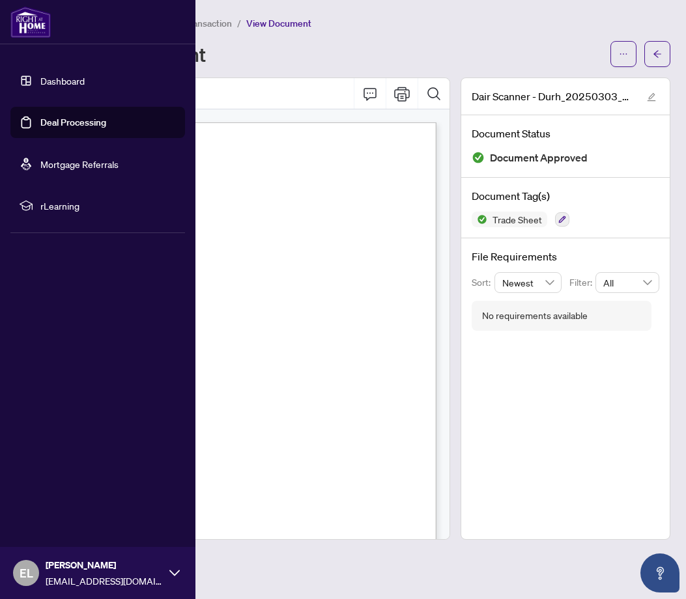
click at [78, 81] on link "Dashboard" at bounding box center [62, 81] width 44 height 12
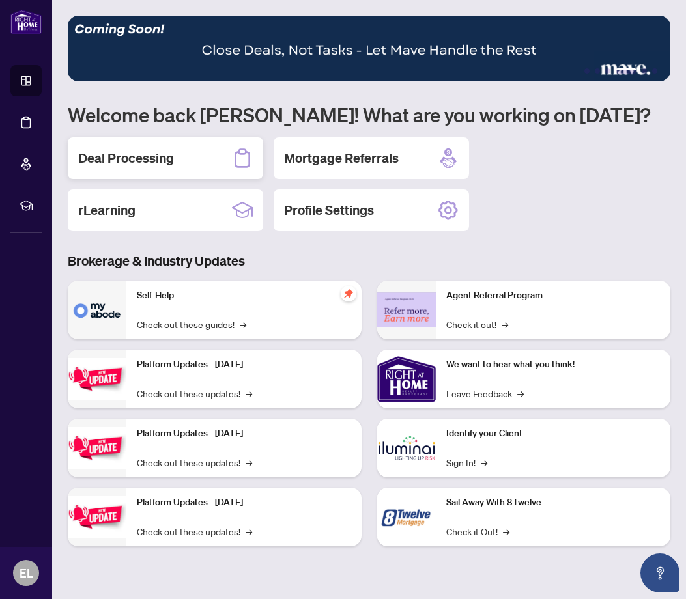
click at [154, 160] on h2 "Deal Processing" at bounding box center [126, 158] width 96 height 18
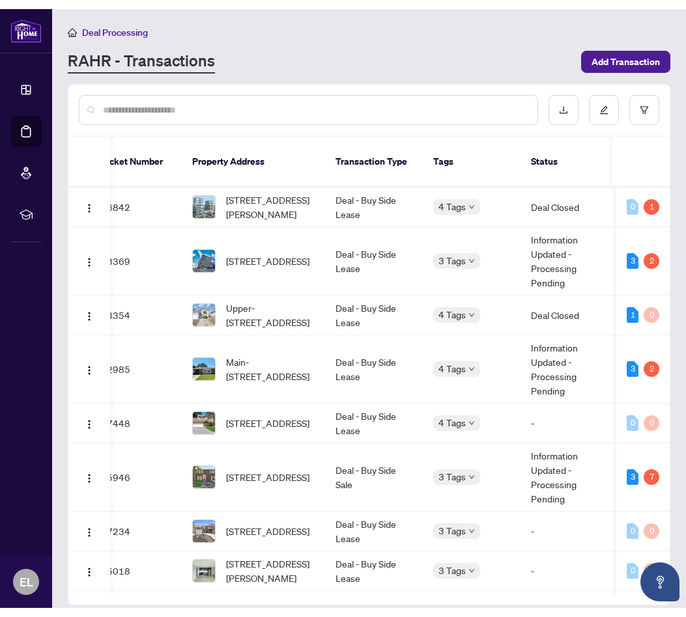
scroll to position [0, 20]
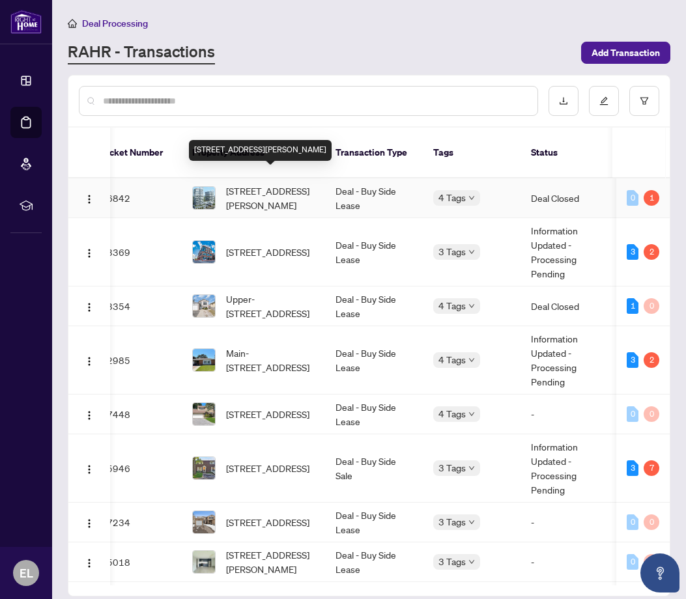
click at [301, 184] on span "[STREET_ADDRESS][PERSON_NAME]" at bounding box center [270, 198] width 89 height 29
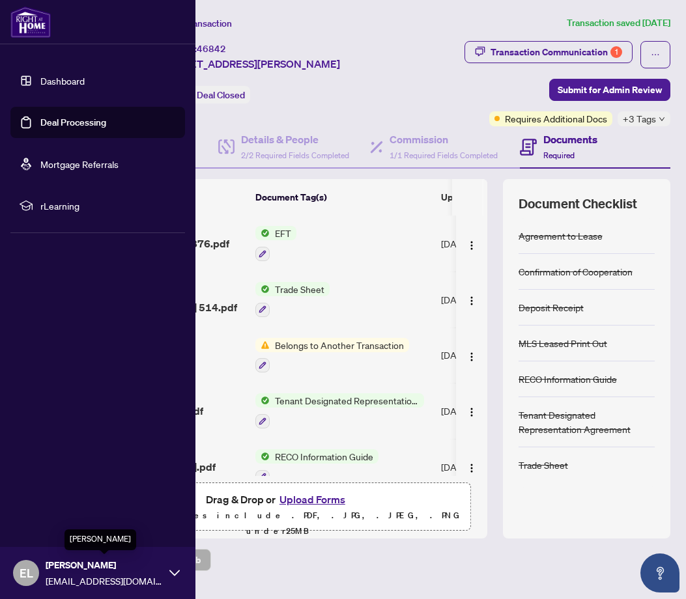
click at [67, 564] on span "[PERSON_NAME]" at bounding box center [104, 565] width 117 height 14
click at [55, 495] on span "Logout" at bounding box center [52, 495] width 29 height 21
